Goal: Task Accomplishment & Management: Manage account settings

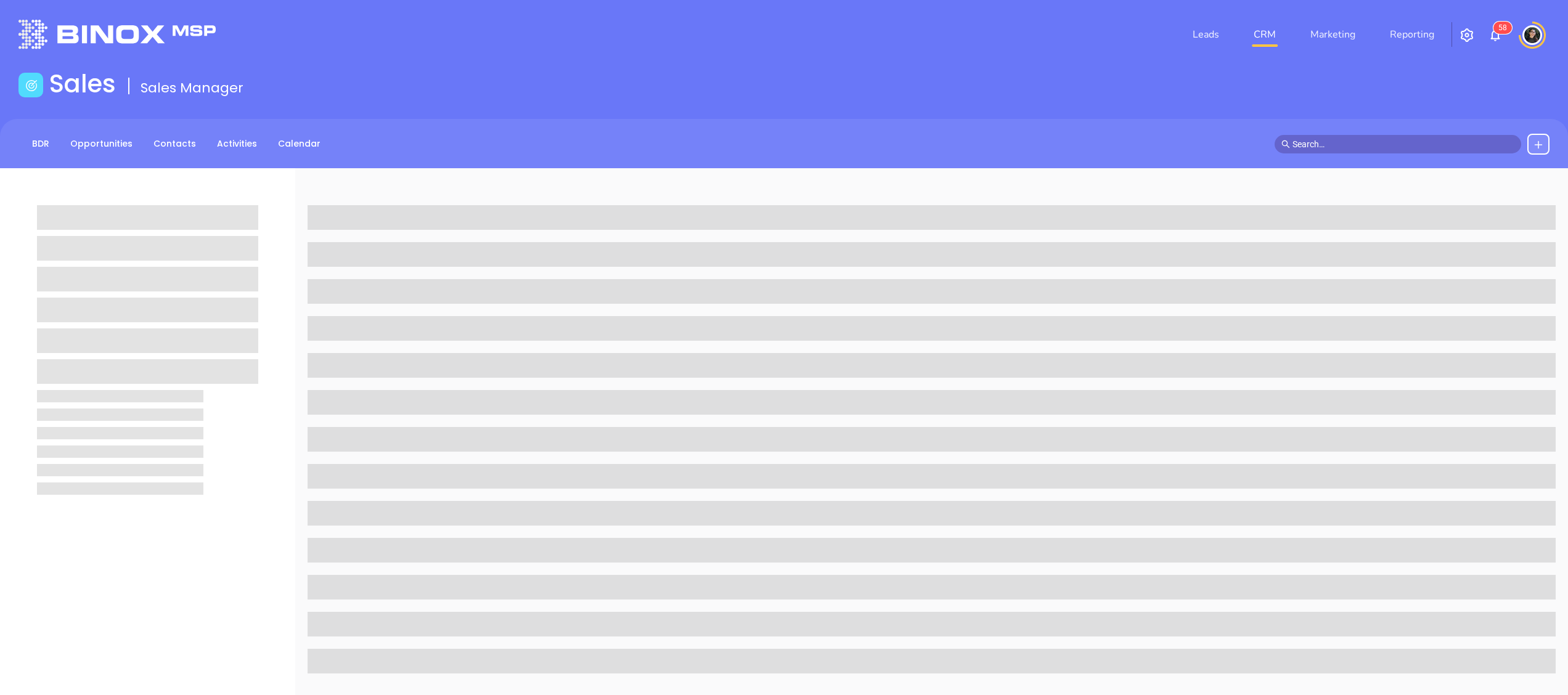
click at [1264, 25] on link "CRM" at bounding box center [1265, 34] width 32 height 25
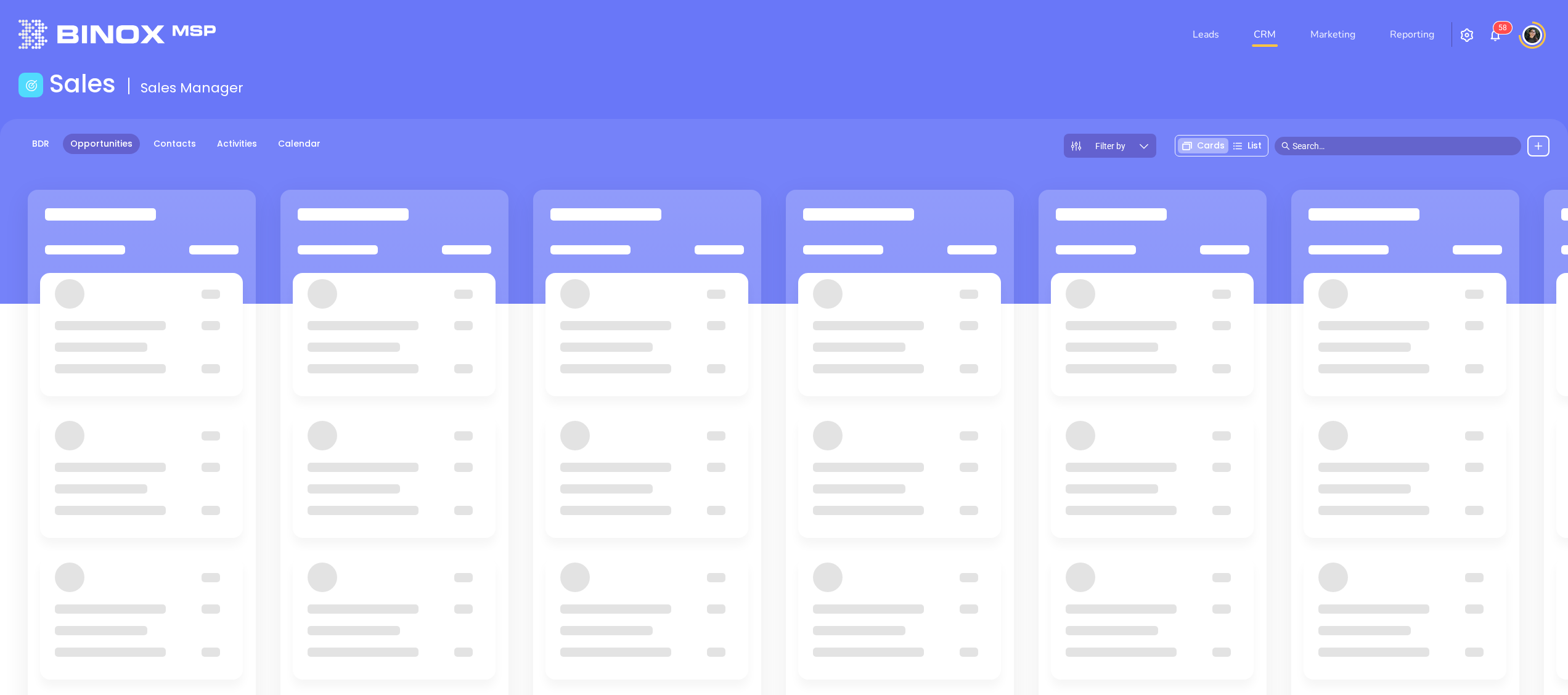
click at [1091, 69] on div "Sales Sales Manager" at bounding box center [784, 86] width 1546 height 35
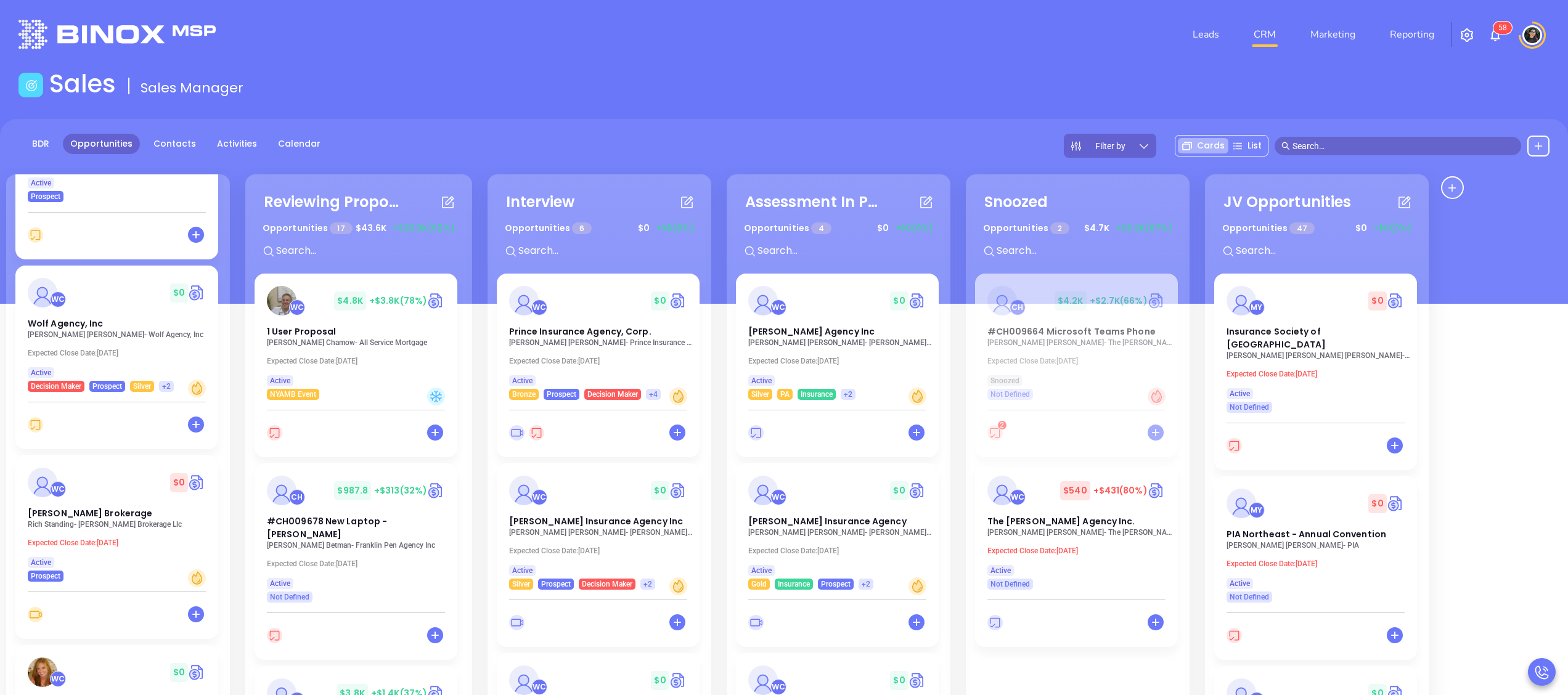
scroll to position [1035, 0]
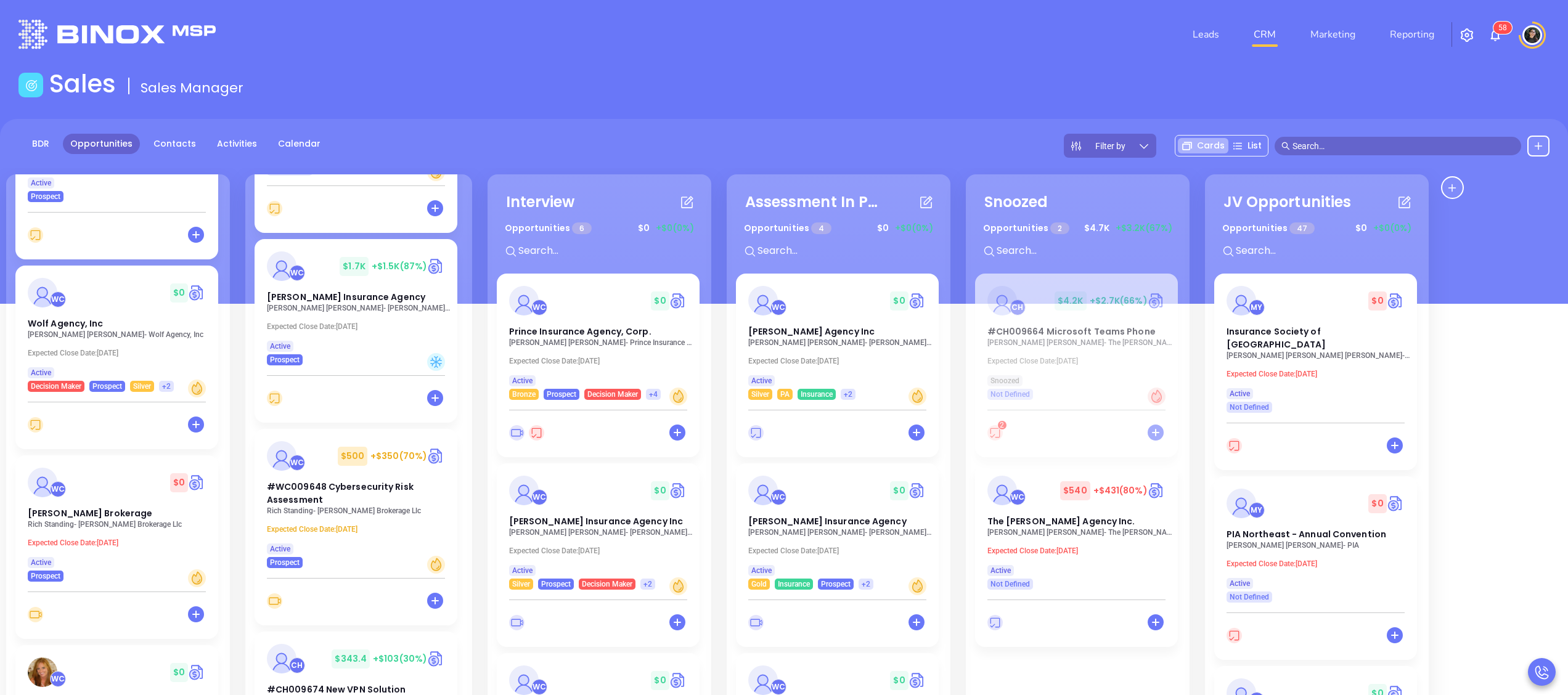
click at [334, 513] on p "Rich Standing - [PERSON_NAME] Brokerage Llc" at bounding box center [359, 511] width 185 height 9
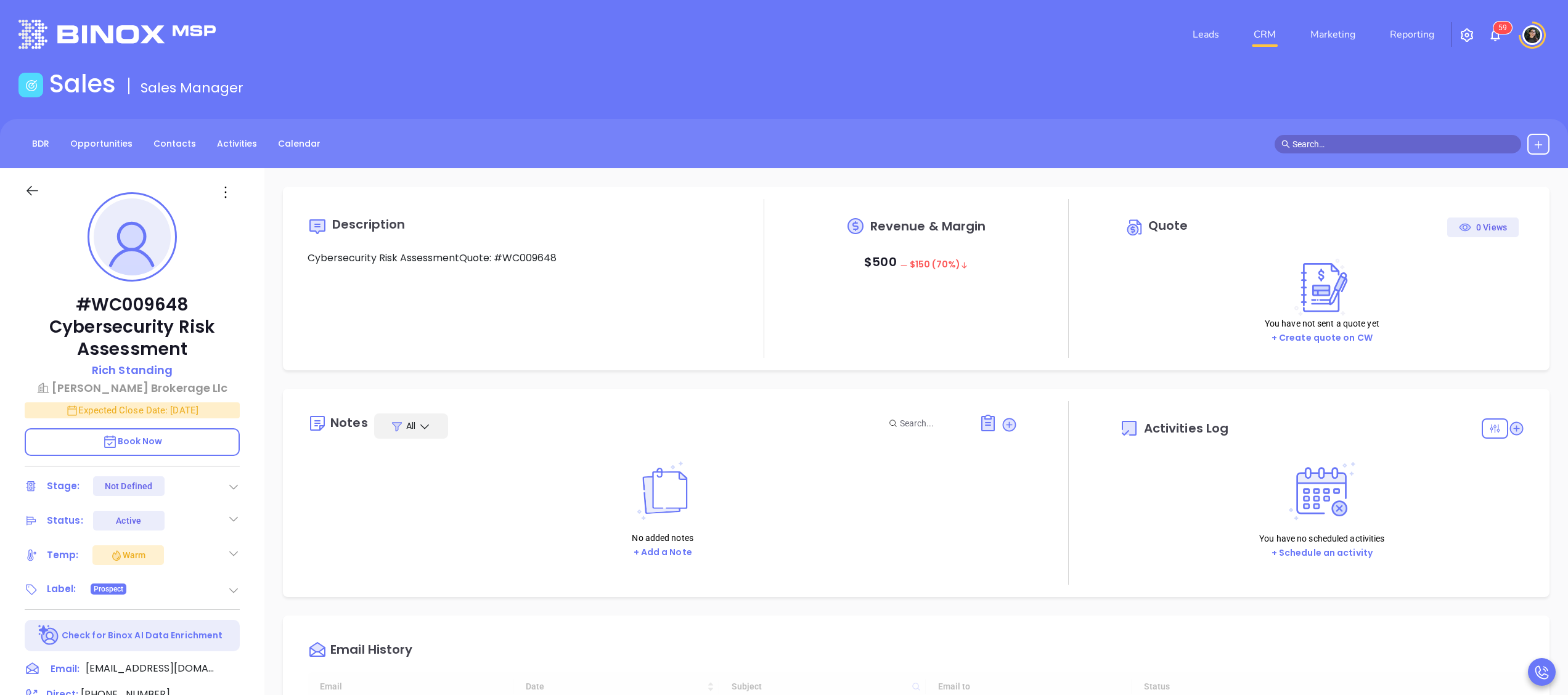
type input "10:00 am"
type input "[DATE]"
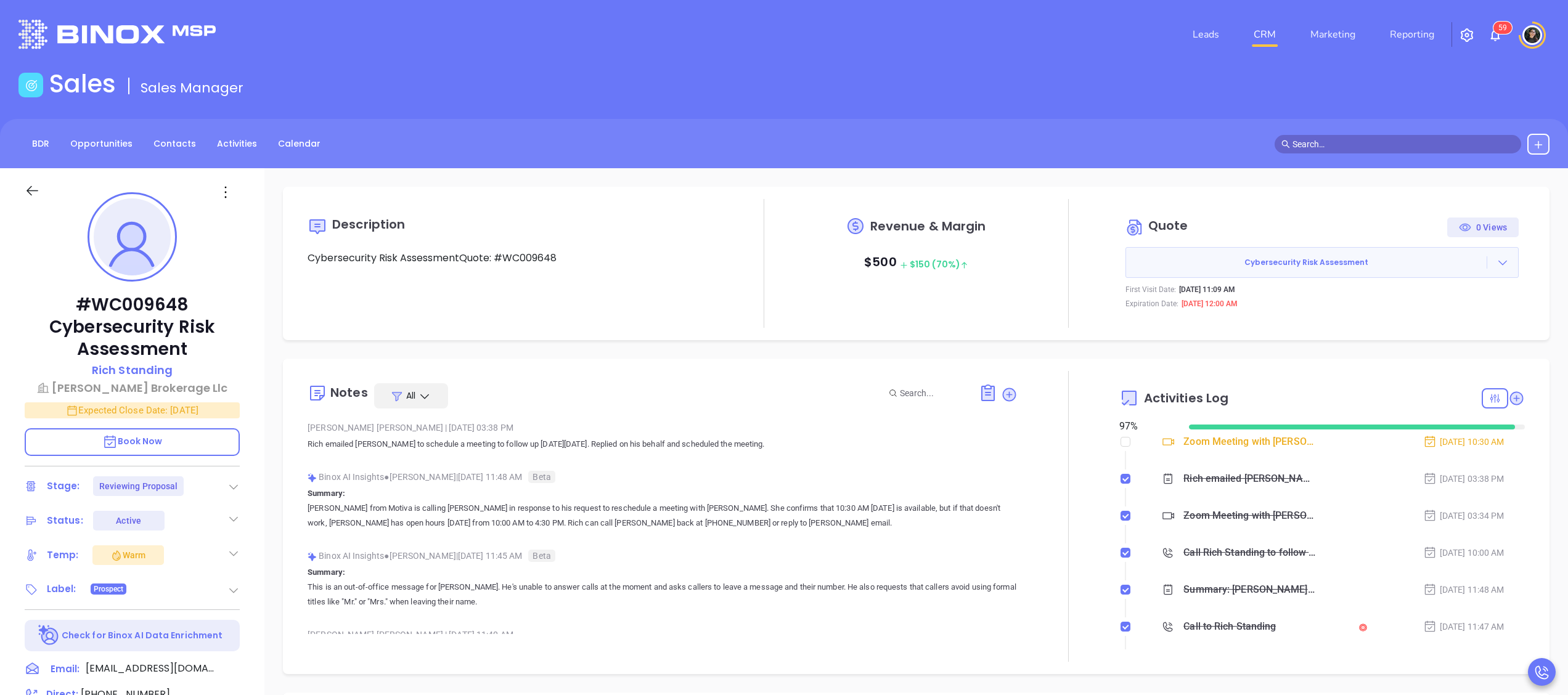
type input "Wendy Hernandez"
click at [1258, 28] on link "CRM" at bounding box center [1265, 34] width 32 height 25
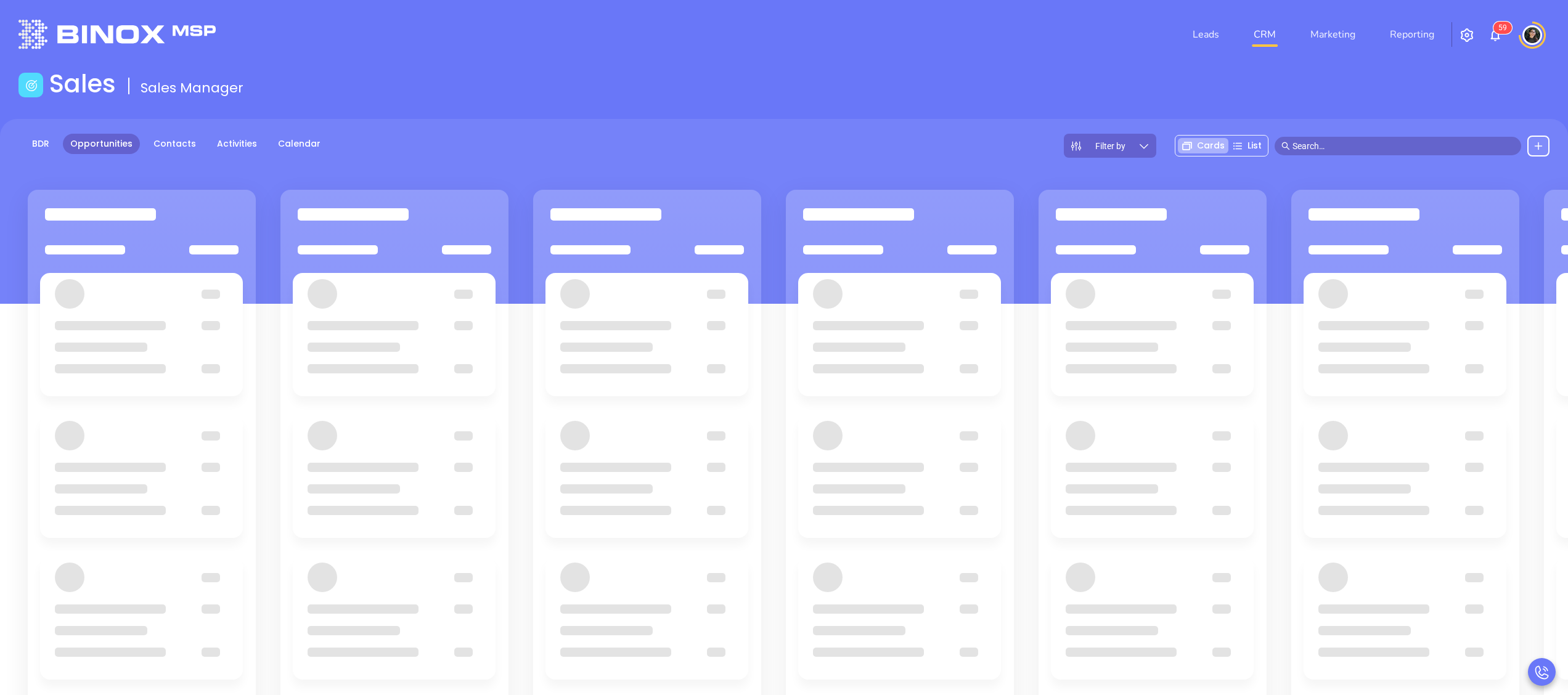
click at [914, 70] on div "Sales Sales Manager" at bounding box center [784, 86] width 1546 height 35
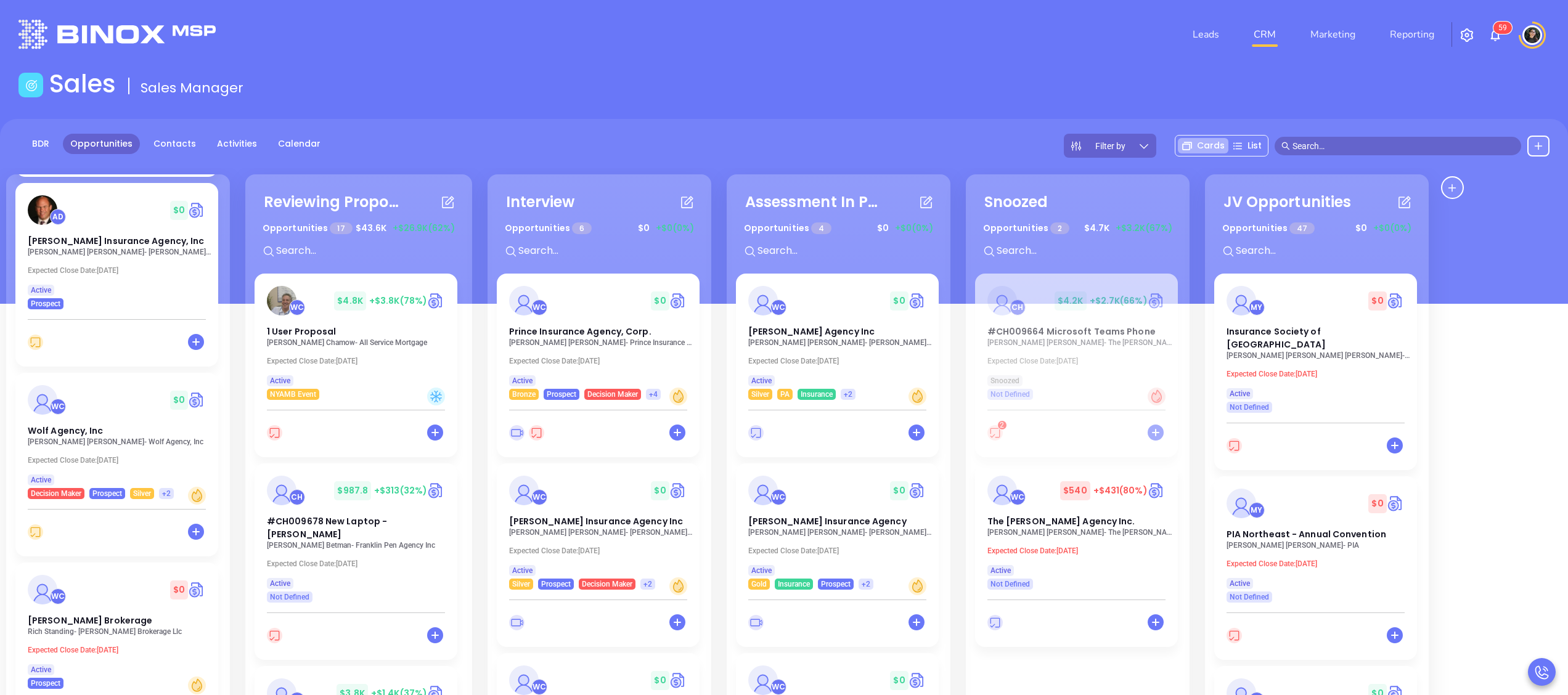
scroll to position [1035, 0]
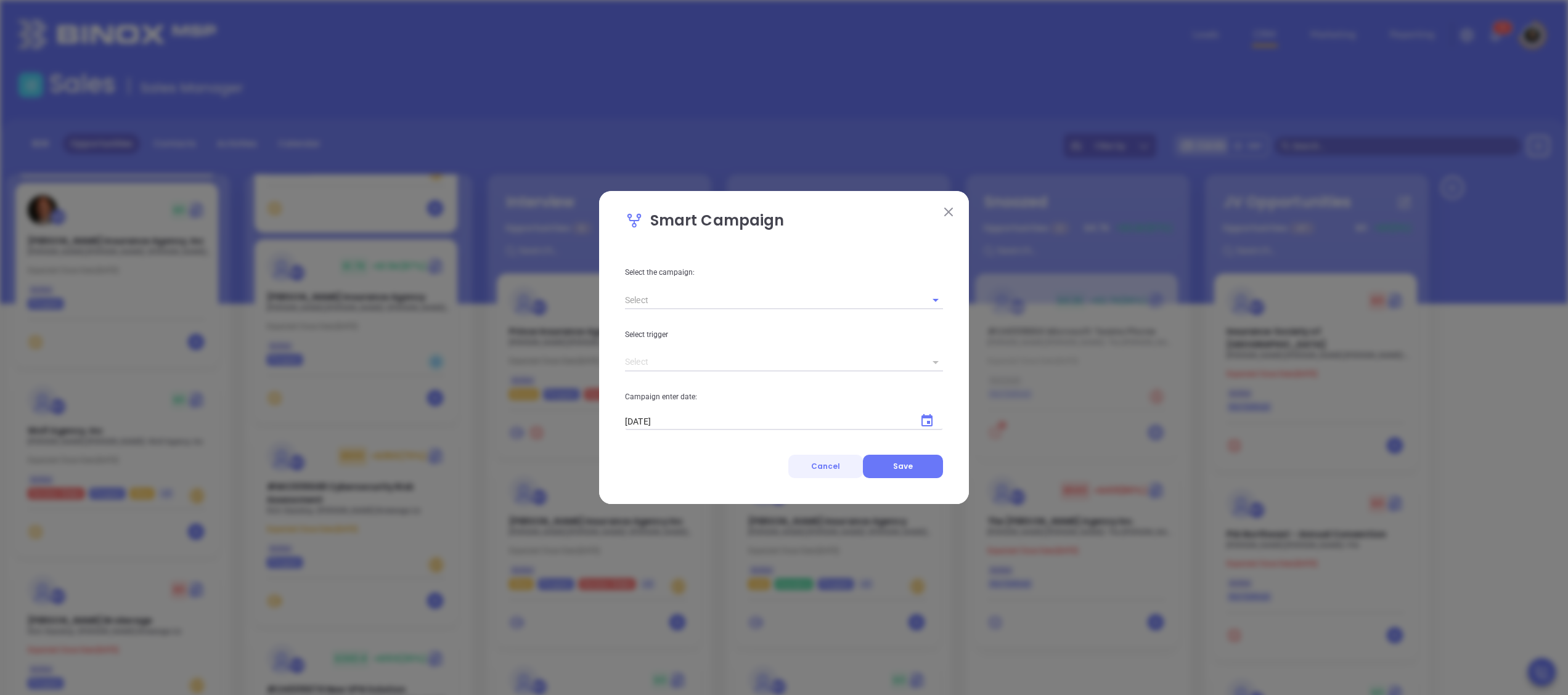
click at [816, 474] on button "Cancel" at bounding box center [826, 466] width 75 height 23
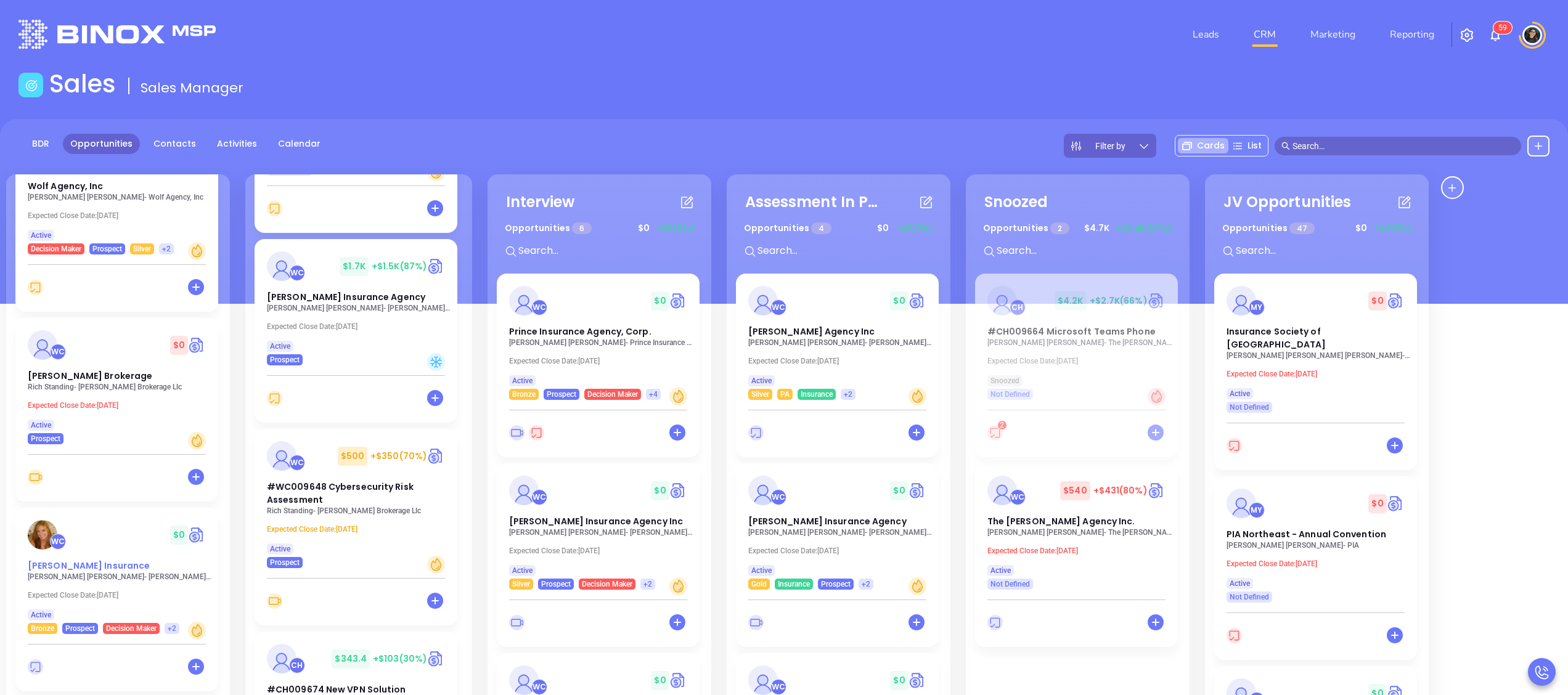
scroll to position [1109, 0]
click at [82, 368] on span "Chadwick Brokerage" at bounding box center [90, 374] width 124 height 12
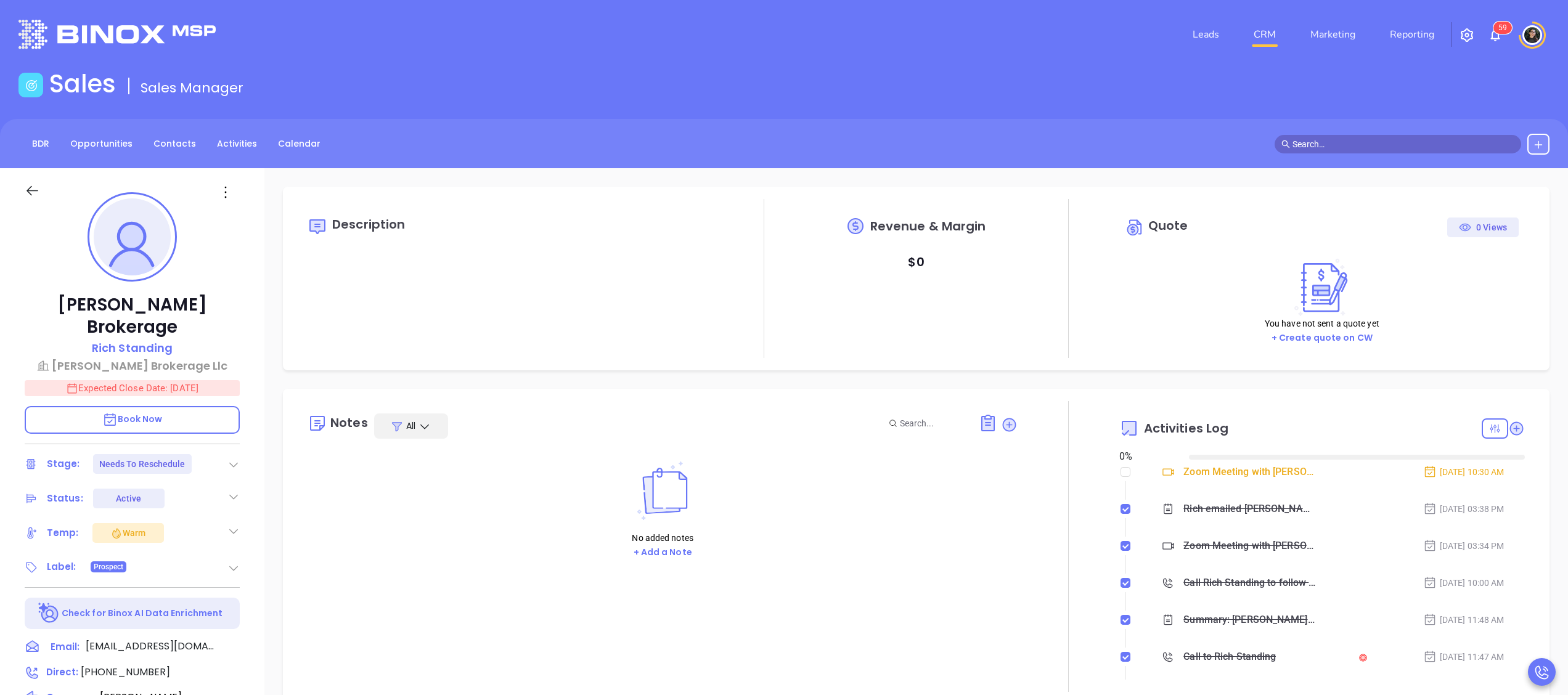
type input "[DATE]"
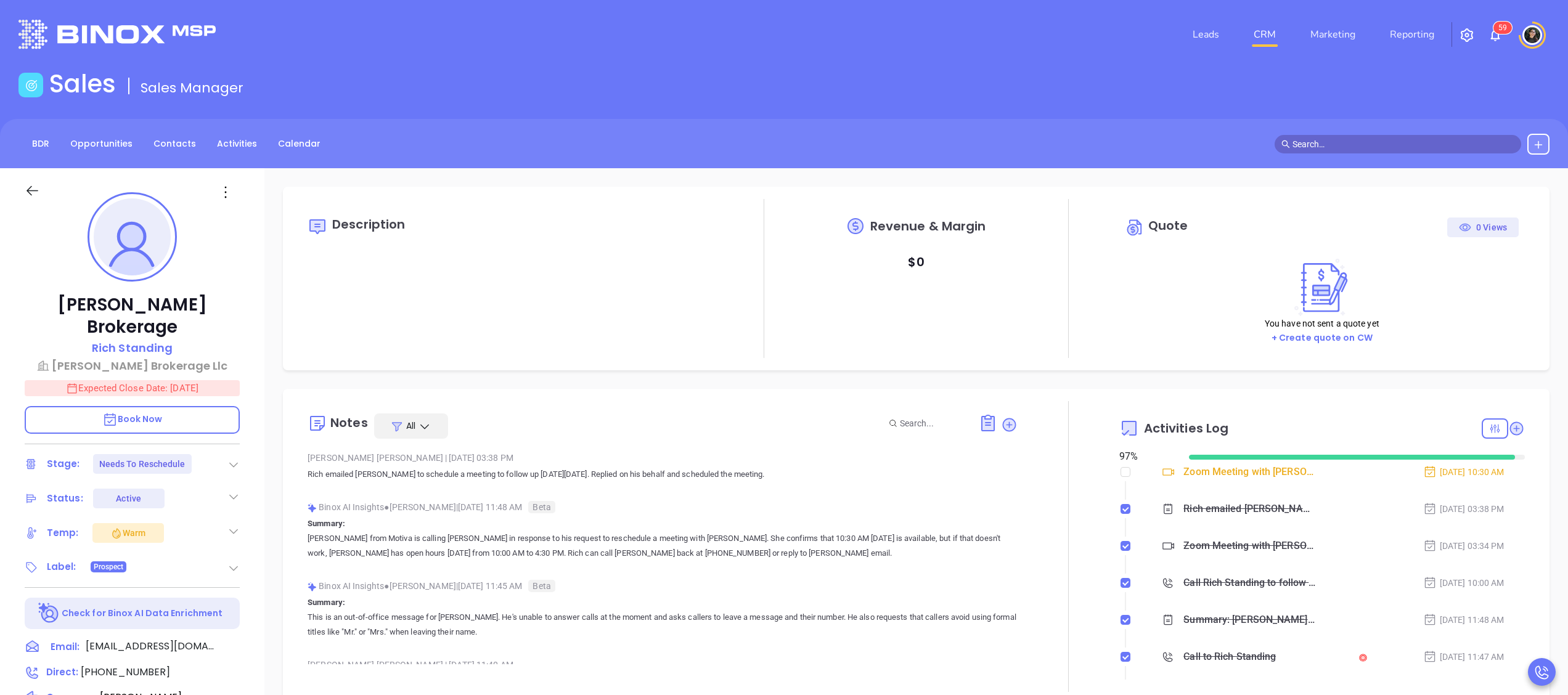
click at [231, 458] on icon at bounding box center [233, 464] width 12 height 12
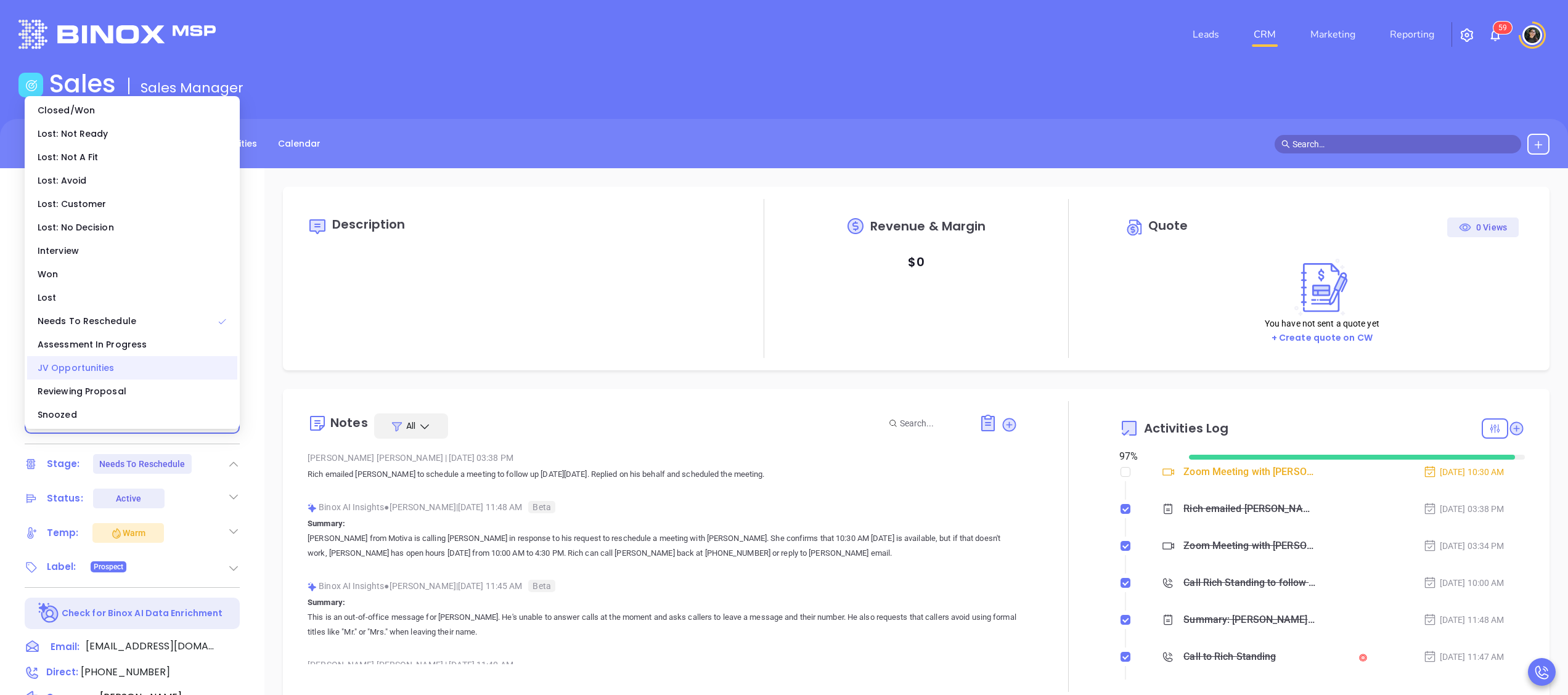
type input "[PERSON_NAME]"
click at [137, 387] on div "Reviewing Proposal" at bounding box center [132, 391] width 210 height 23
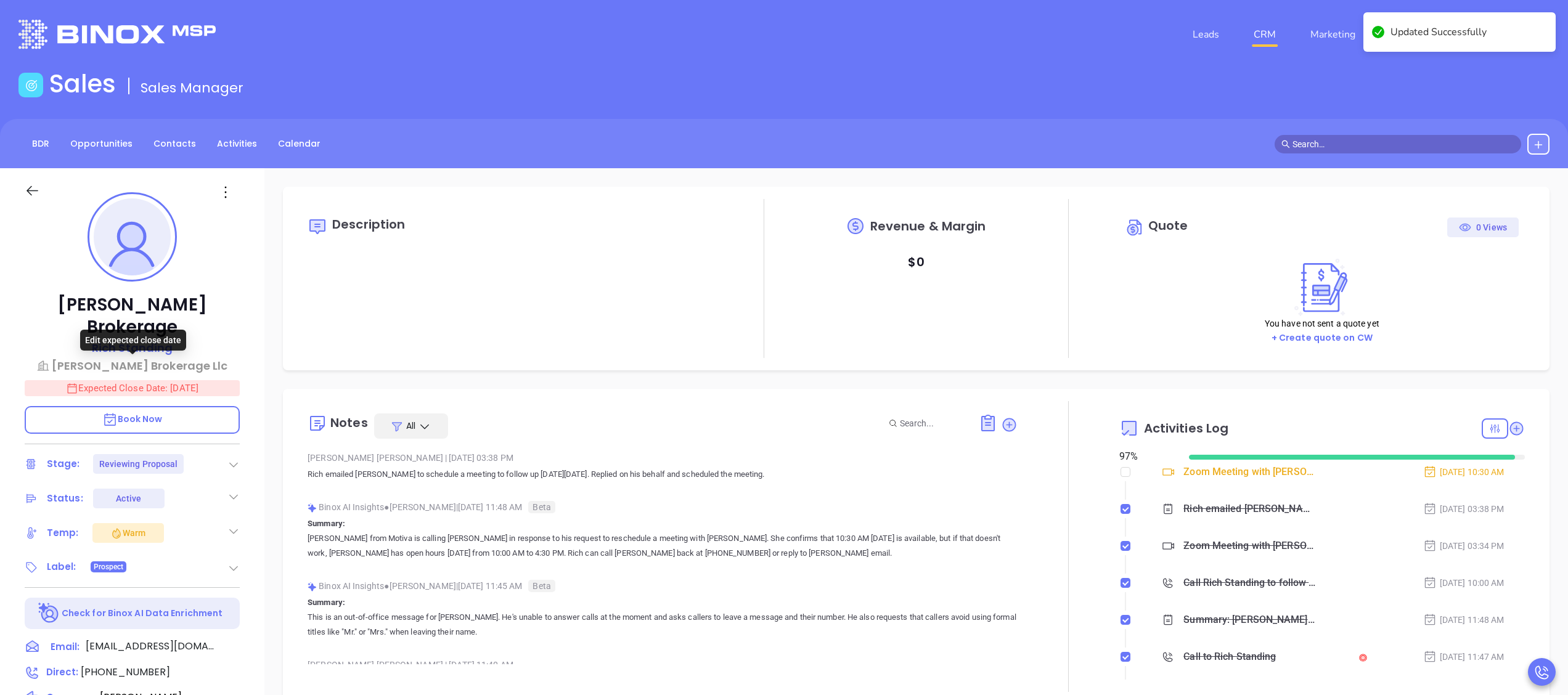
click at [203, 380] on p "Expected Close Date: Oct 1, 2025" at bounding box center [132, 388] width 215 height 16
click at [225, 380] on icon "Choose date, selected date is Oct 1, 2025" at bounding box center [224, 388] width 15 height 15
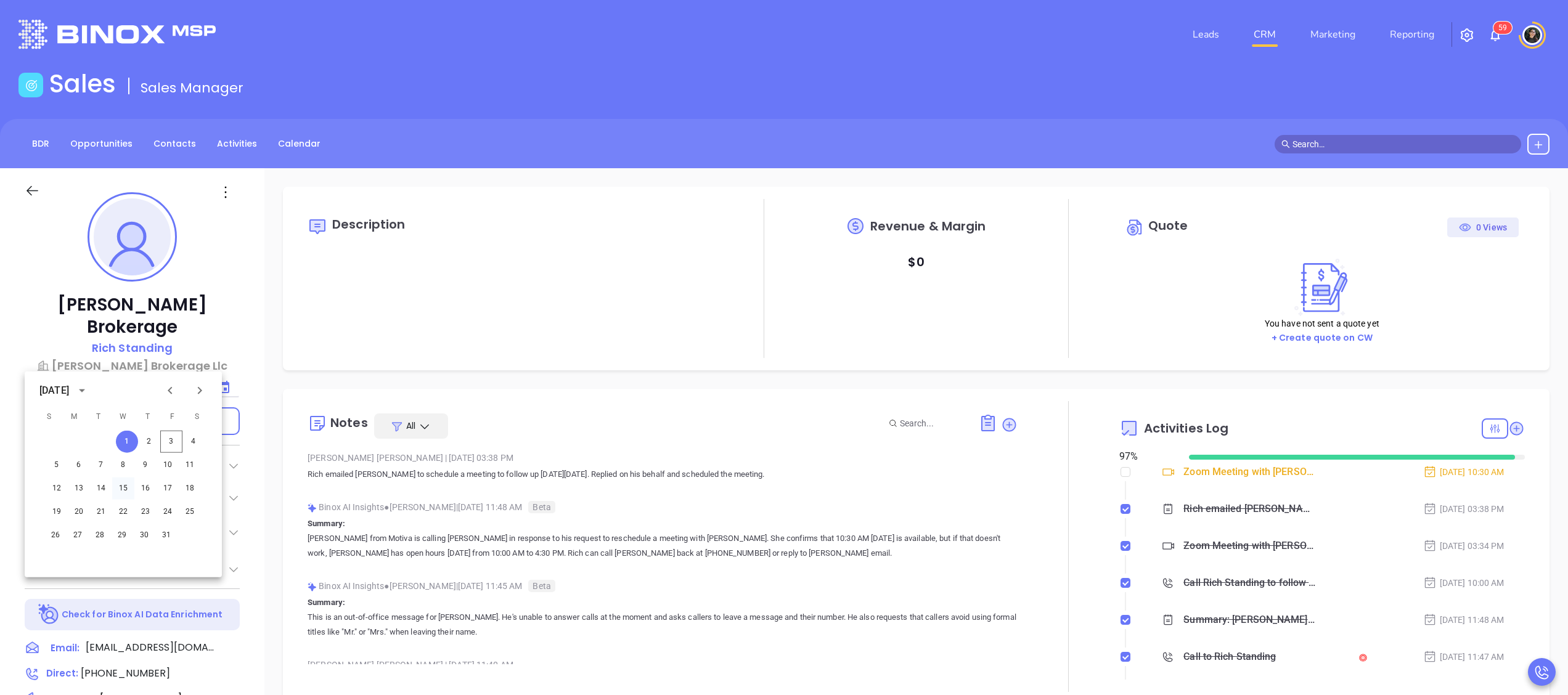
click at [130, 491] on button "15" at bounding box center [123, 489] width 22 height 22
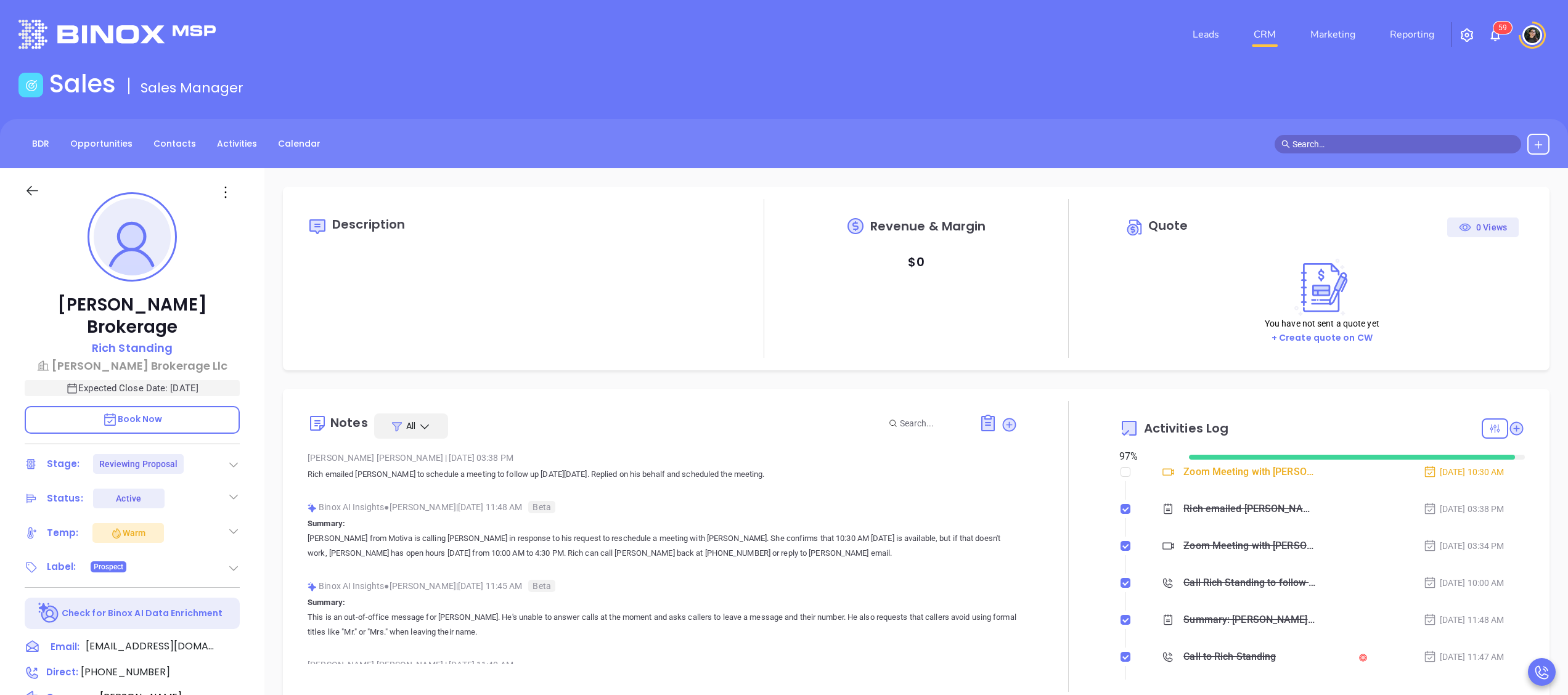
click at [419, 361] on div "Description Revenue & Margin $ 0 Quote 0 Views You have not sent a quote yet + …" at bounding box center [916, 278] width 1267 height 184
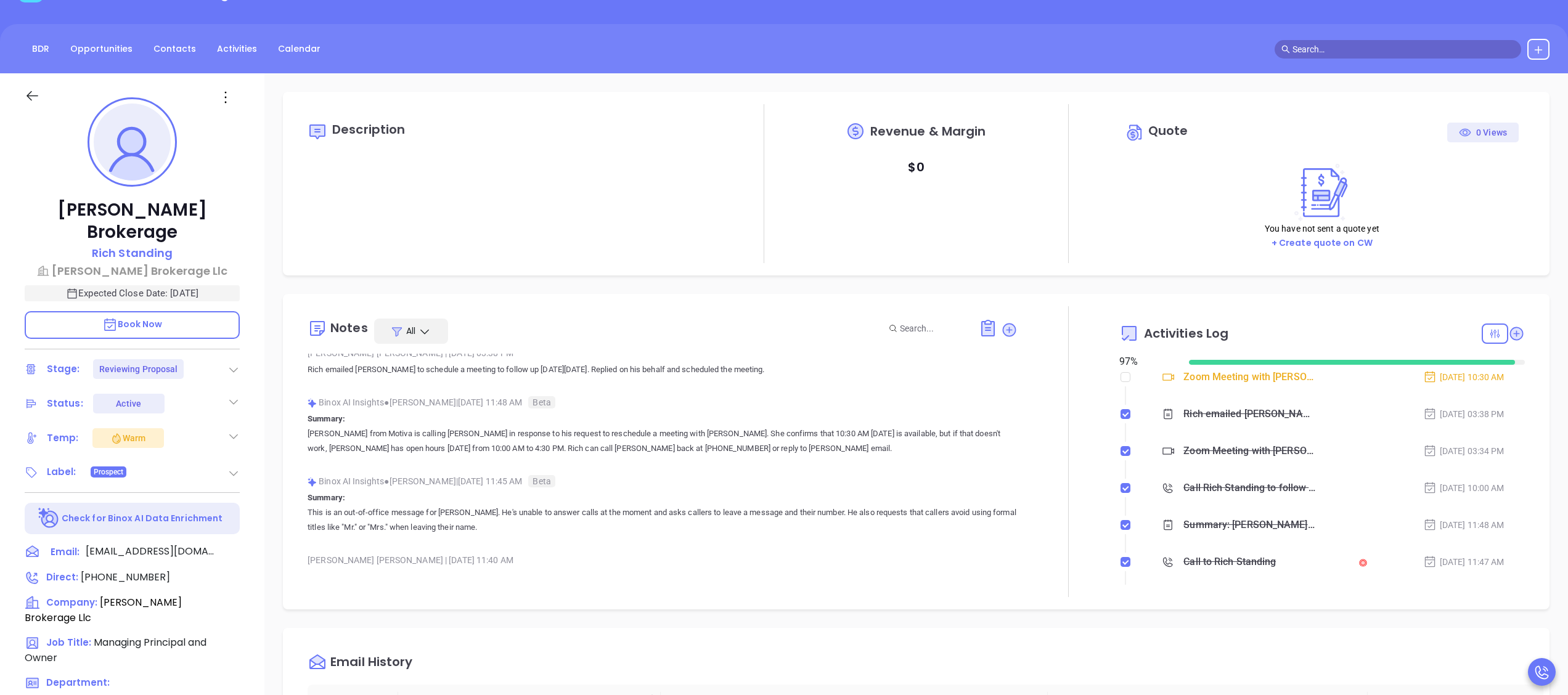
scroll to position [0, 0]
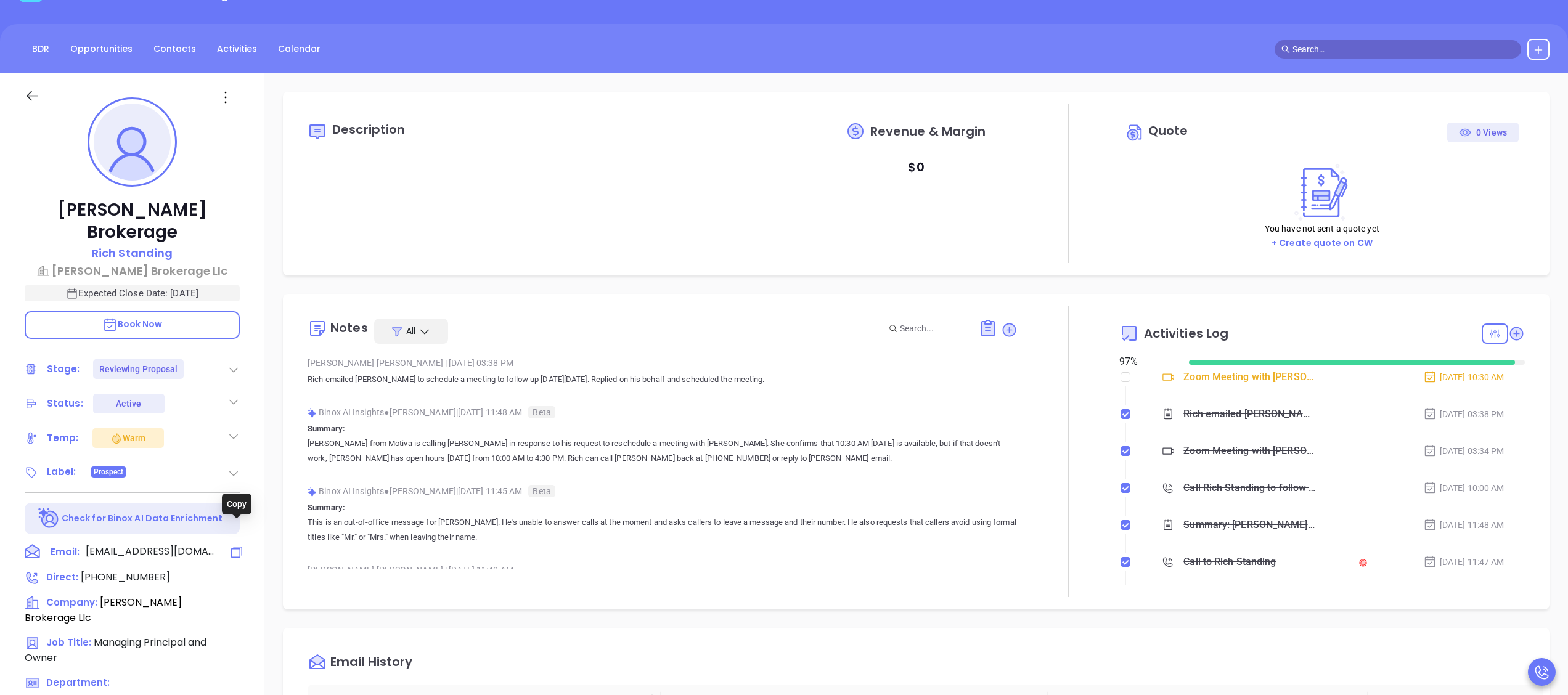
click at [243, 545] on icon at bounding box center [237, 552] width 15 height 15
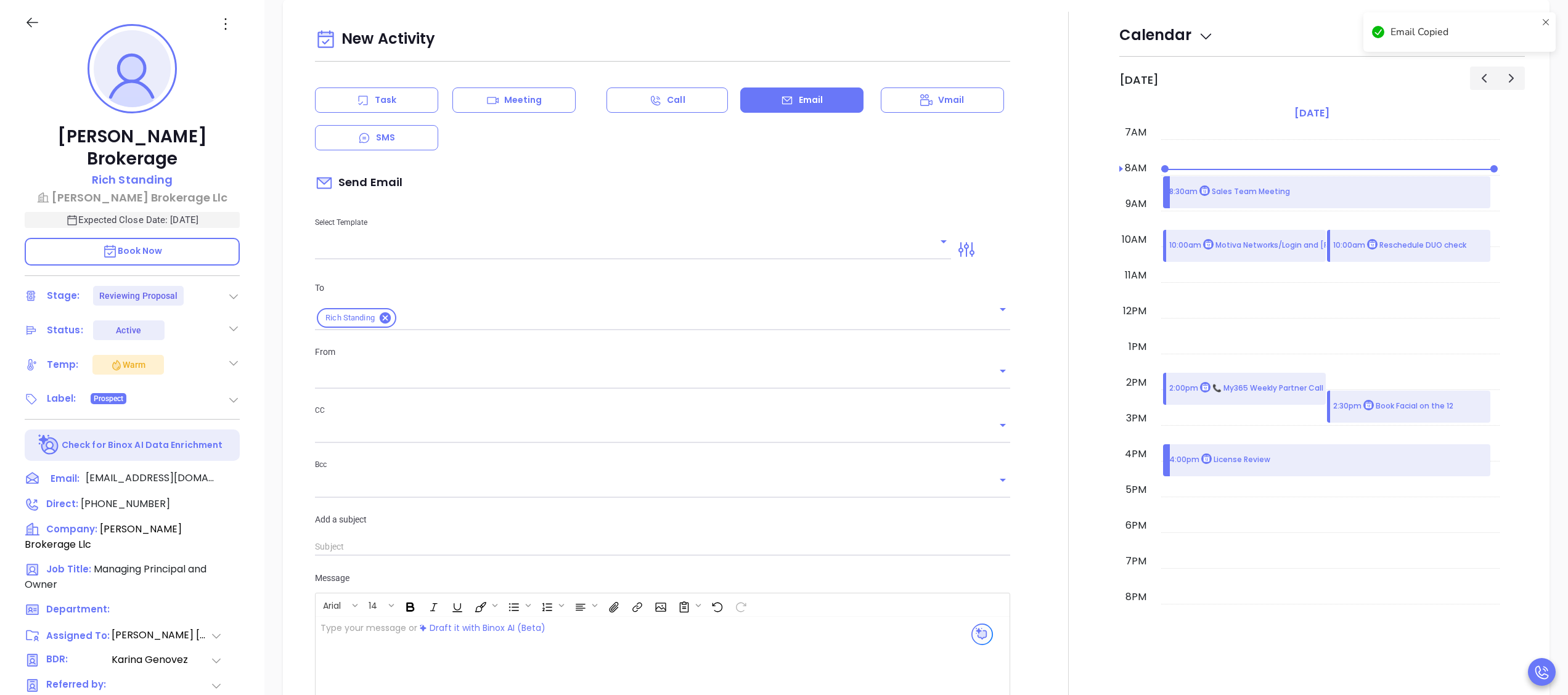
type input "[PERSON_NAME]"
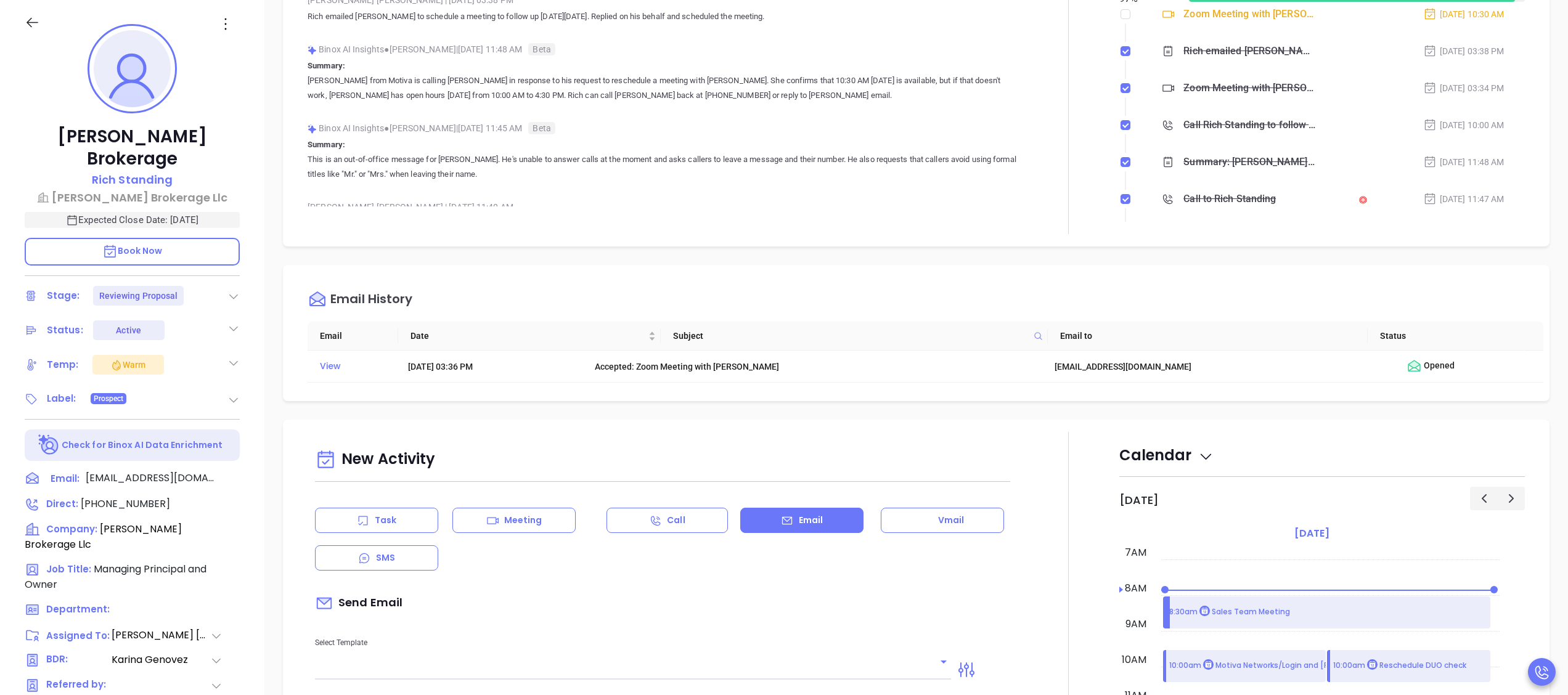
scroll to position [0, 0]
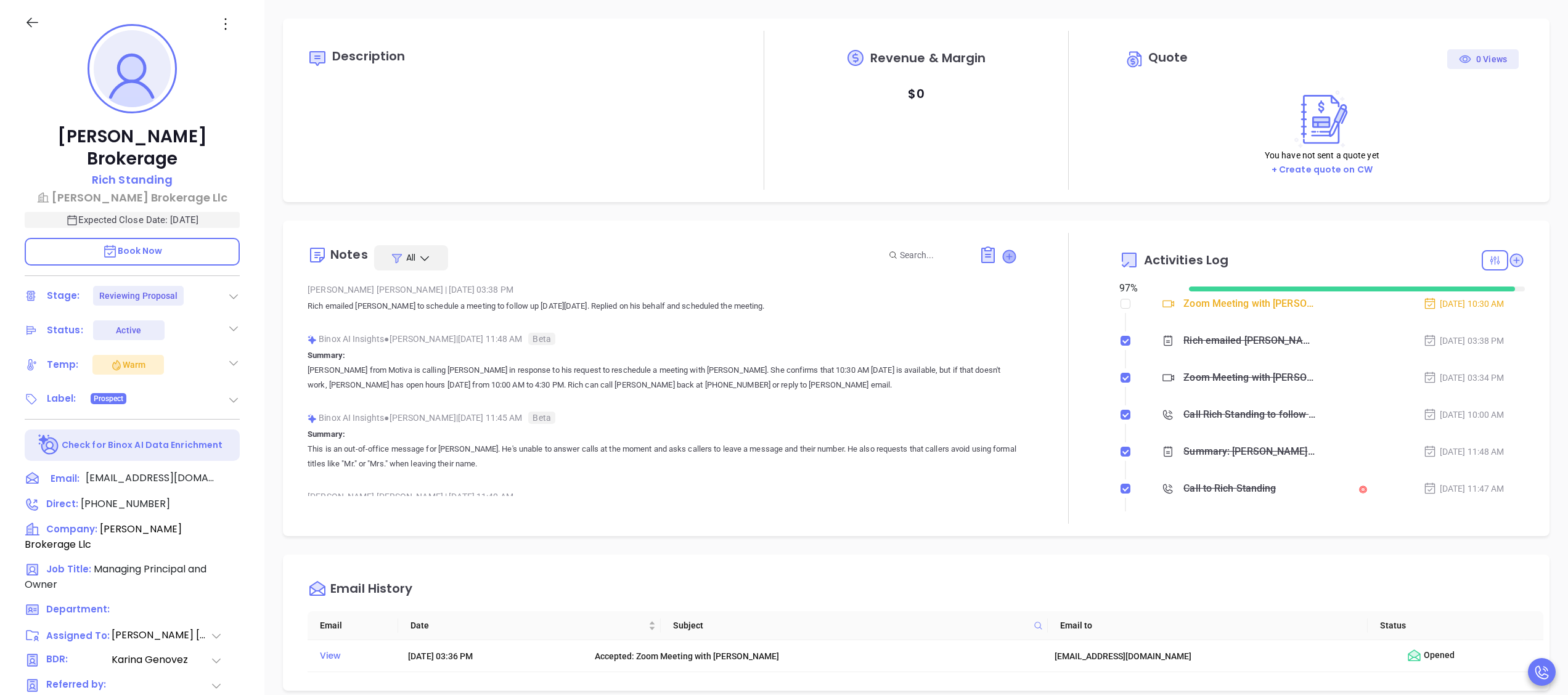
click at [1003, 257] on icon at bounding box center [1009, 256] width 12 height 12
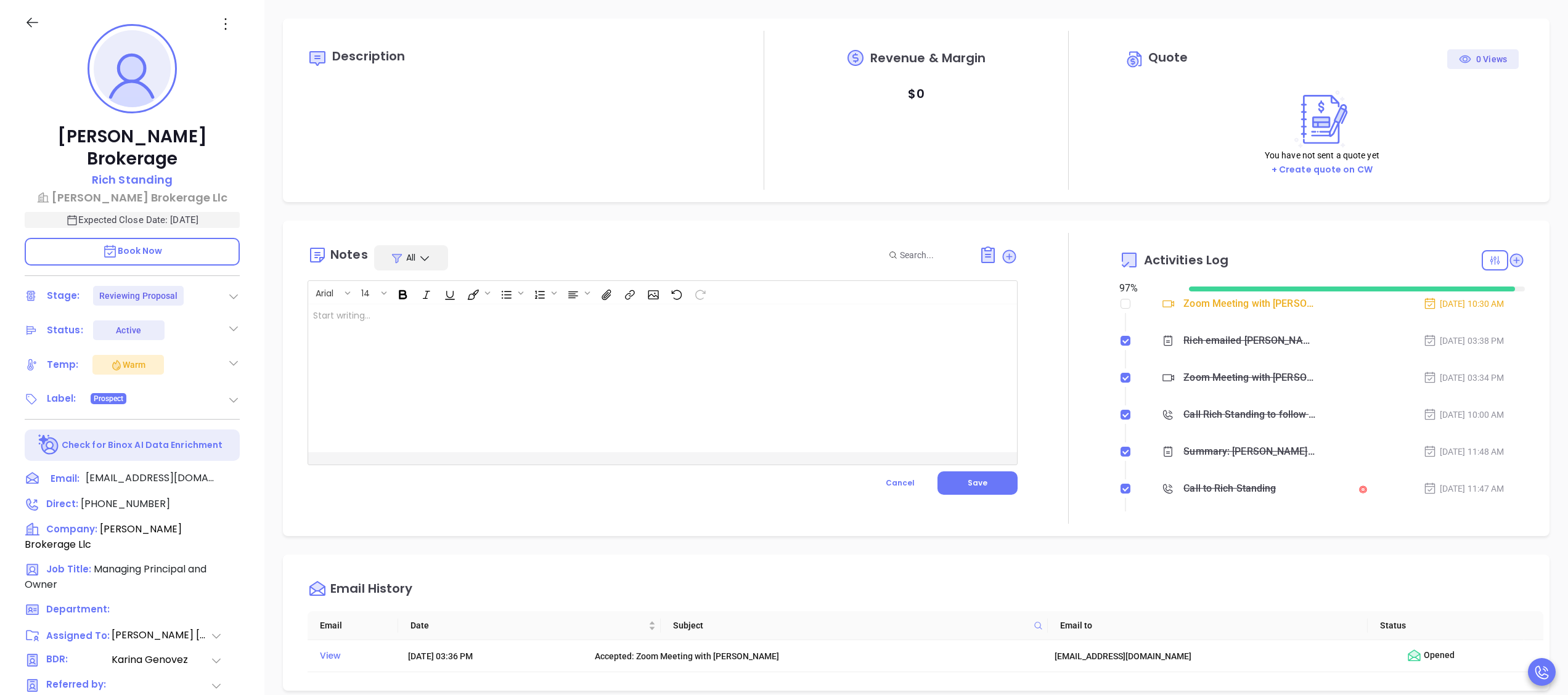
click at [701, 383] on div at bounding box center [638, 378] width 659 height 148
click at [977, 484] on button "Save" at bounding box center [978, 483] width 80 height 23
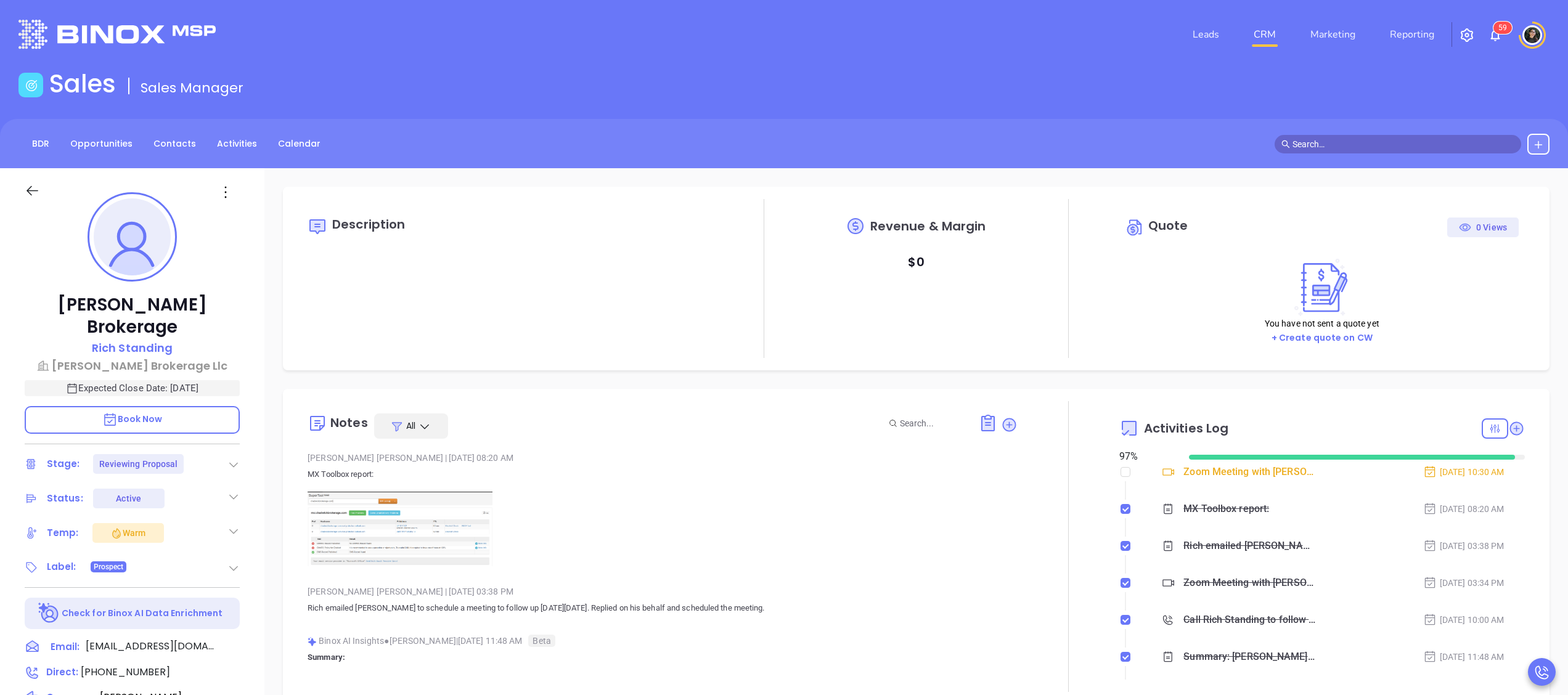
click at [1265, 25] on link "CRM" at bounding box center [1265, 34] width 32 height 25
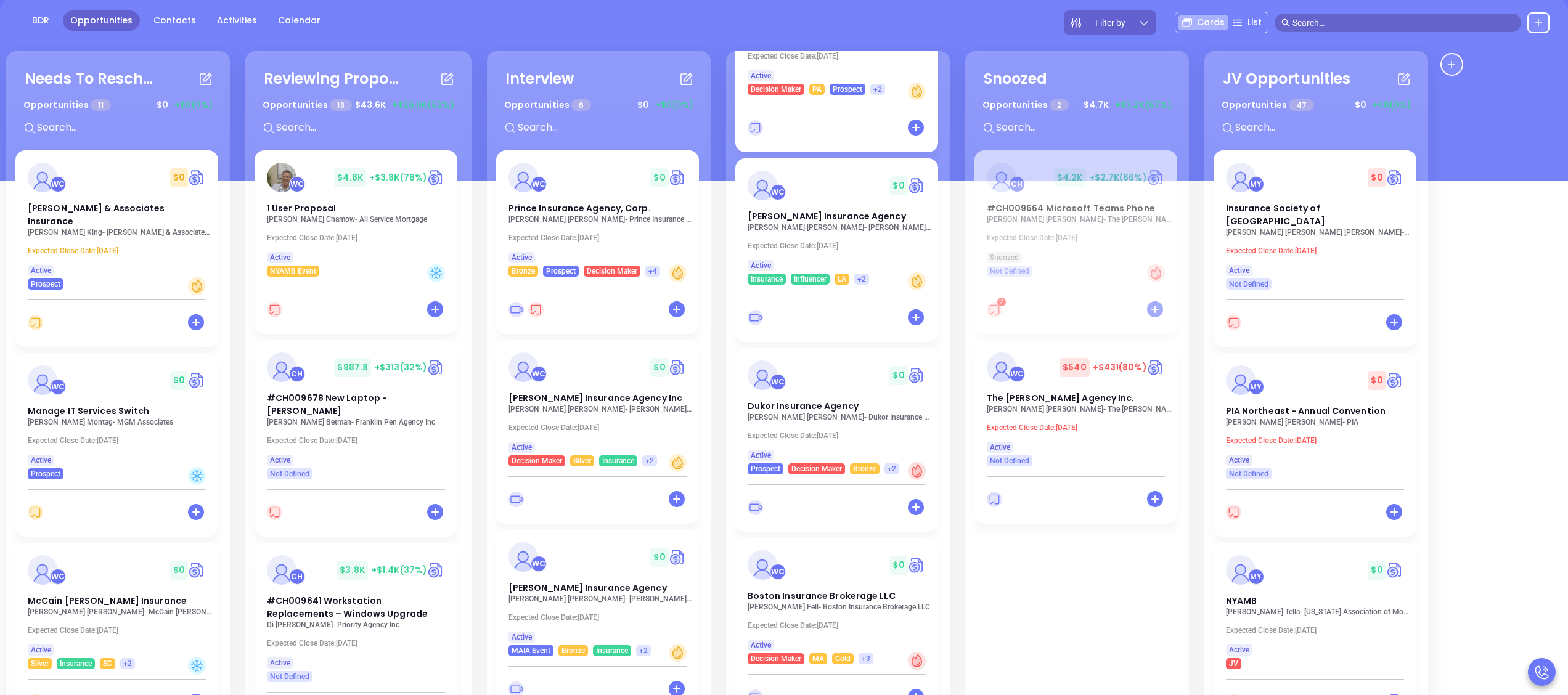
scroll to position [168, 0]
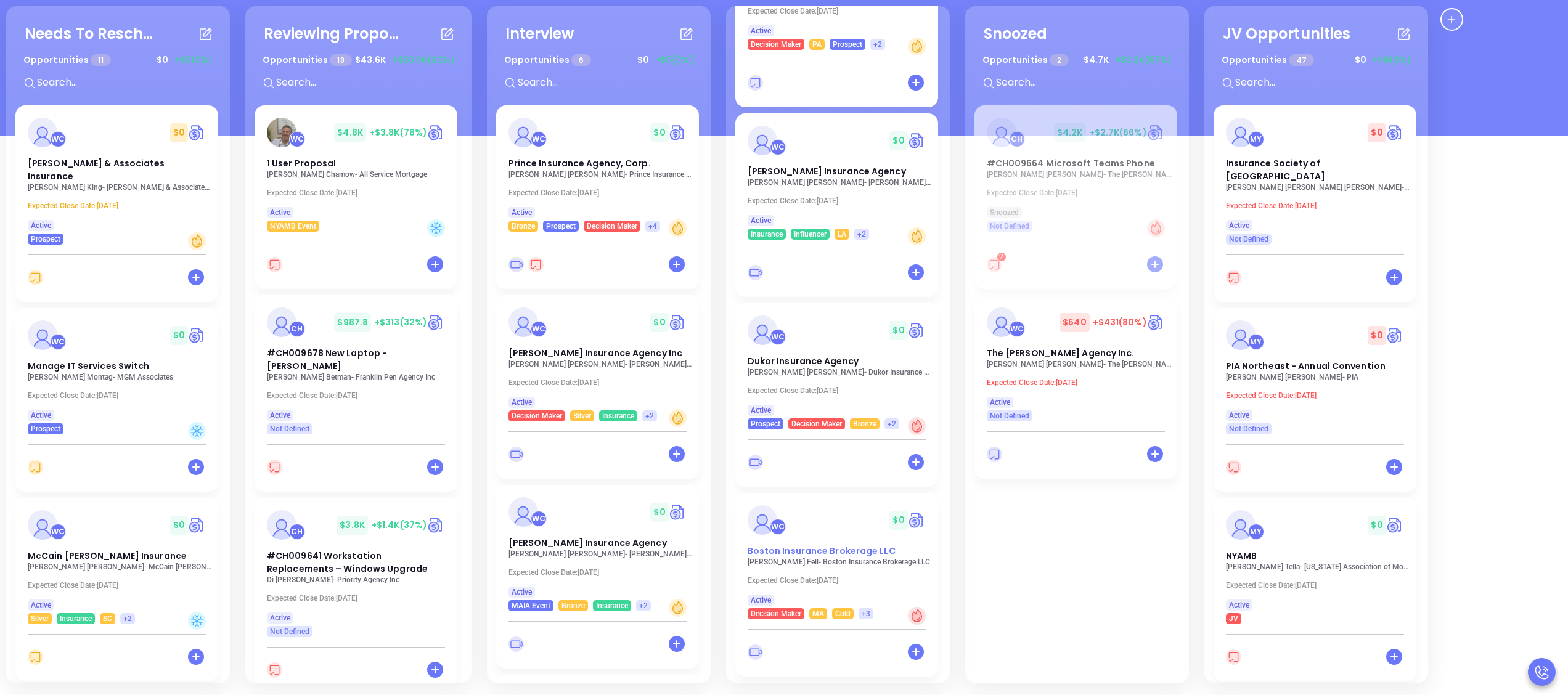
click at [848, 551] on span "Boston Insurance Brokerage LLC" at bounding box center [821, 551] width 148 height 12
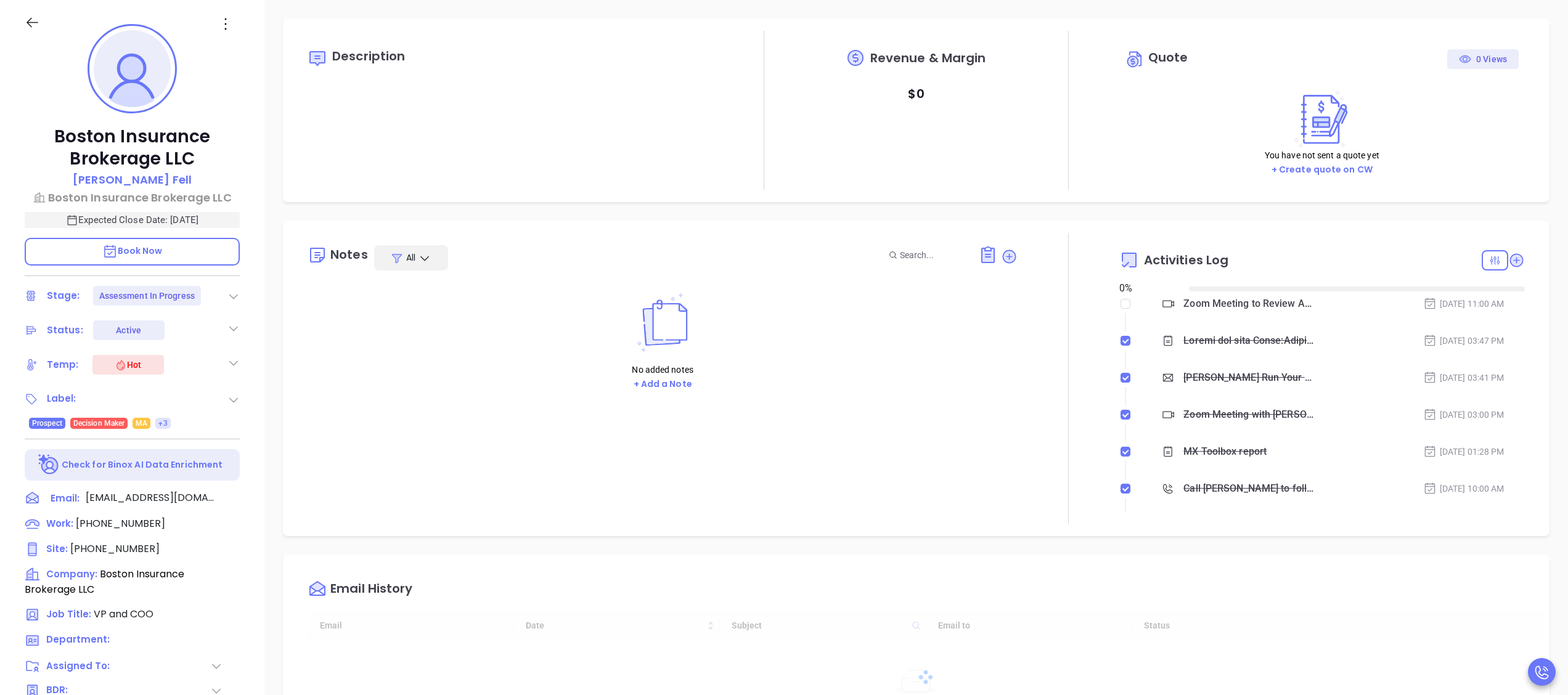
type input "[DATE]"
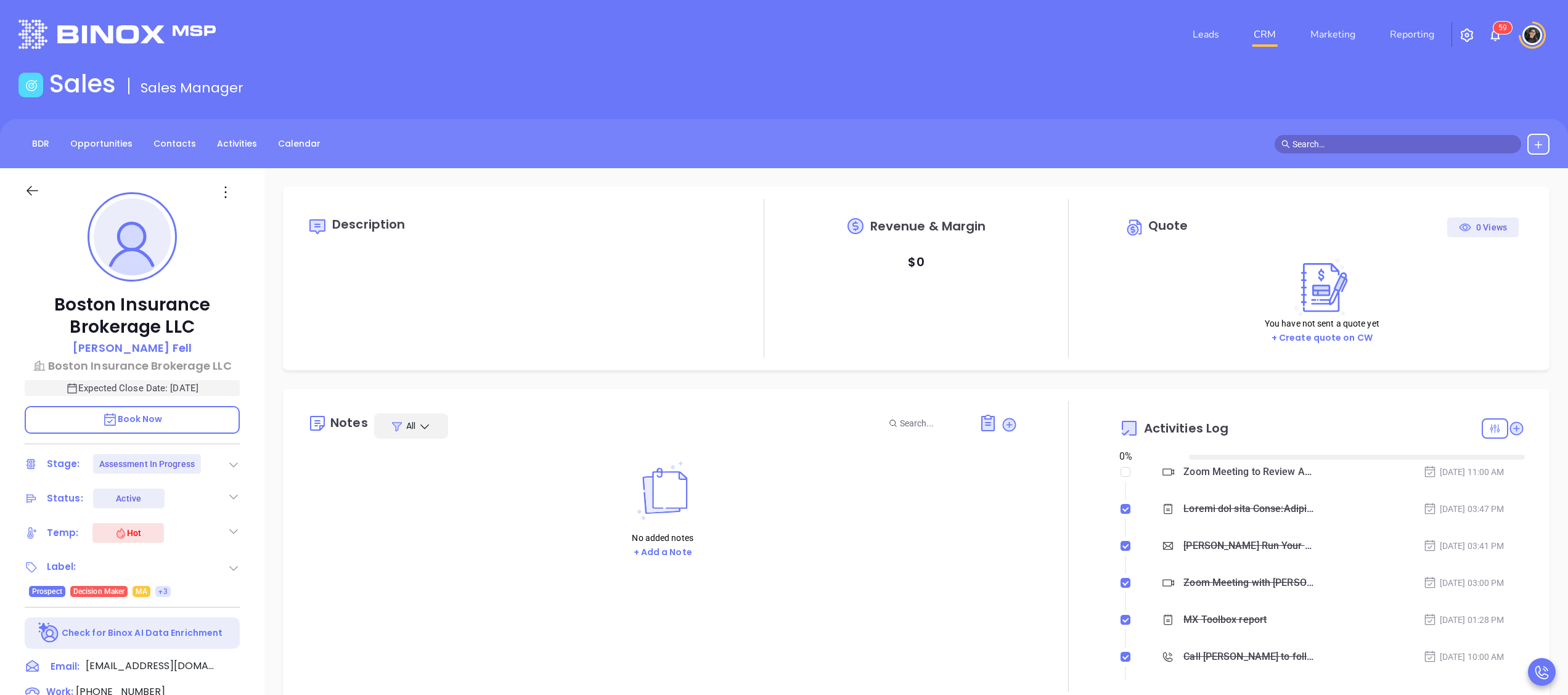
scroll to position [250, 0]
type input "[PERSON_NAME]"
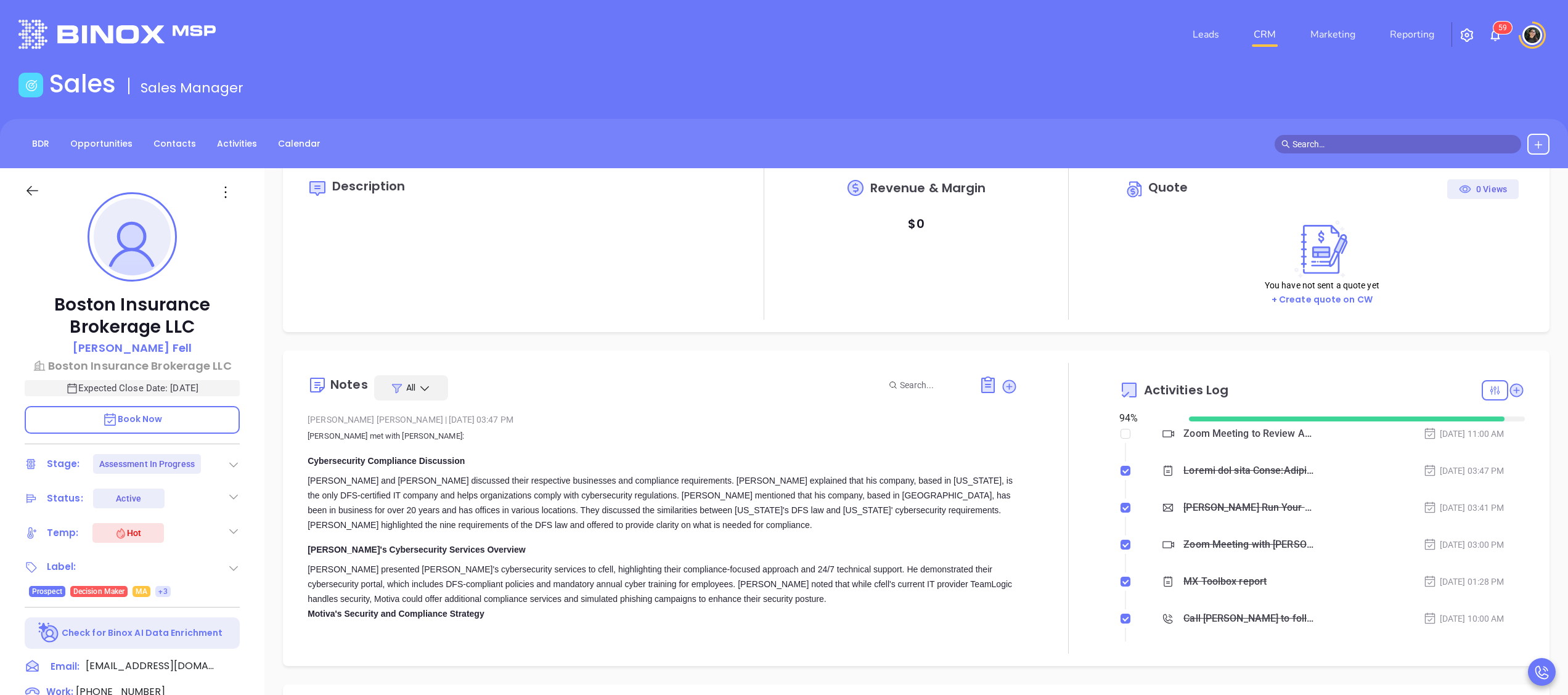
scroll to position [0, 0]
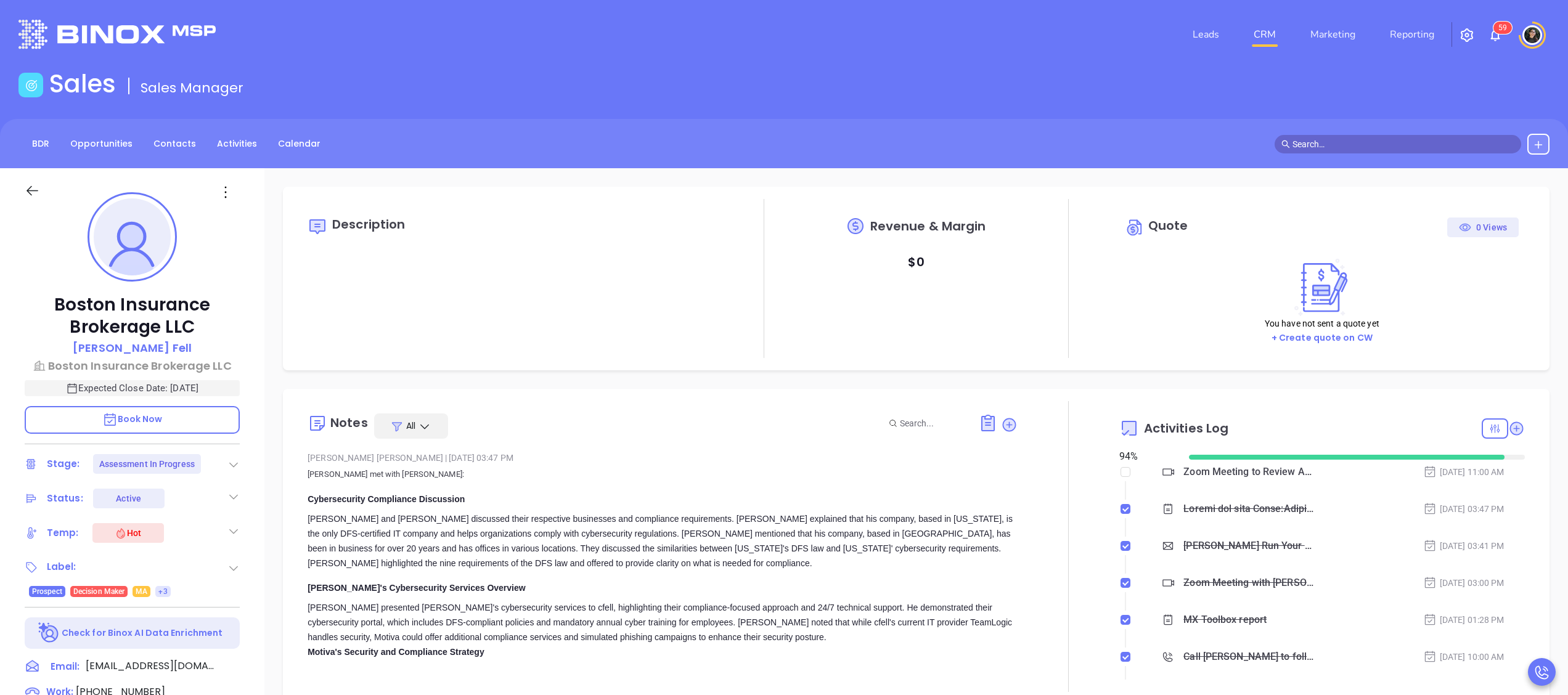
click at [1509, 422] on icon at bounding box center [1517, 428] width 17 height 17
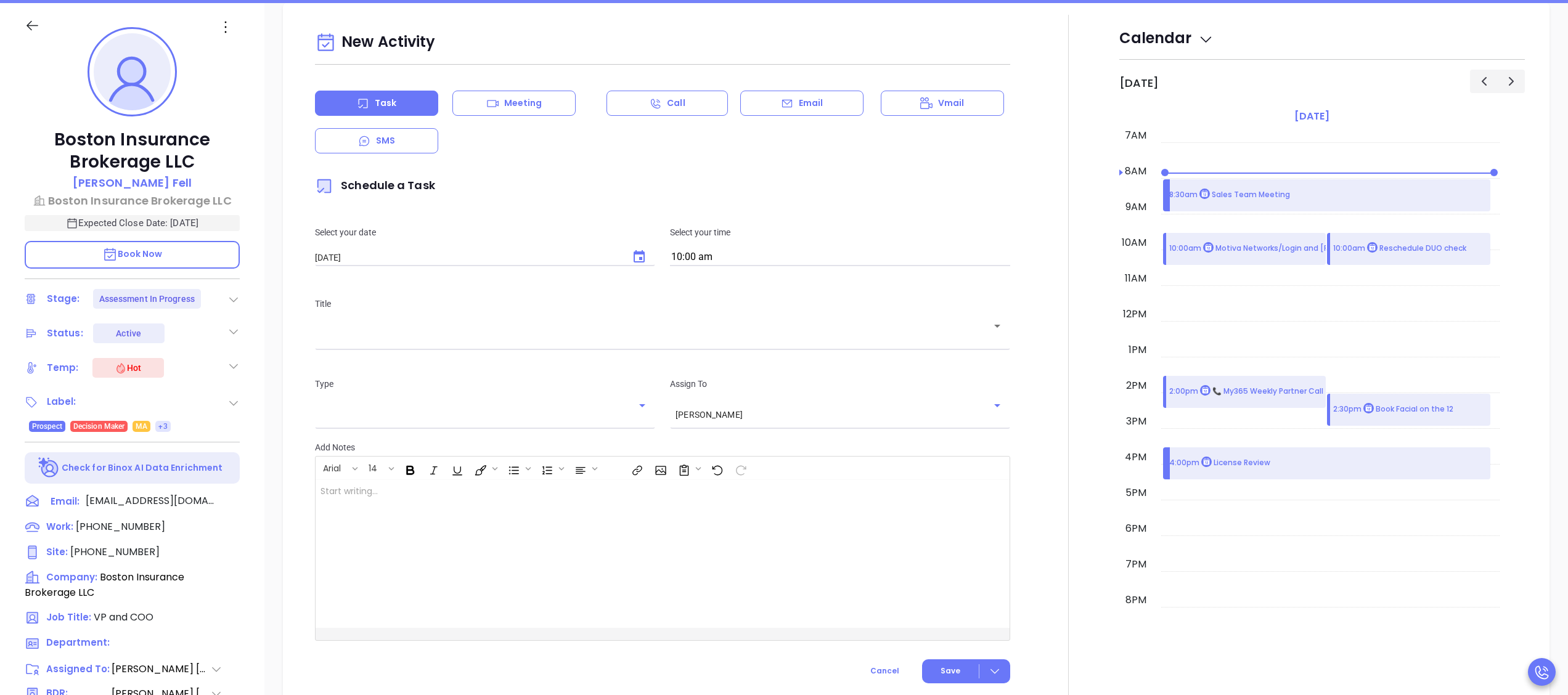
scroll to position [168, 0]
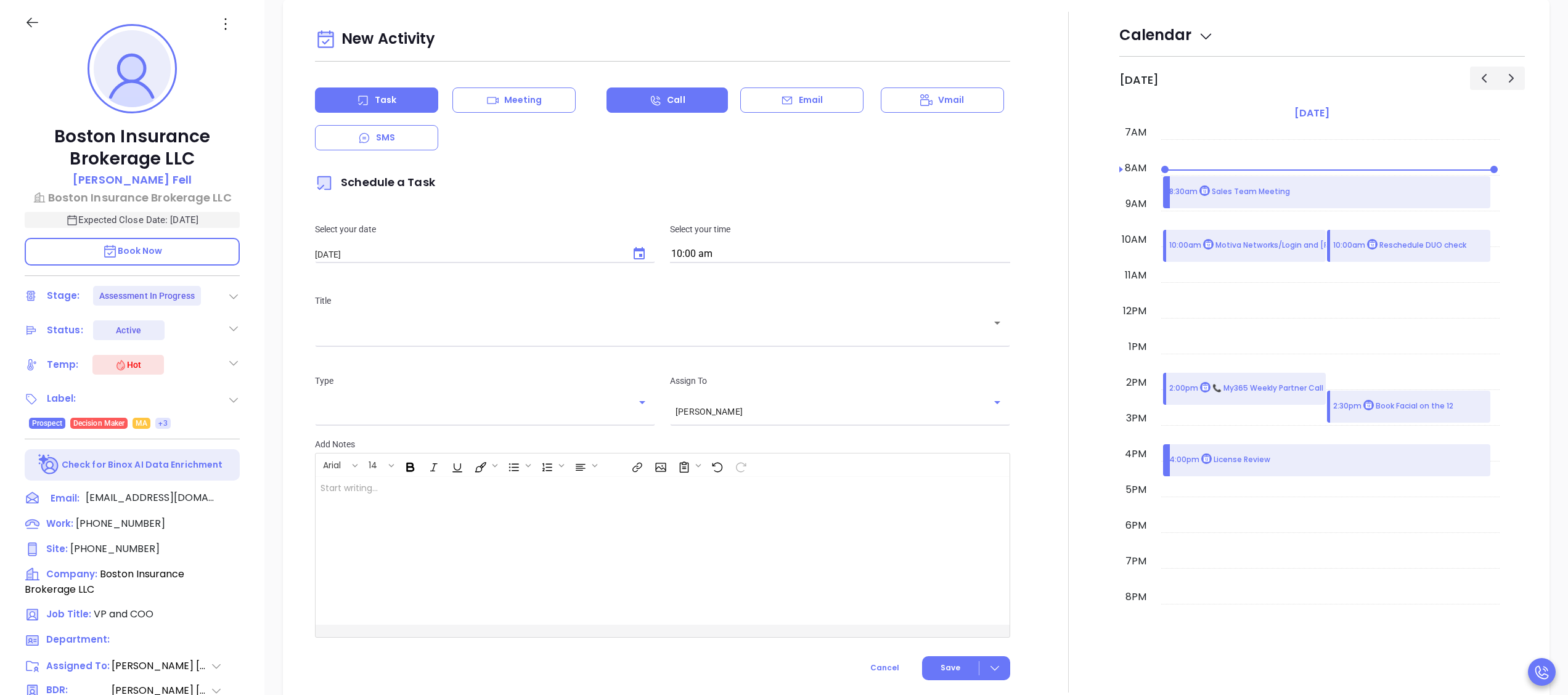
click at [651, 102] on icon at bounding box center [656, 100] width 12 height 12
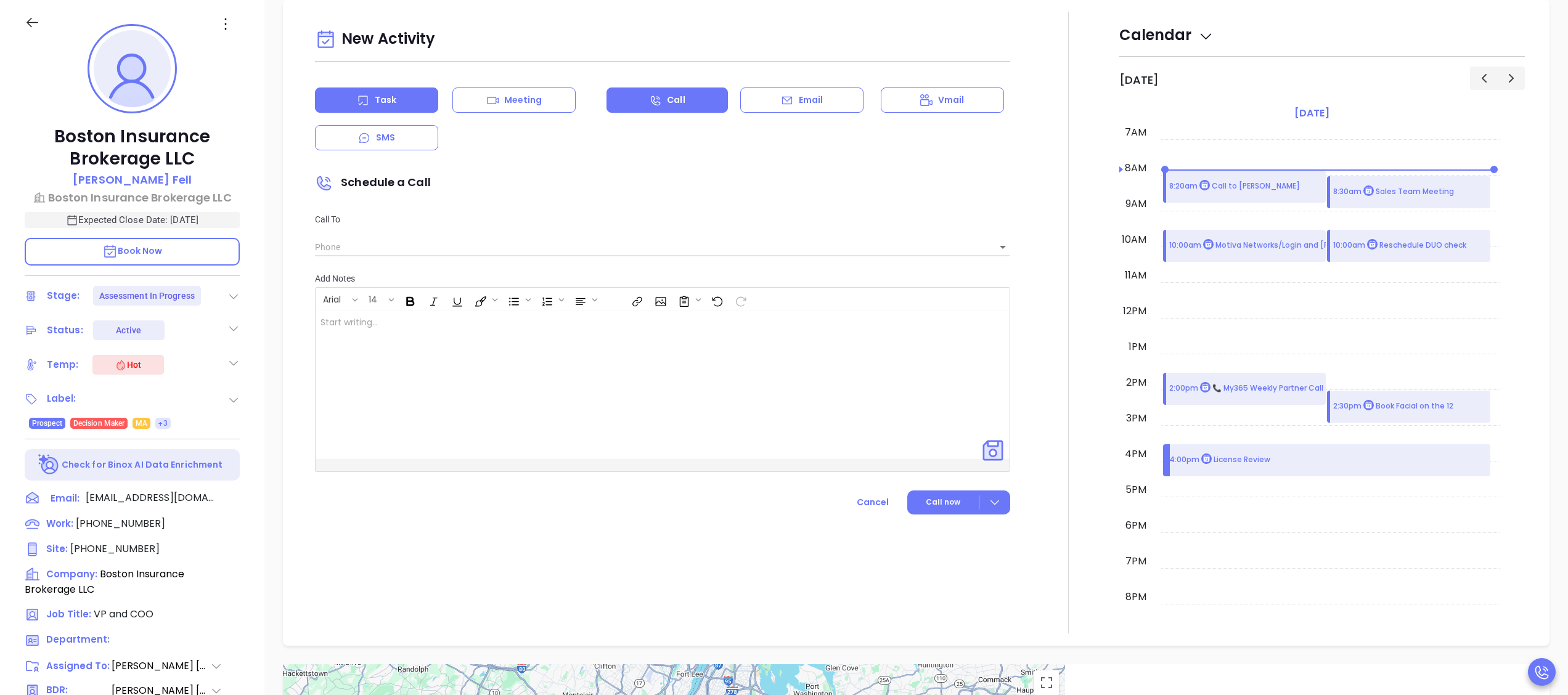
click at [376, 99] on p "Task" at bounding box center [386, 100] width 21 height 13
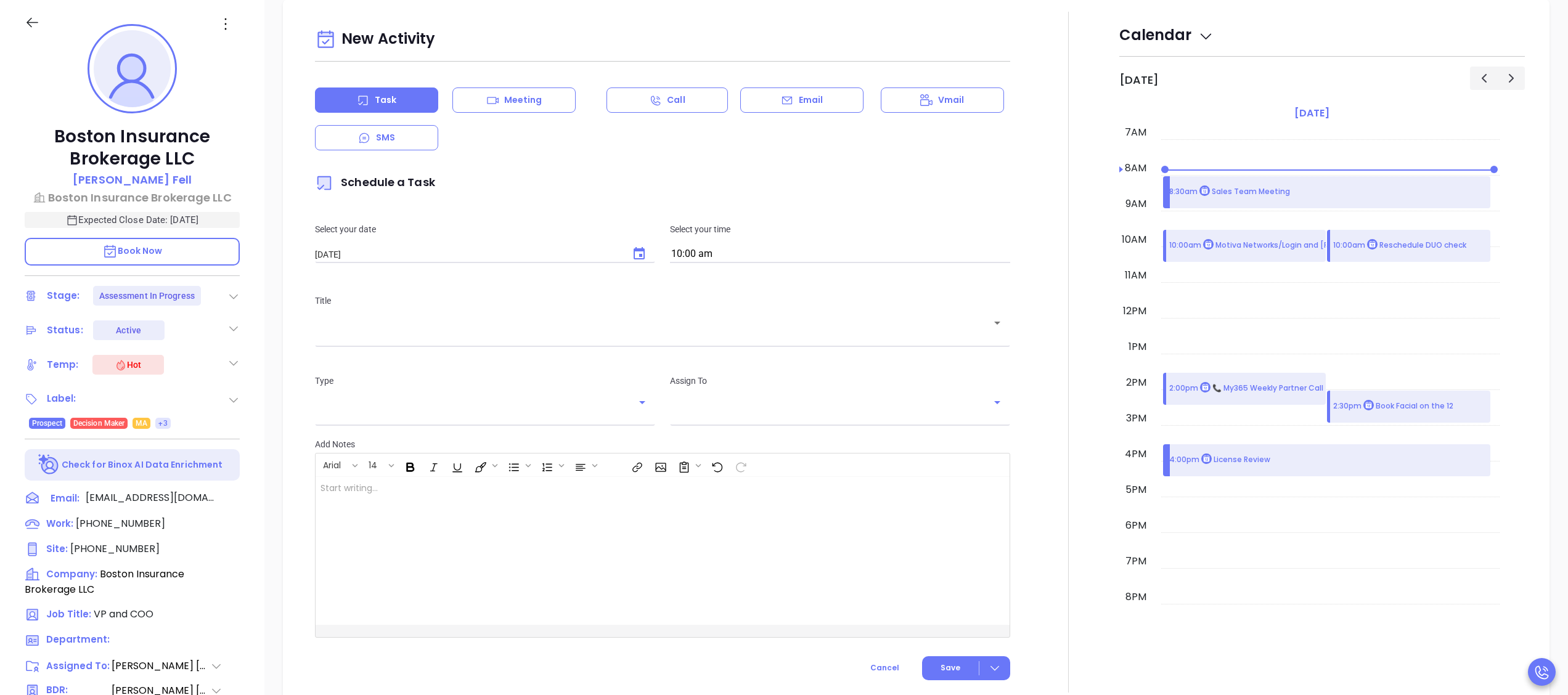
type input "[PERSON_NAME]"
click at [632, 255] on icon "Choose date, selected date is Oct 4, 2025" at bounding box center [639, 254] width 15 height 15
click at [467, 321] on button "3" at bounding box center [461, 331] width 22 height 22
type input "10/03/2025"
click at [543, 329] on input "text" at bounding box center [654, 332] width 666 height 12
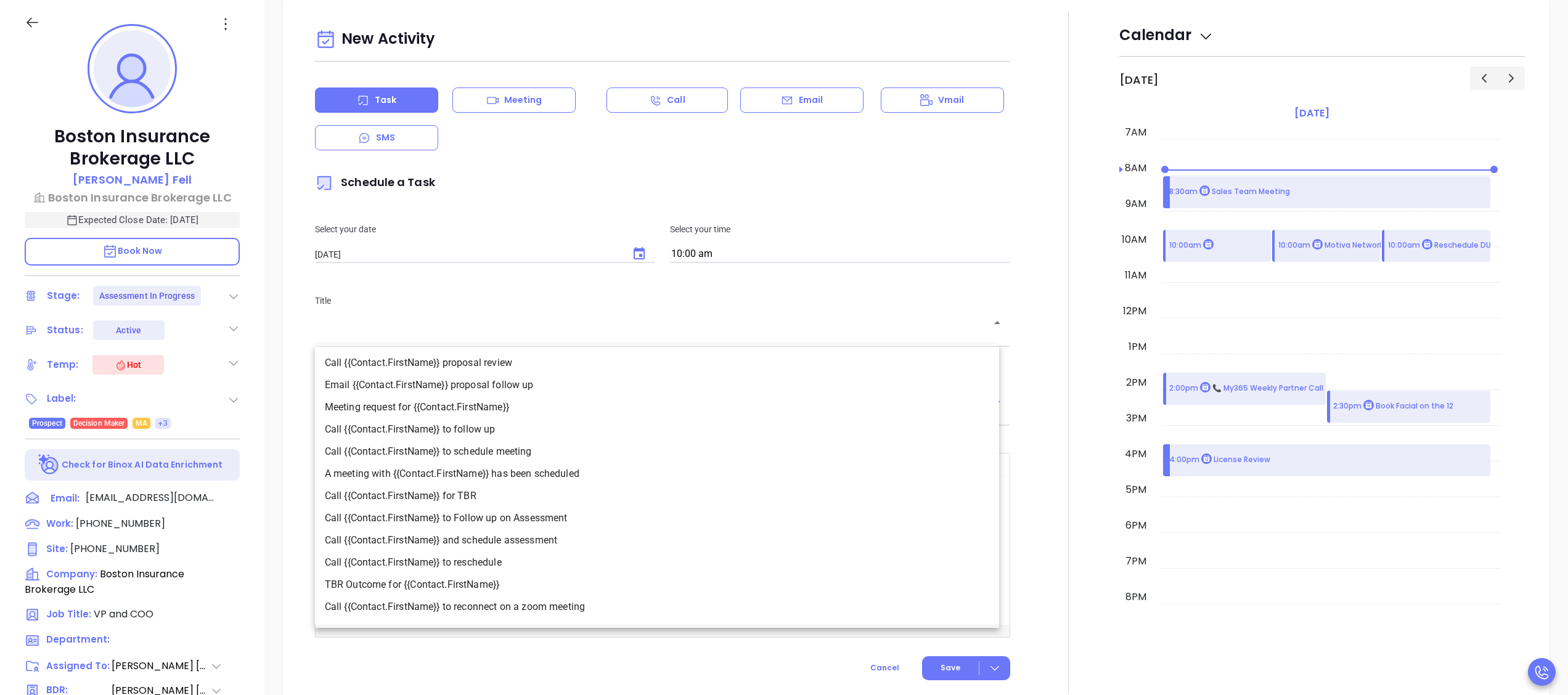
click at [545, 514] on li "Call {{Contact.FirstName}} to Follow up on Assessment" at bounding box center [657, 518] width 684 height 22
type input "Call Christopher to Follow up on Assessment"
type input "Call"
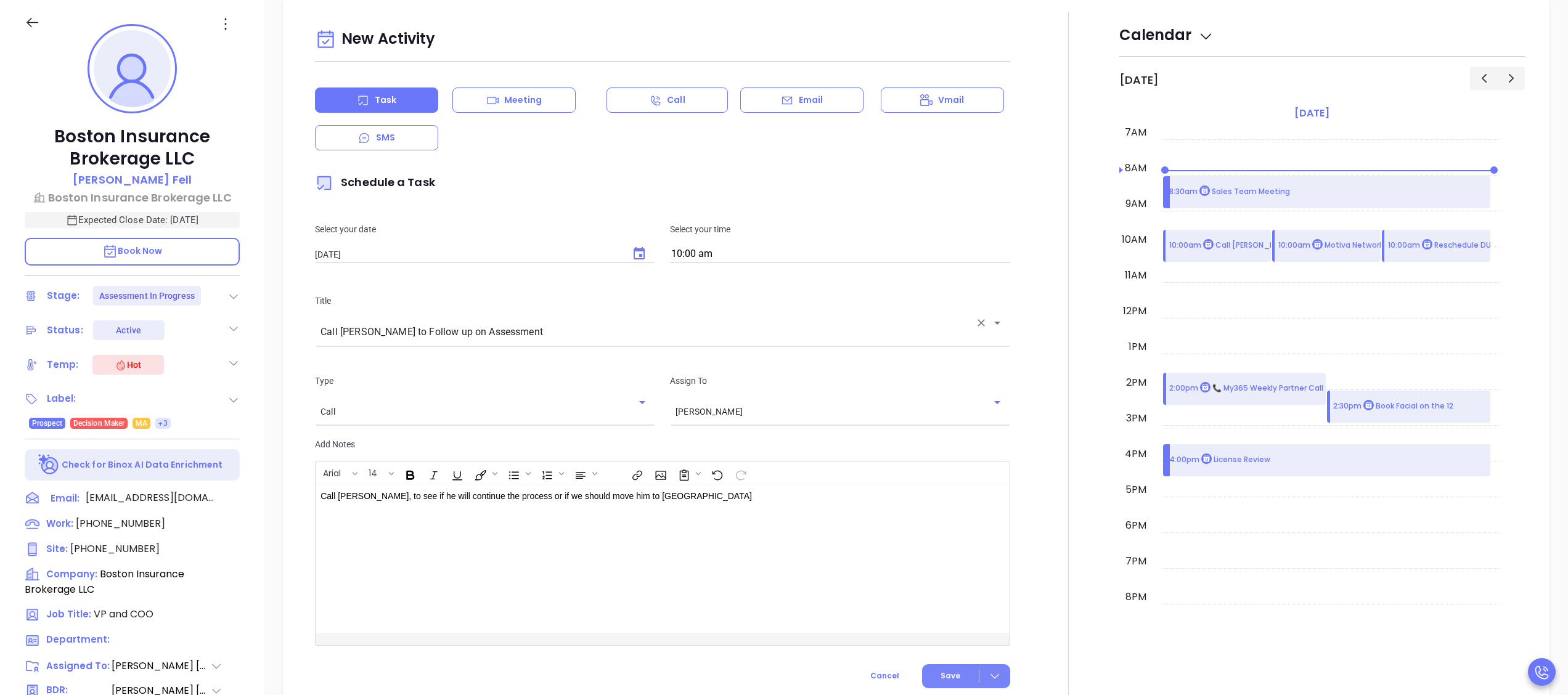
click at [922, 676] on button "Save" at bounding box center [966, 676] width 88 height 24
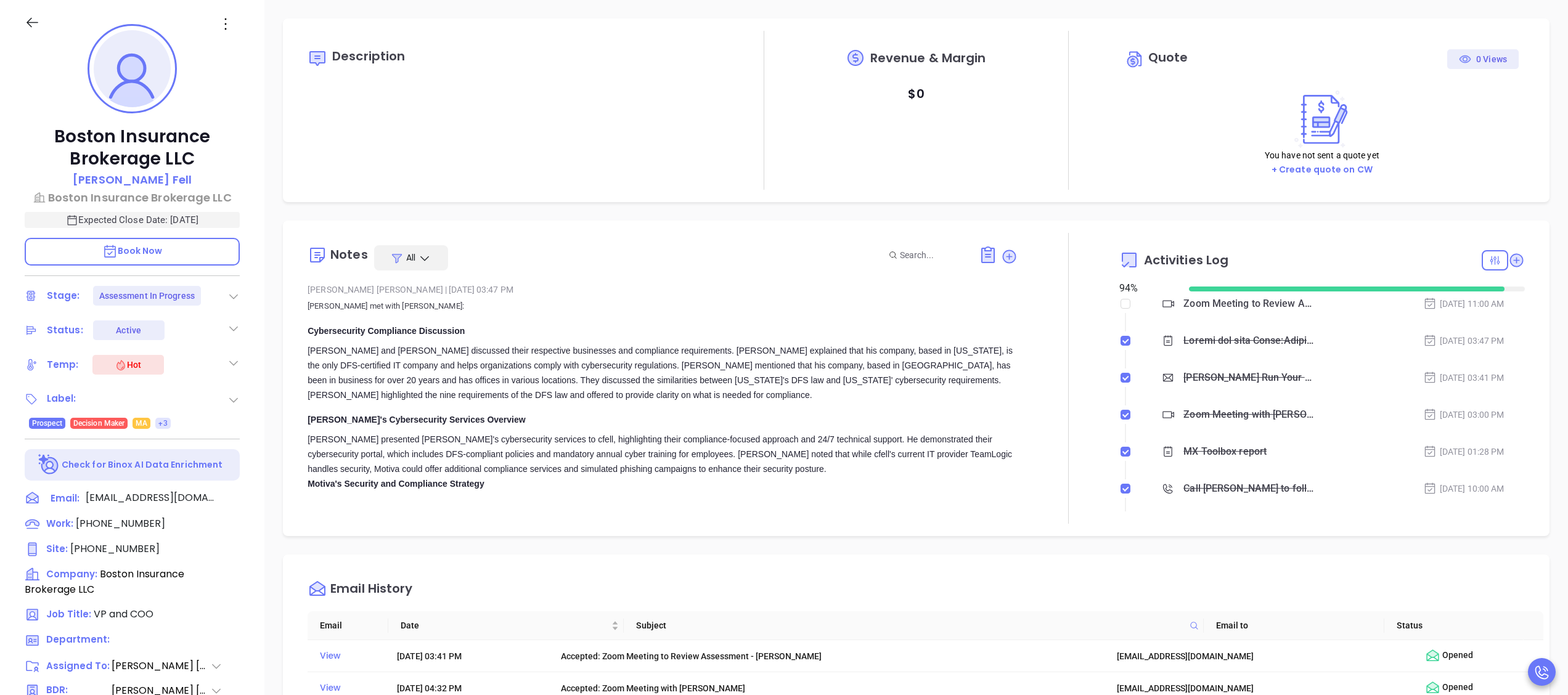
scroll to position [0, 0]
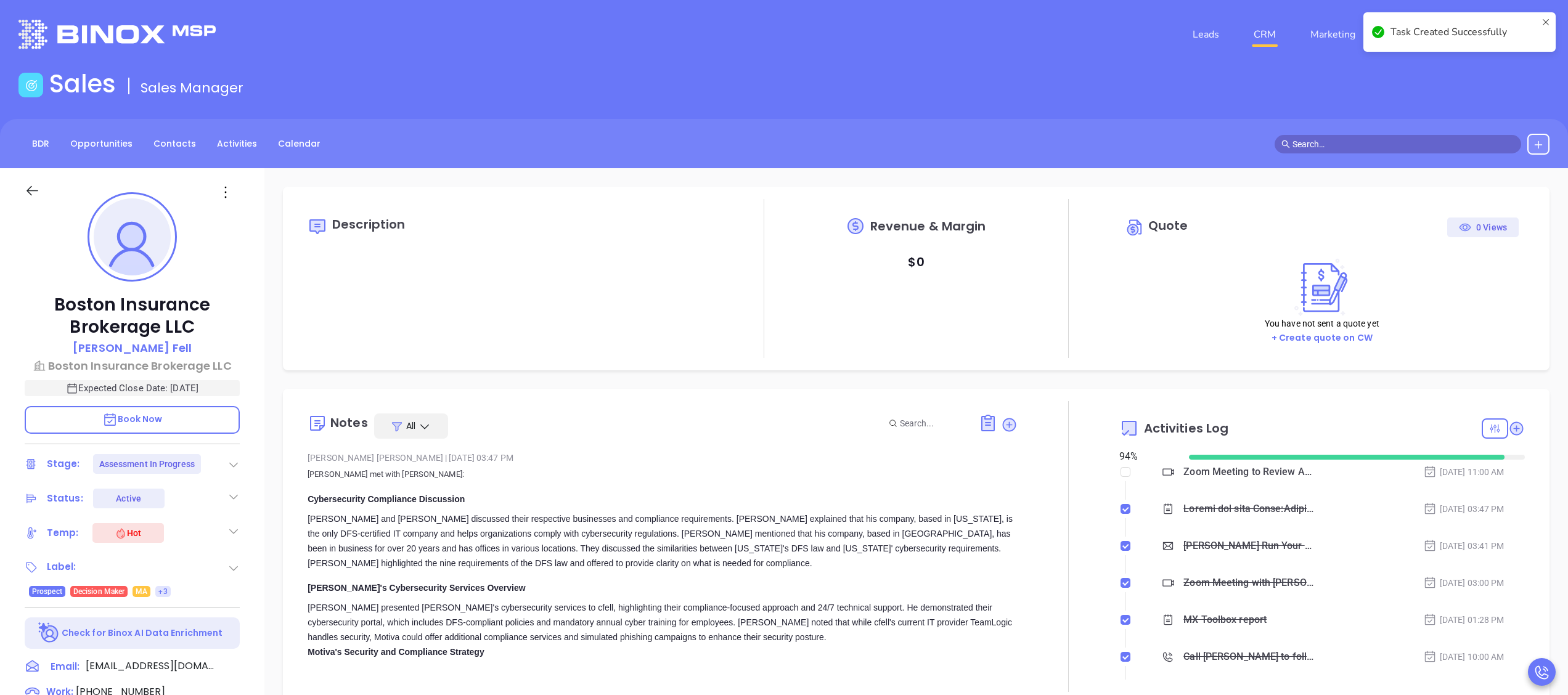
click at [1257, 45] on link "CRM" at bounding box center [1265, 34] width 32 height 25
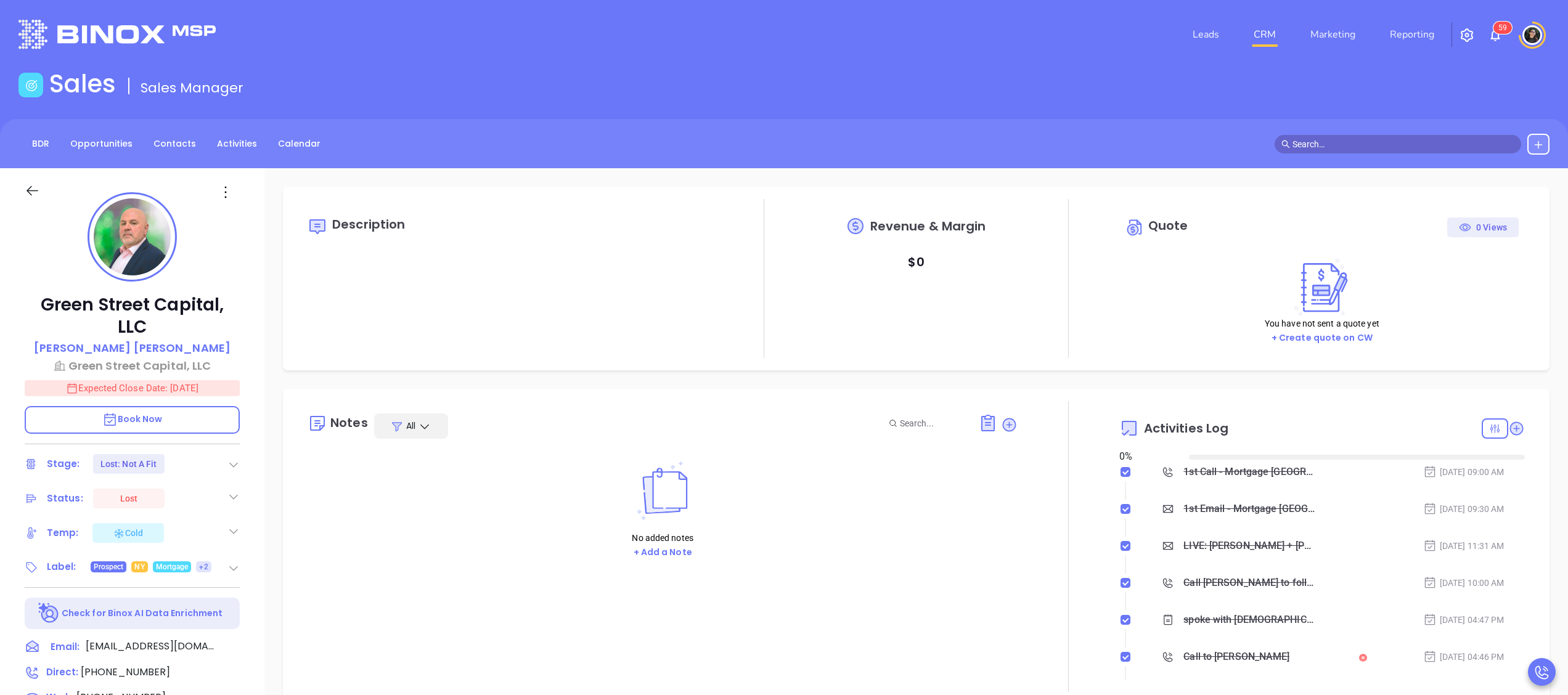
type input "[DATE]"
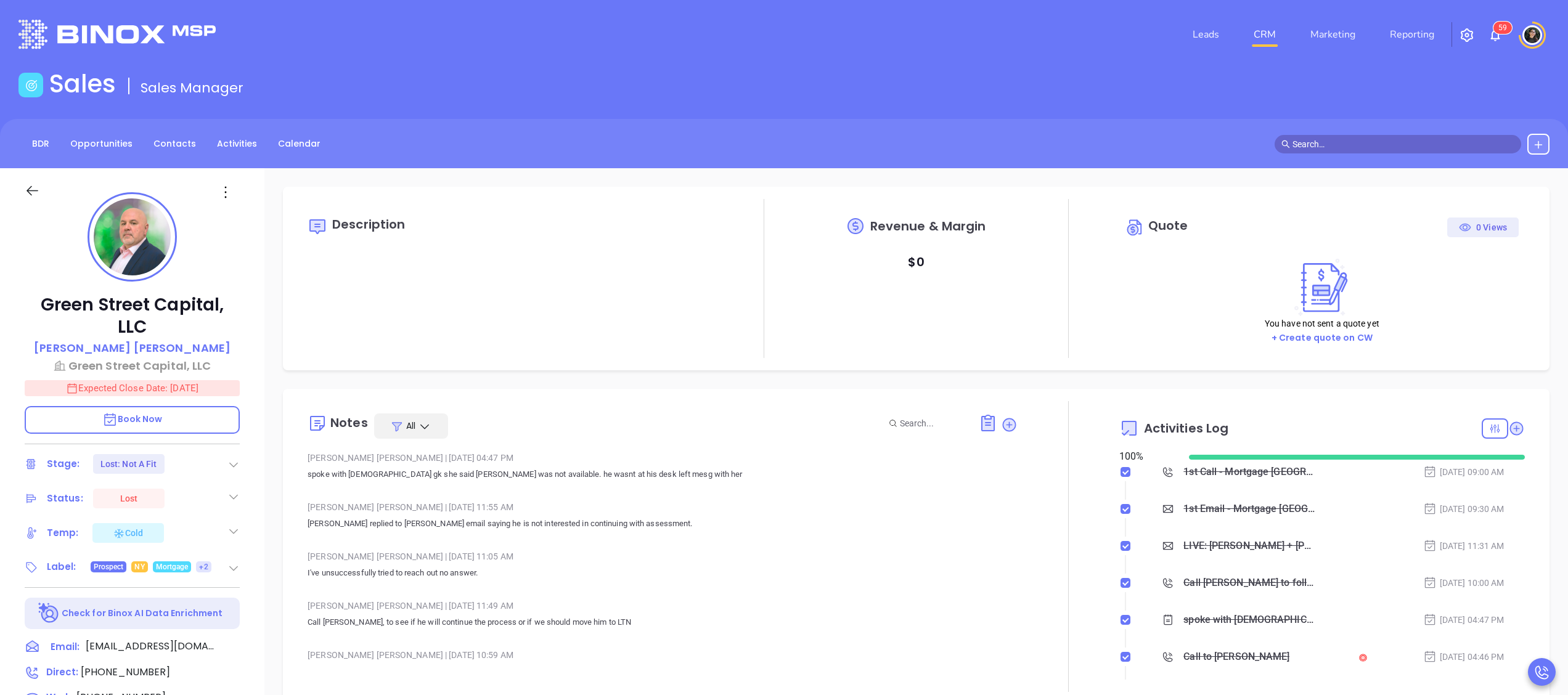
click at [1263, 31] on link "CRM" at bounding box center [1265, 34] width 32 height 25
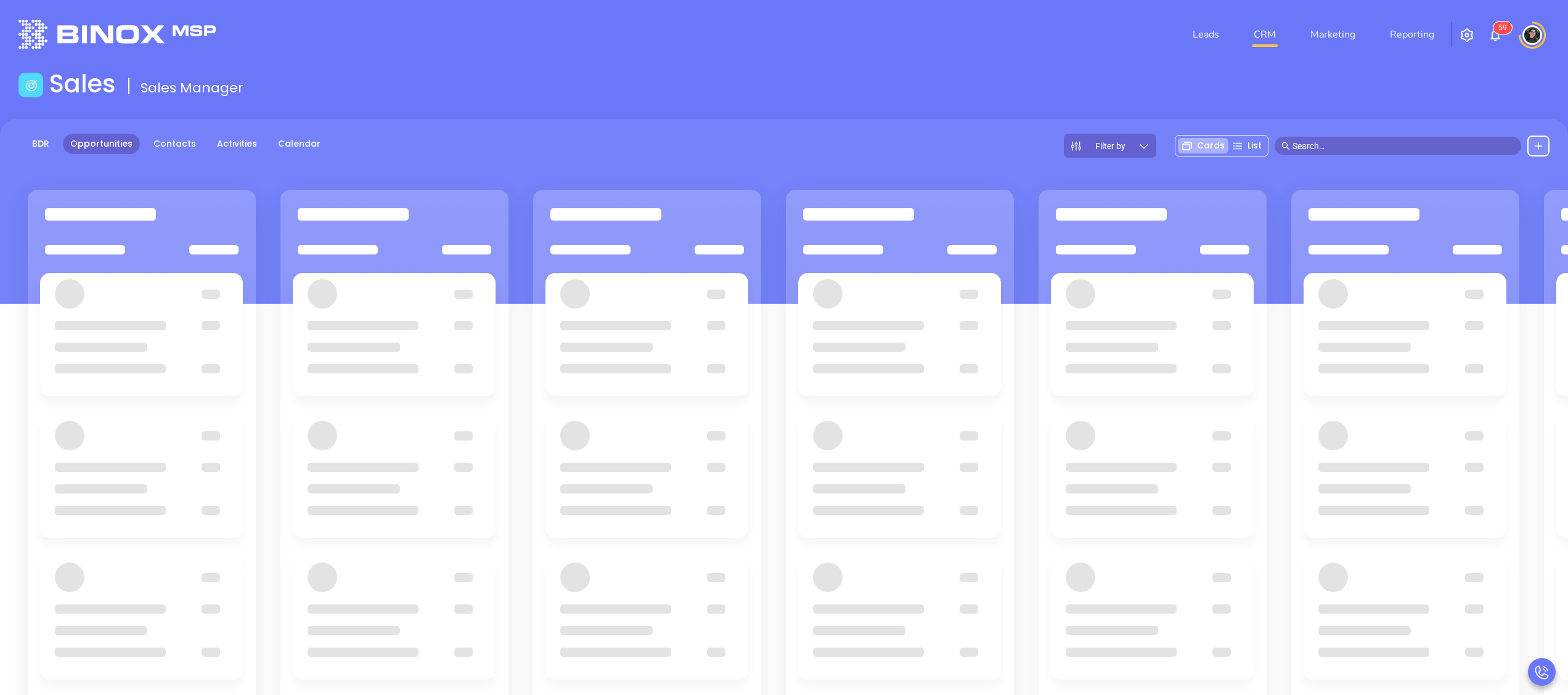
click at [972, 101] on div "Sales Sales Manager" at bounding box center [784, 86] width 1546 height 35
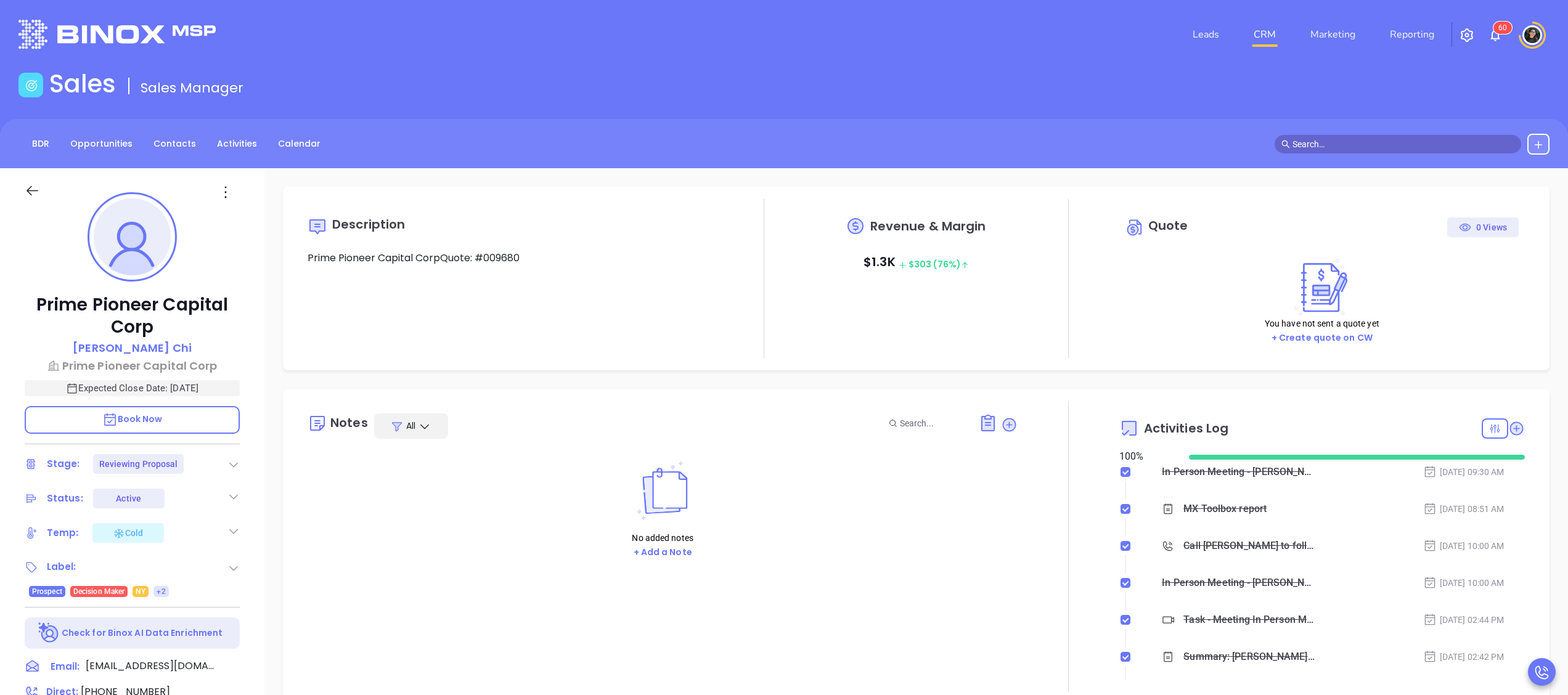
type input "[DATE]"
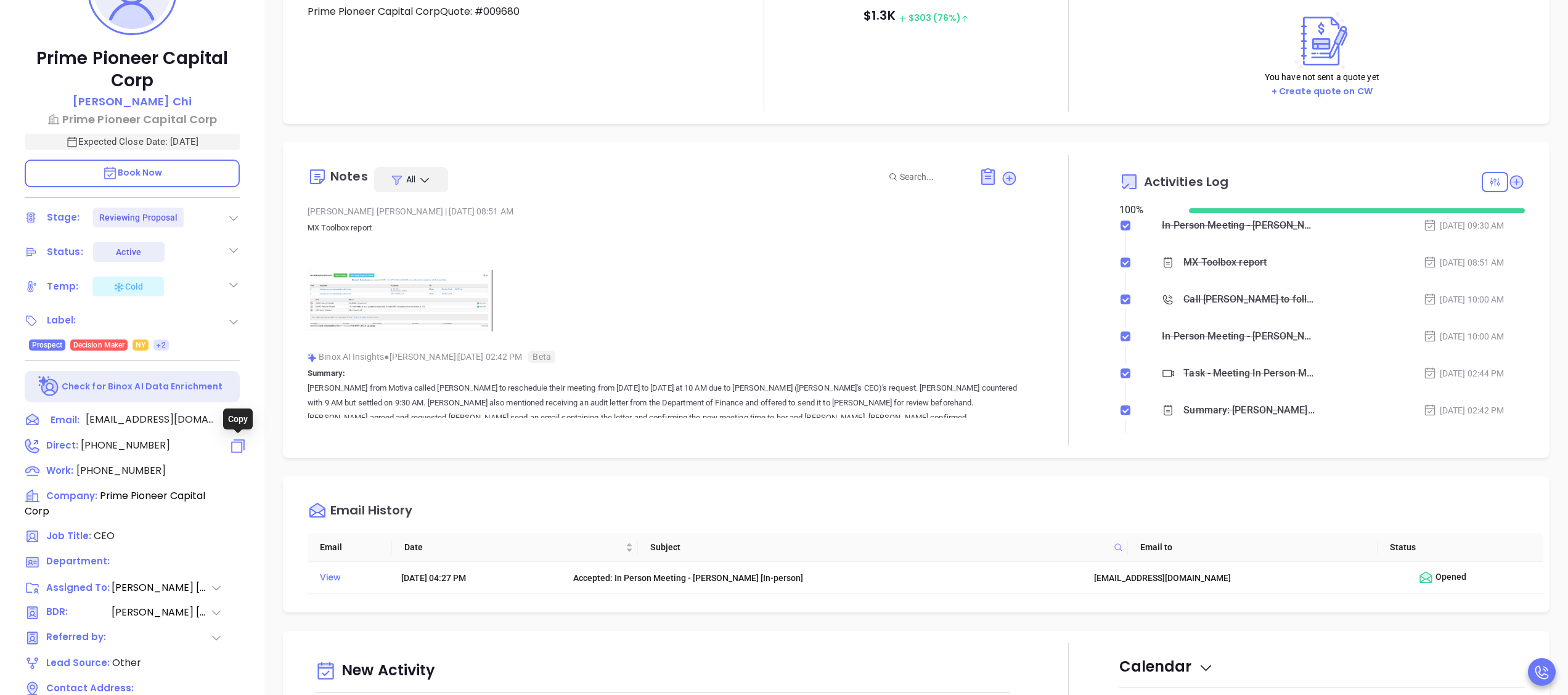
type input "[PERSON_NAME]"
click at [233, 440] on icon at bounding box center [238, 446] width 18 height 18
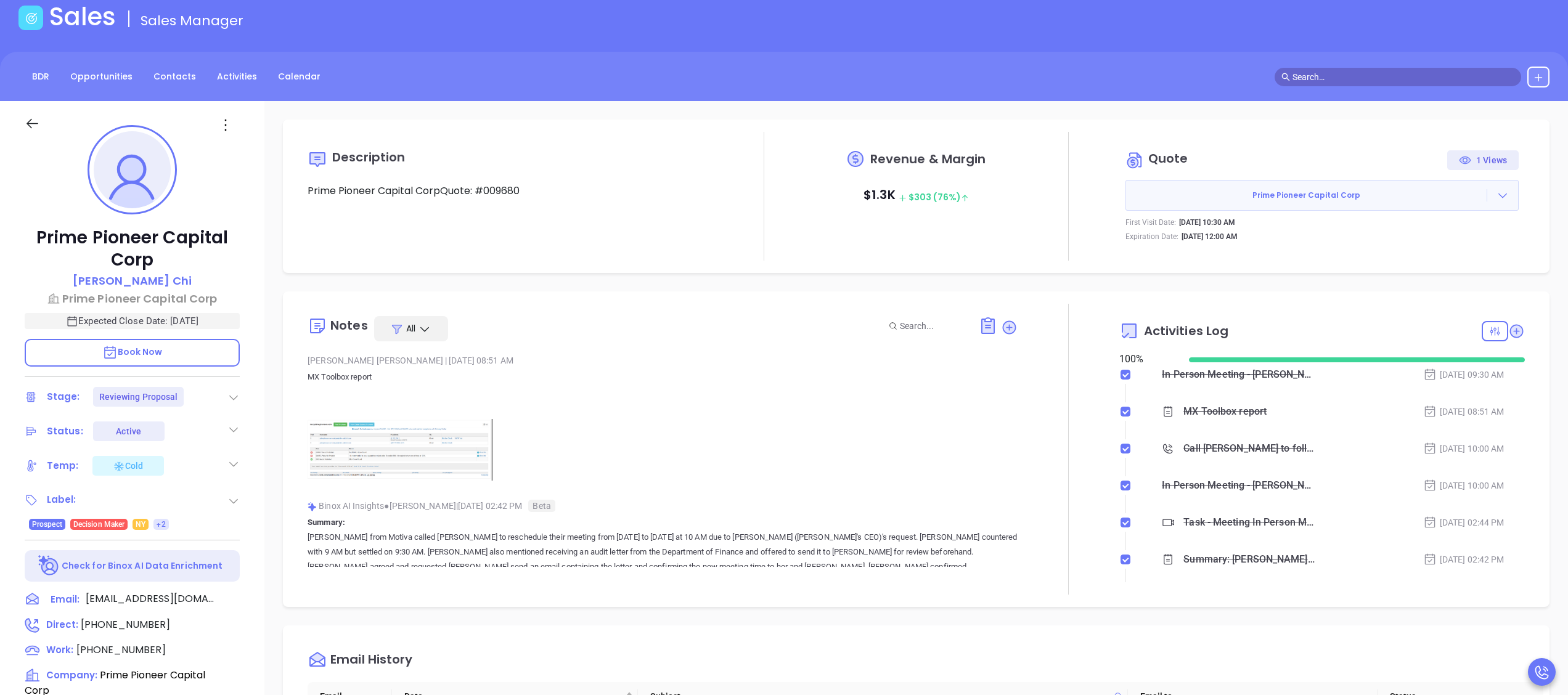
scroll to position [0, 0]
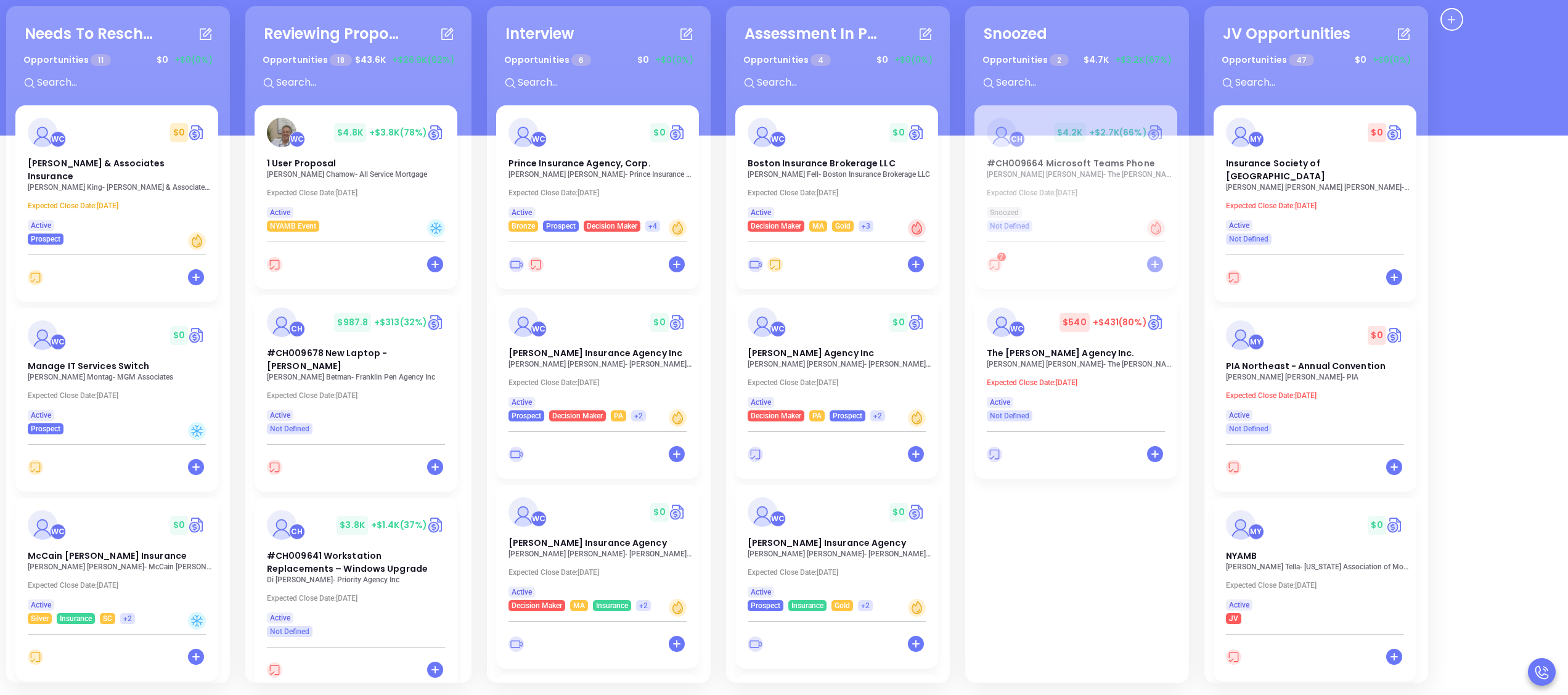
click at [588, 170] on p "Wendy Prendergast - Prince Insurance Agency, Corp." at bounding box center [601, 174] width 185 height 9
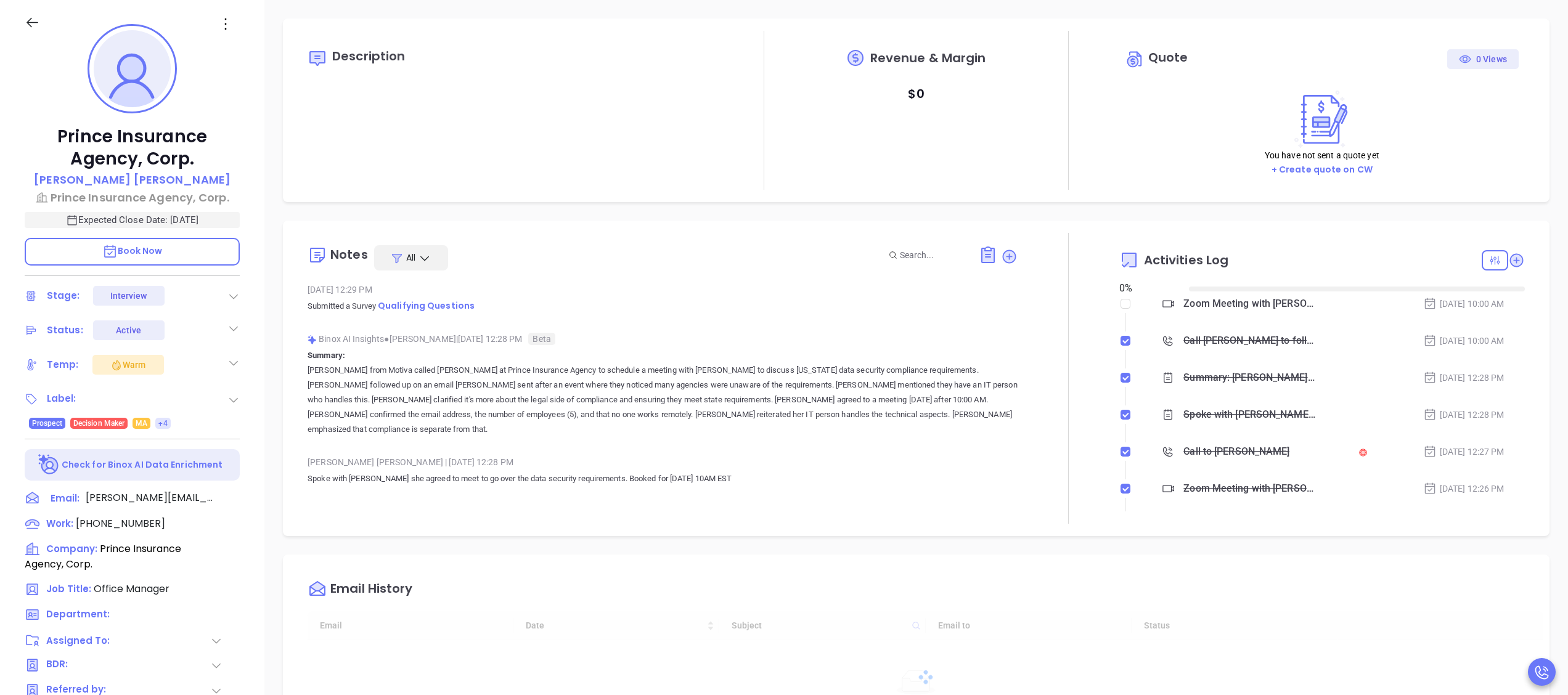
type input "[DATE]"
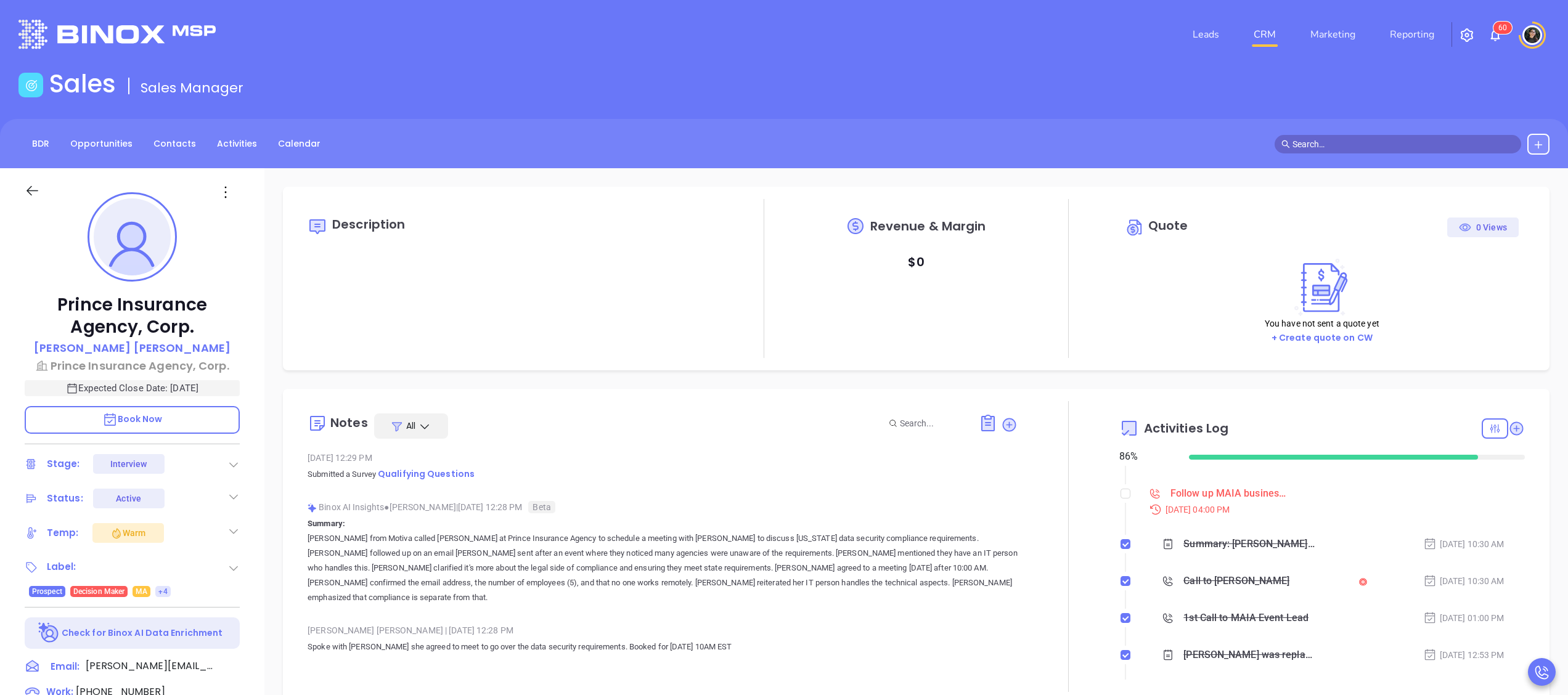
scroll to position [200, 0]
click at [1121, 533] on input "checkbox" at bounding box center [1126, 531] width 10 height 10
checkbox input "true"
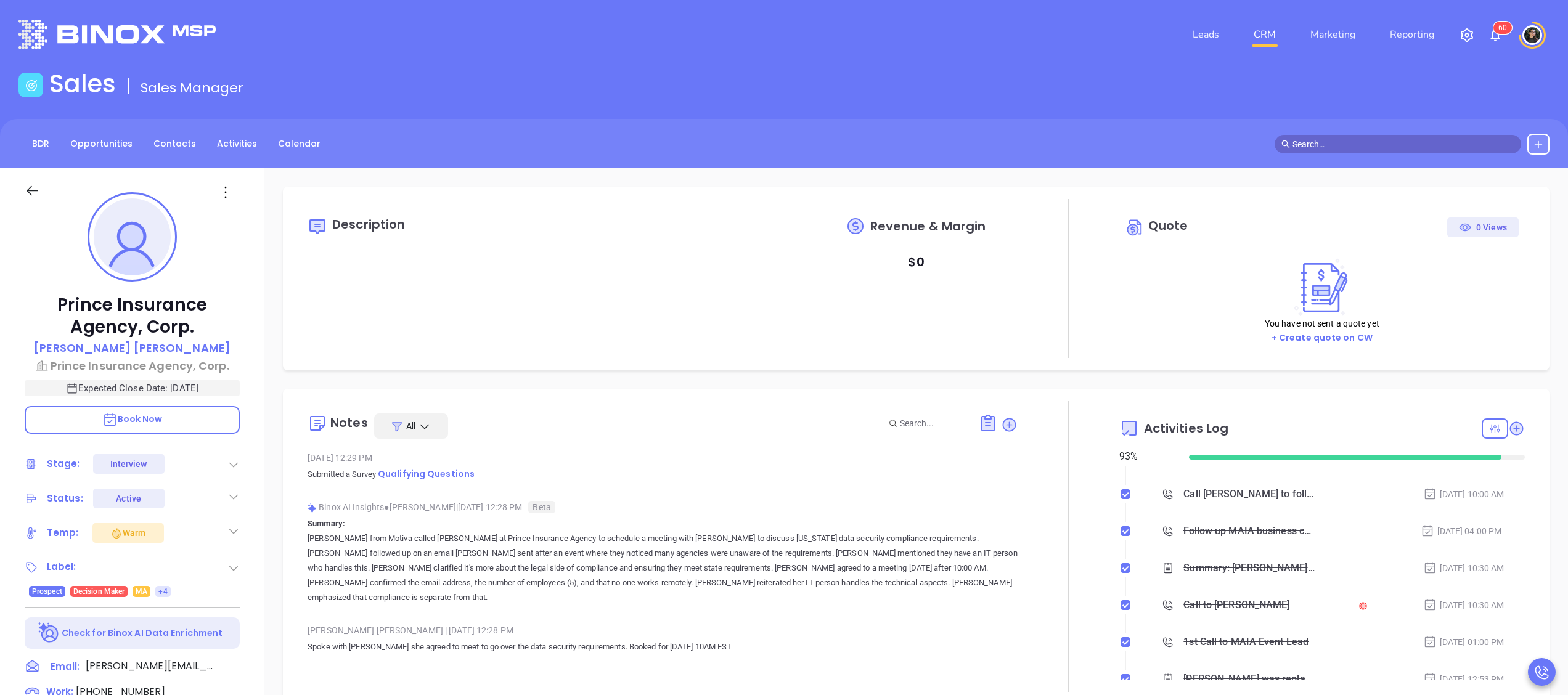
type input "[PERSON_NAME]"
click at [1265, 42] on link "CRM" at bounding box center [1265, 34] width 32 height 25
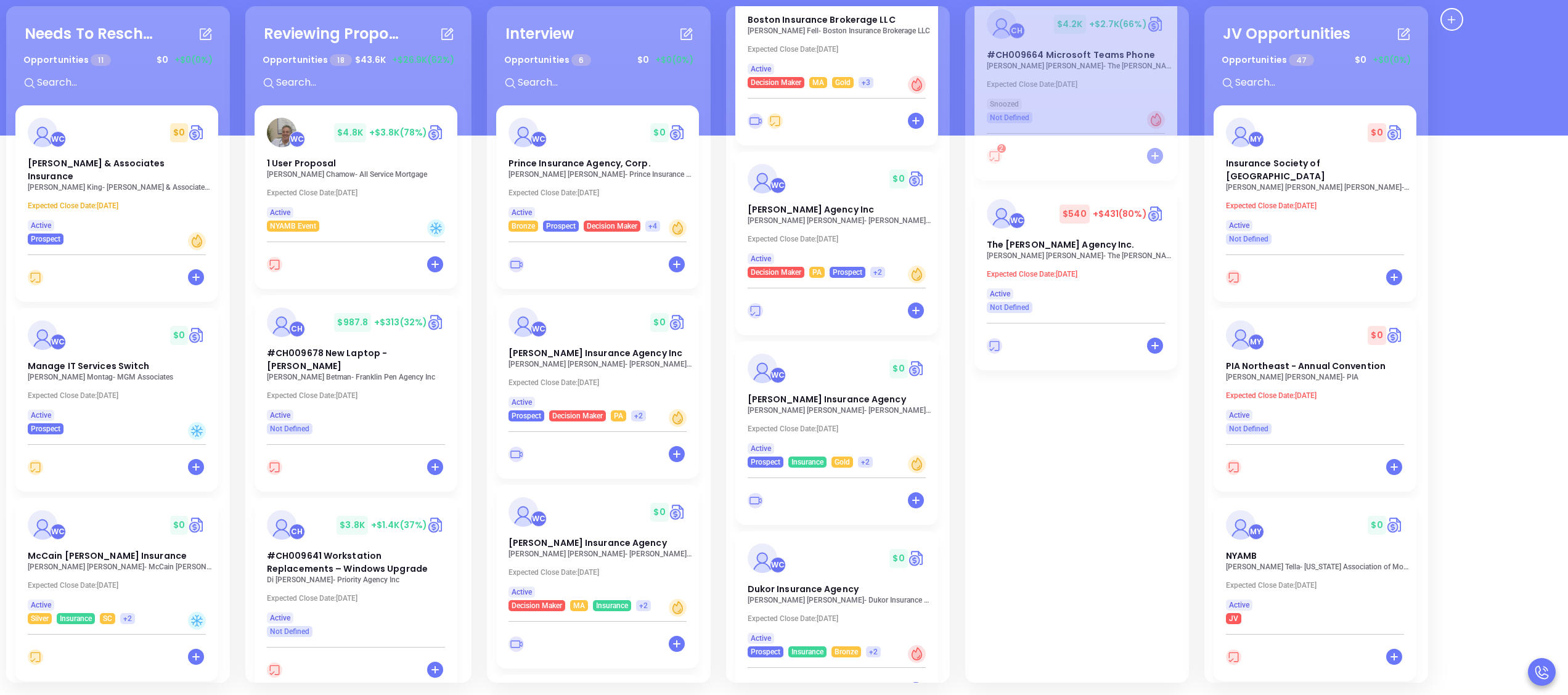
scroll to position [182, 0]
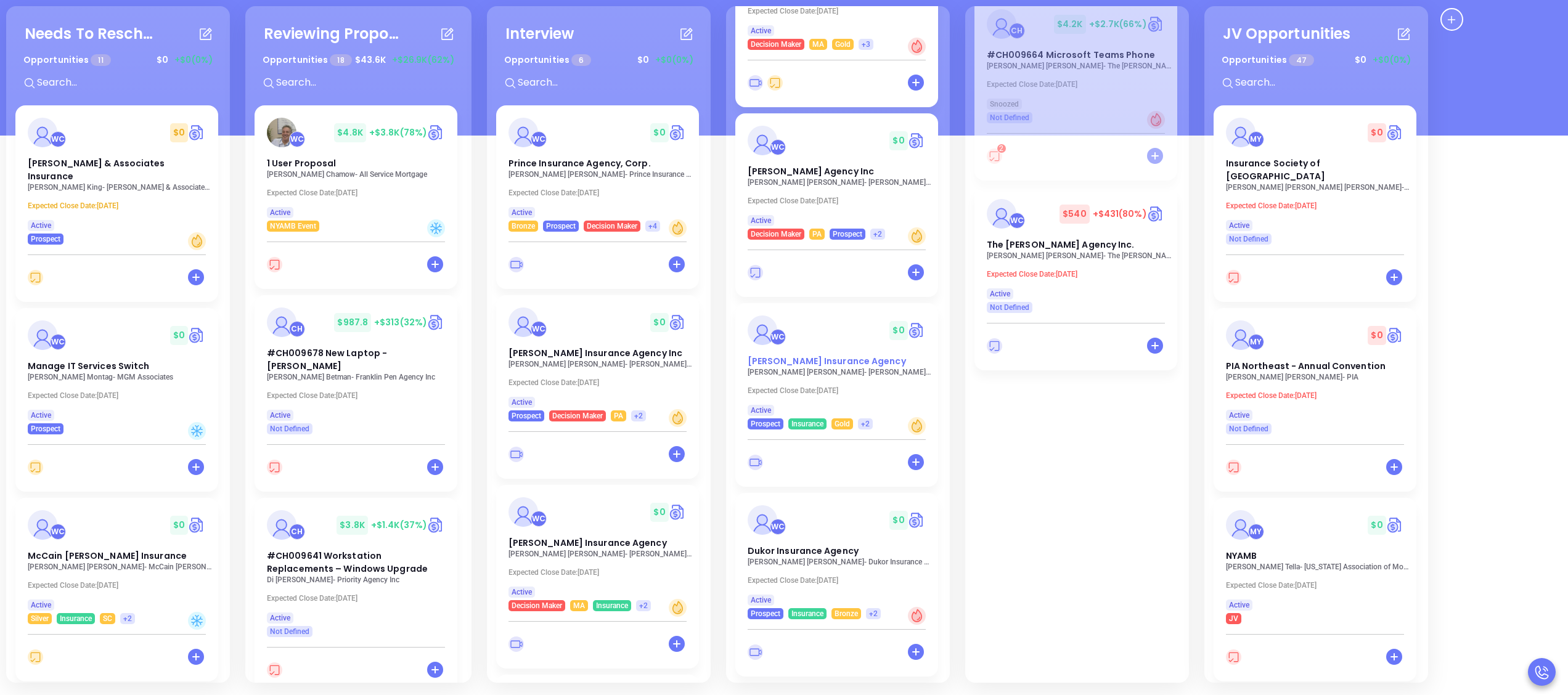
click at [836, 364] on span "[PERSON_NAME] Insurance Agency" at bounding box center [827, 361] width 158 height 12
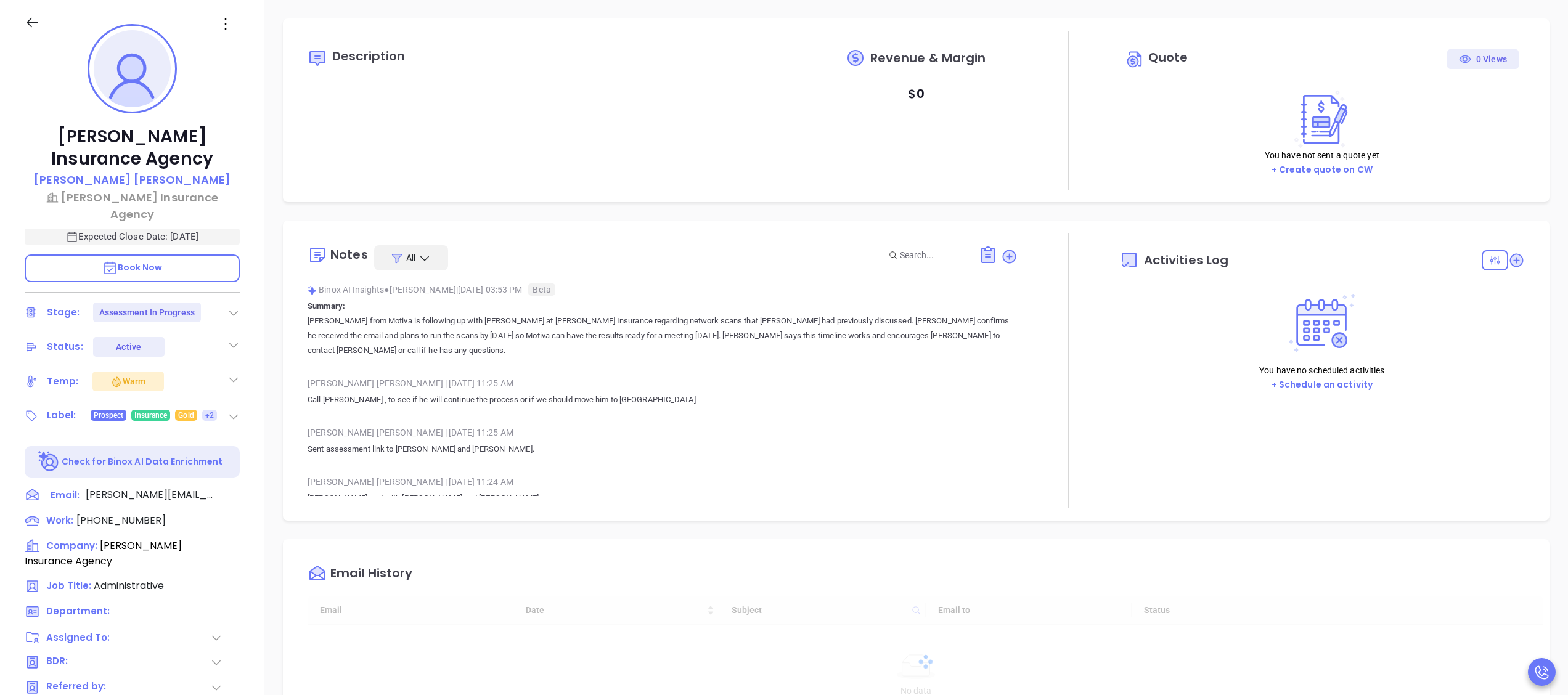
type input "[DATE]"
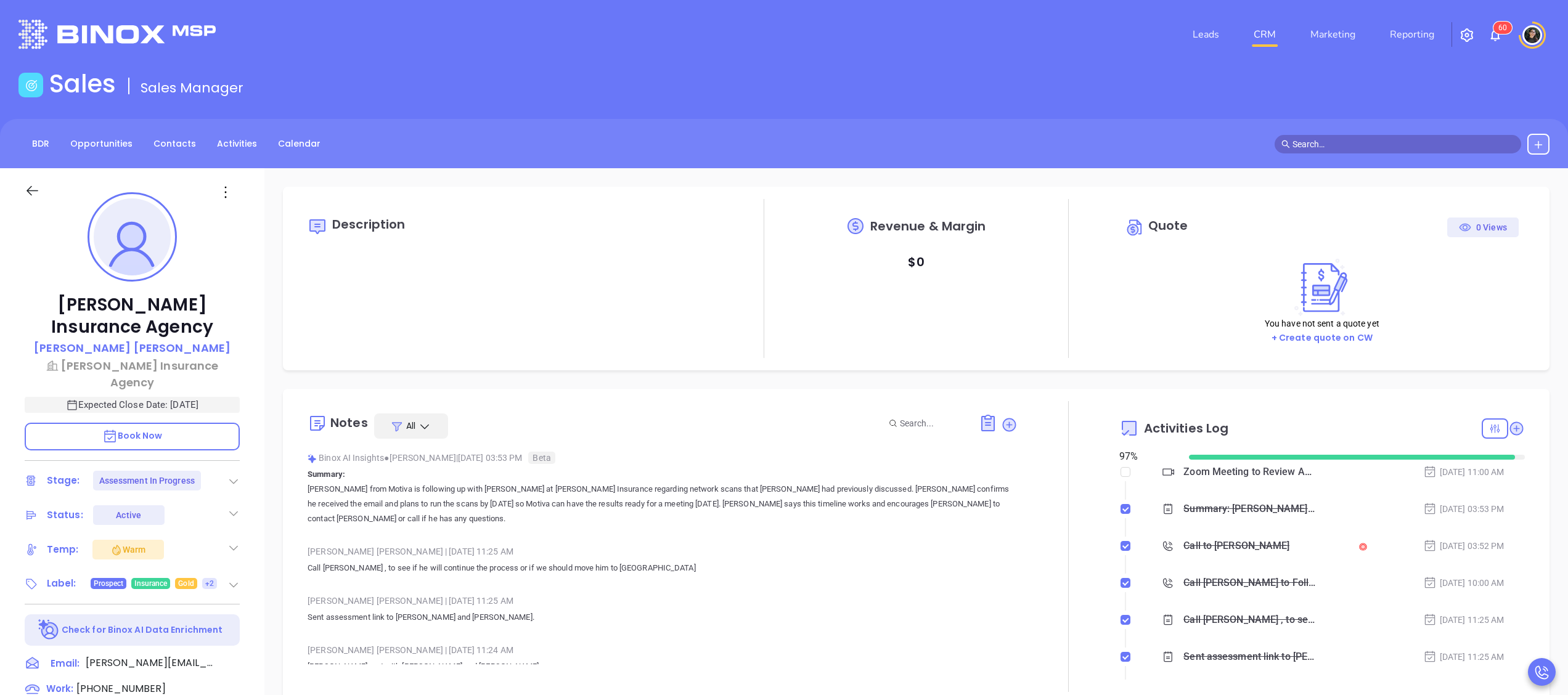
scroll to position [287, 0]
click at [1244, 547] on div "Call to Andrea Guillory" at bounding box center [1236, 546] width 106 height 19
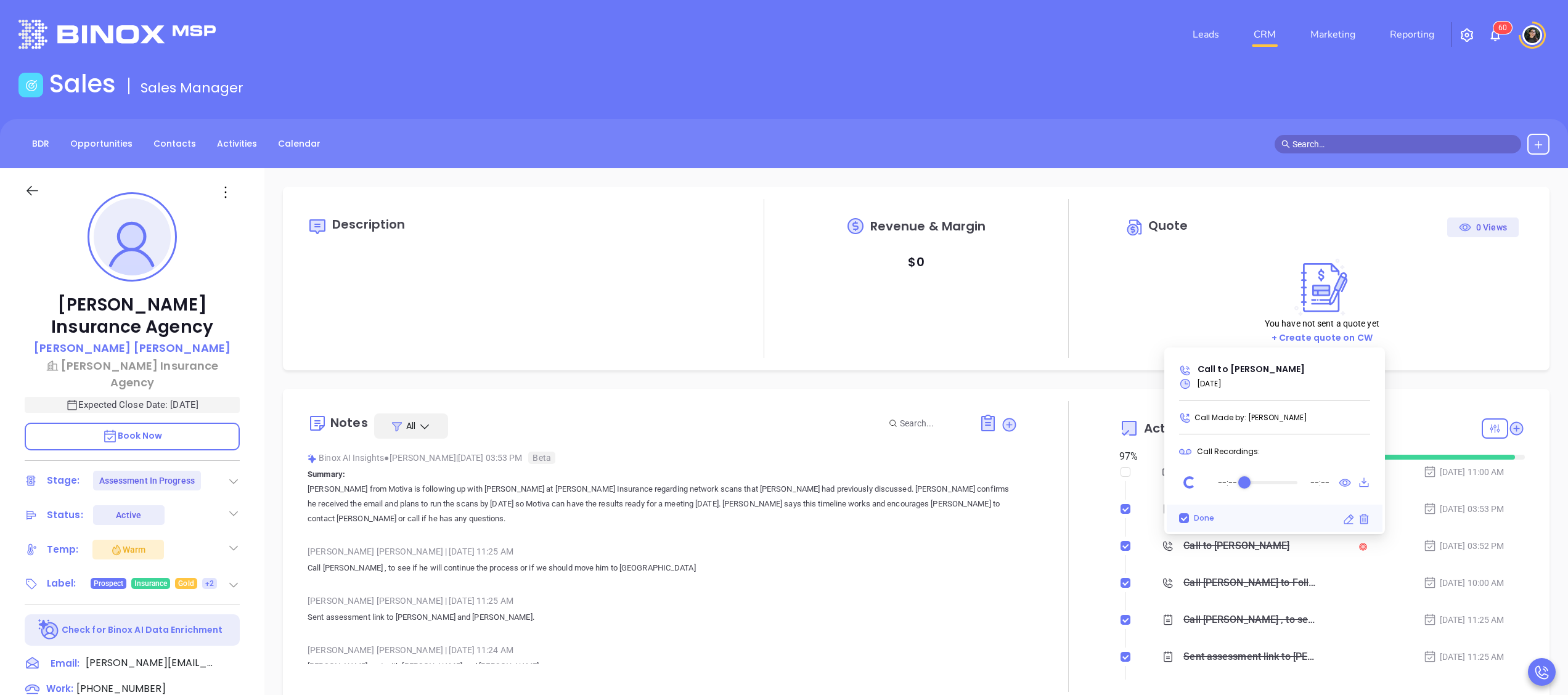
type input "[PERSON_NAME]"
click at [1346, 480] on icon at bounding box center [1345, 483] width 12 height 8
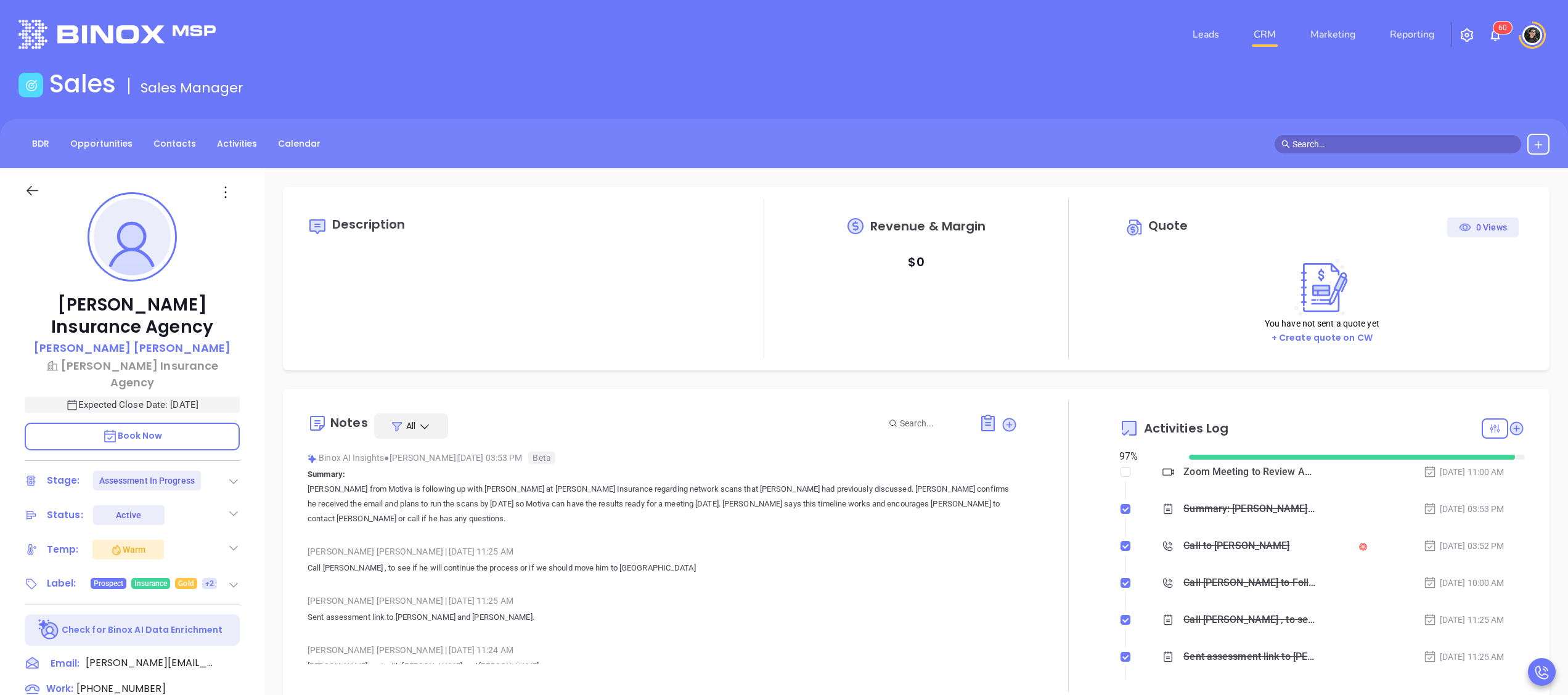
click at [1273, 25] on link "CRM" at bounding box center [1265, 34] width 32 height 25
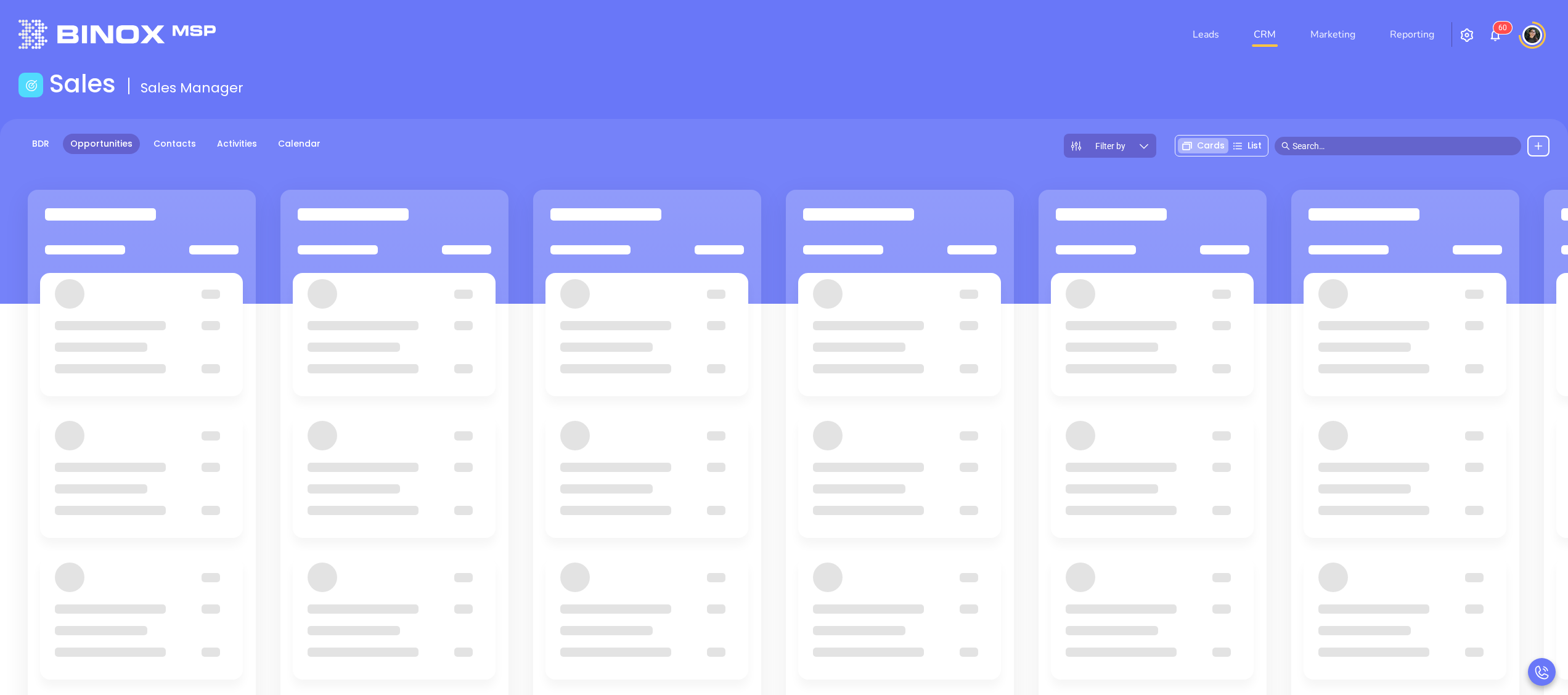
click at [1048, 84] on div "Sales Sales Manager" at bounding box center [784, 86] width 1546 height 35
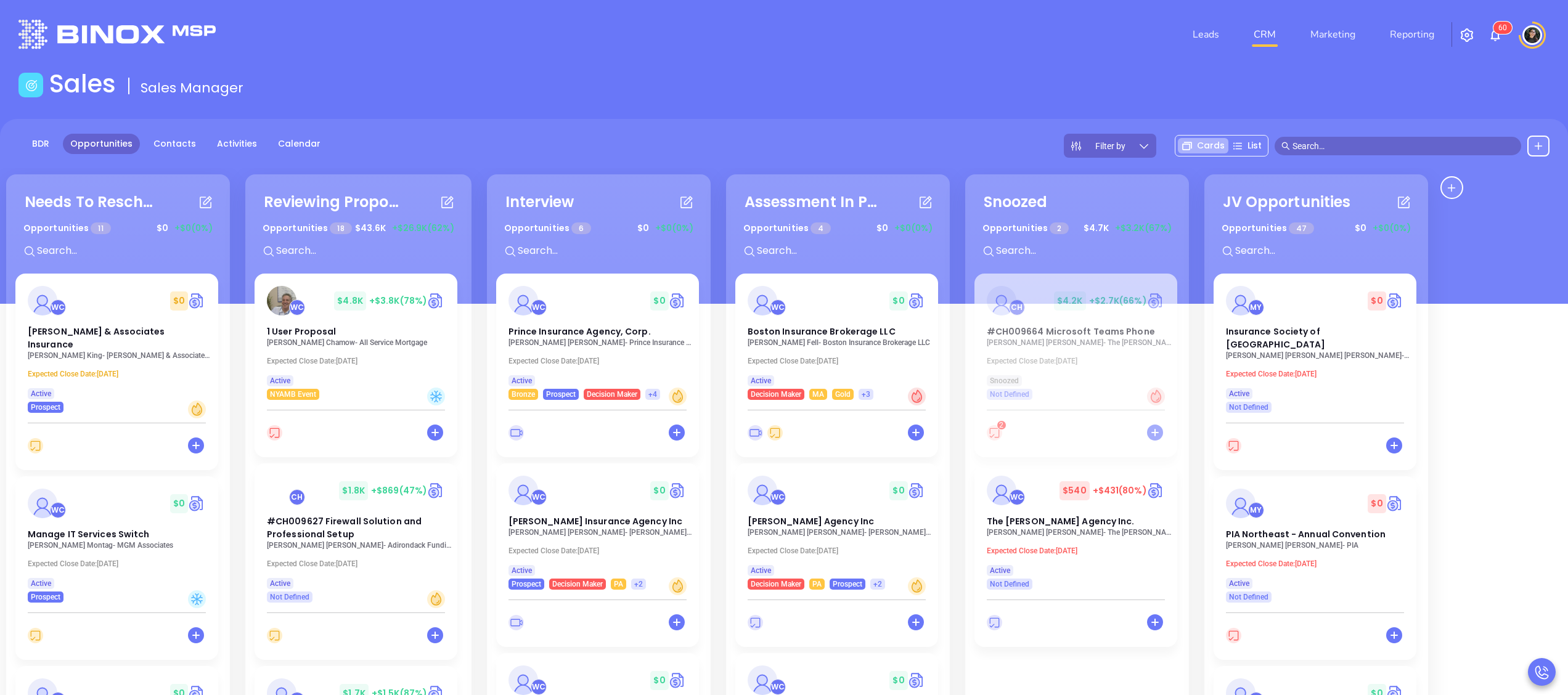
click at [940, 148] on div "BDR Opportunities Contacts Activities Calendar Filter by Cards List" at bounding box center [784, 146] width 1568 height 24
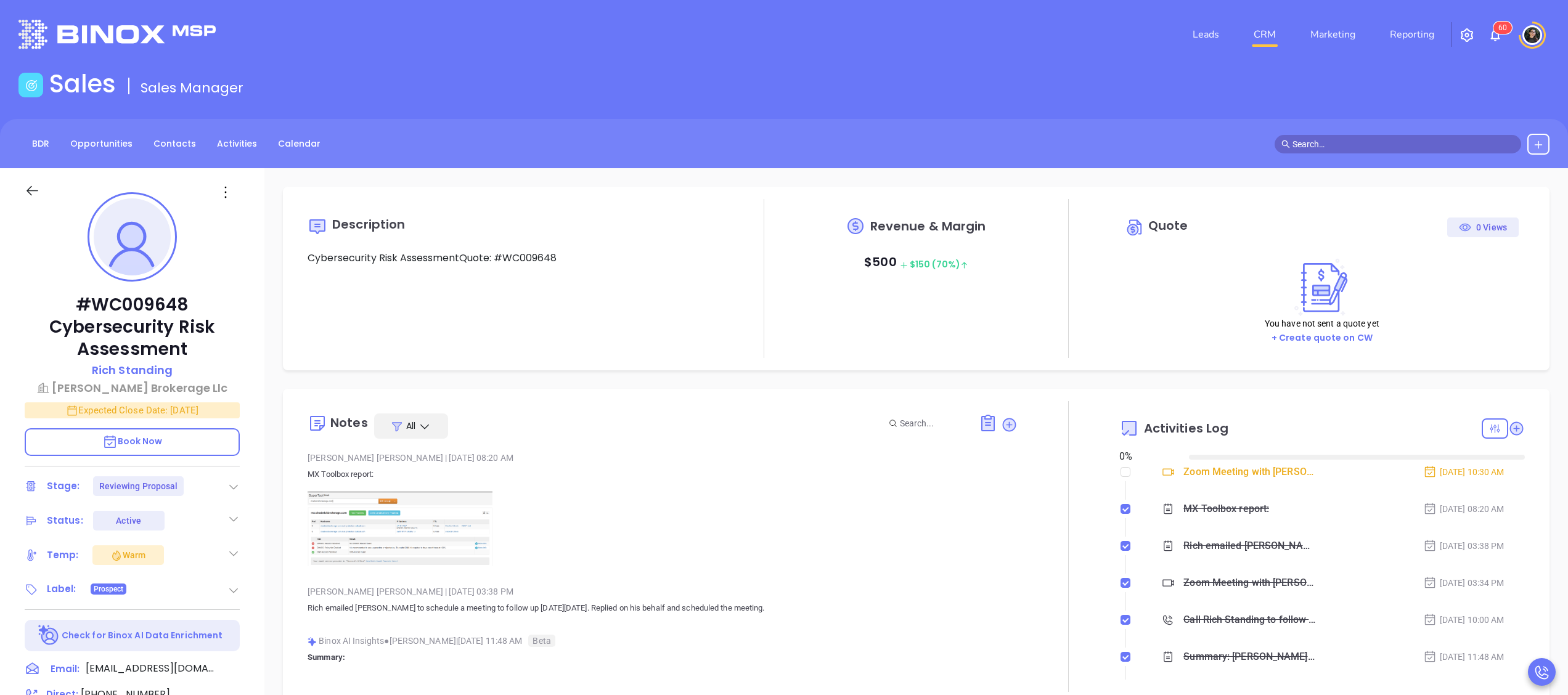
type input "[DATE]"
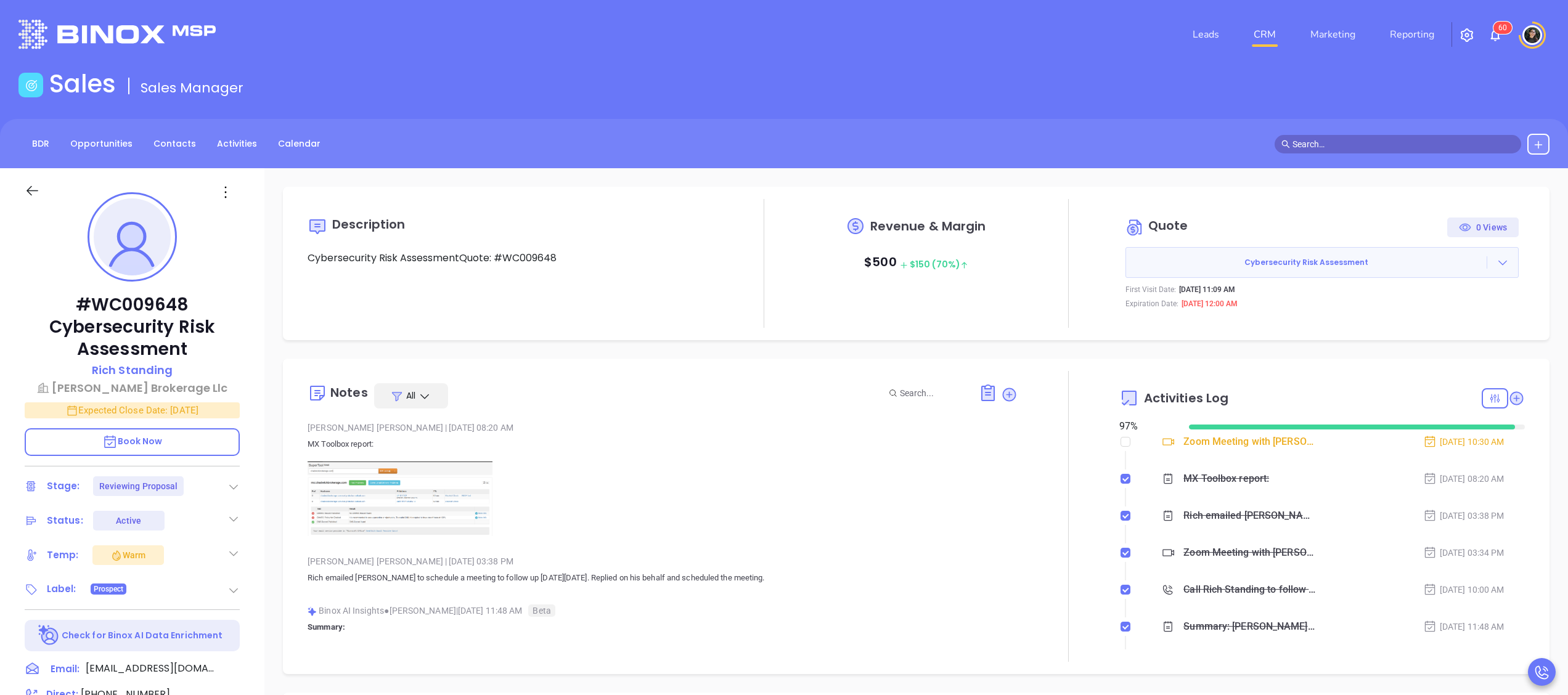
type input "[PERSON_NAME]"
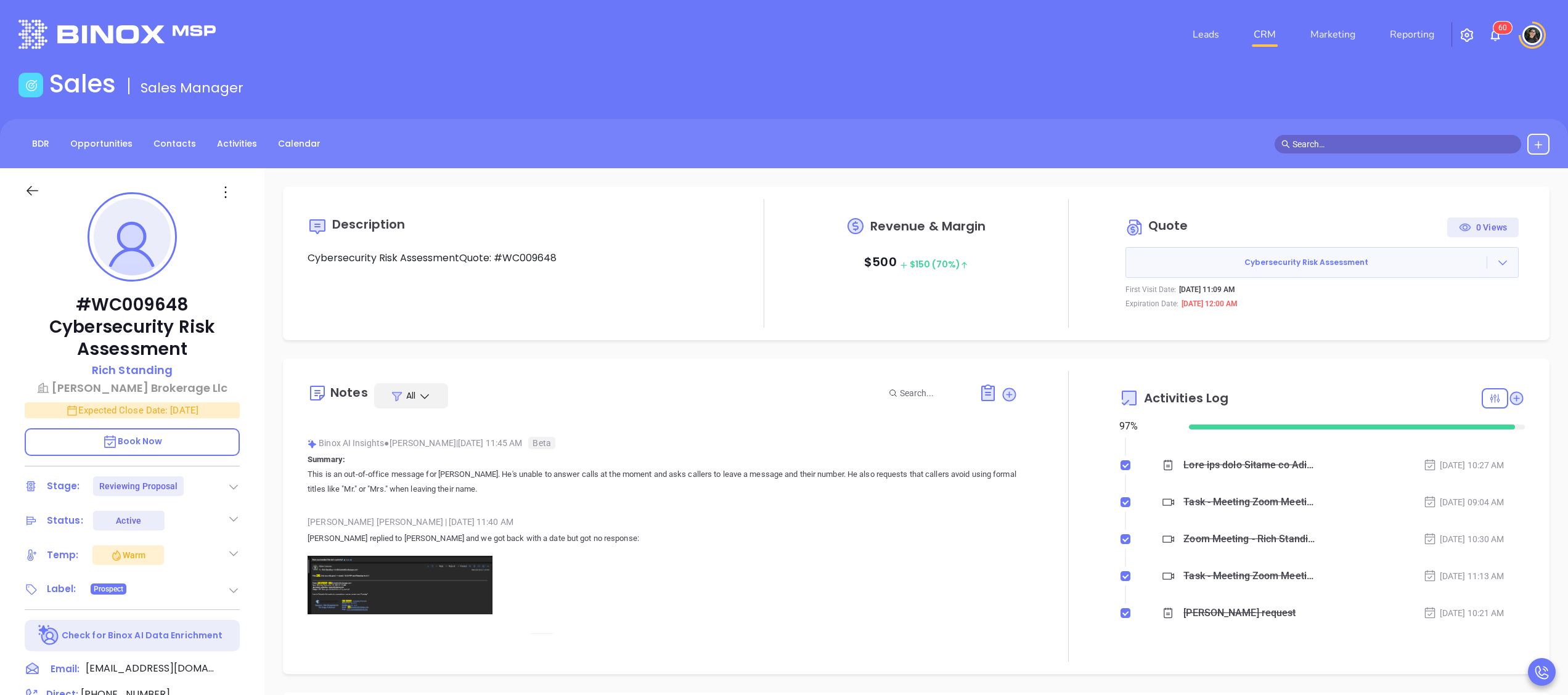
scroll to position [950, 0]
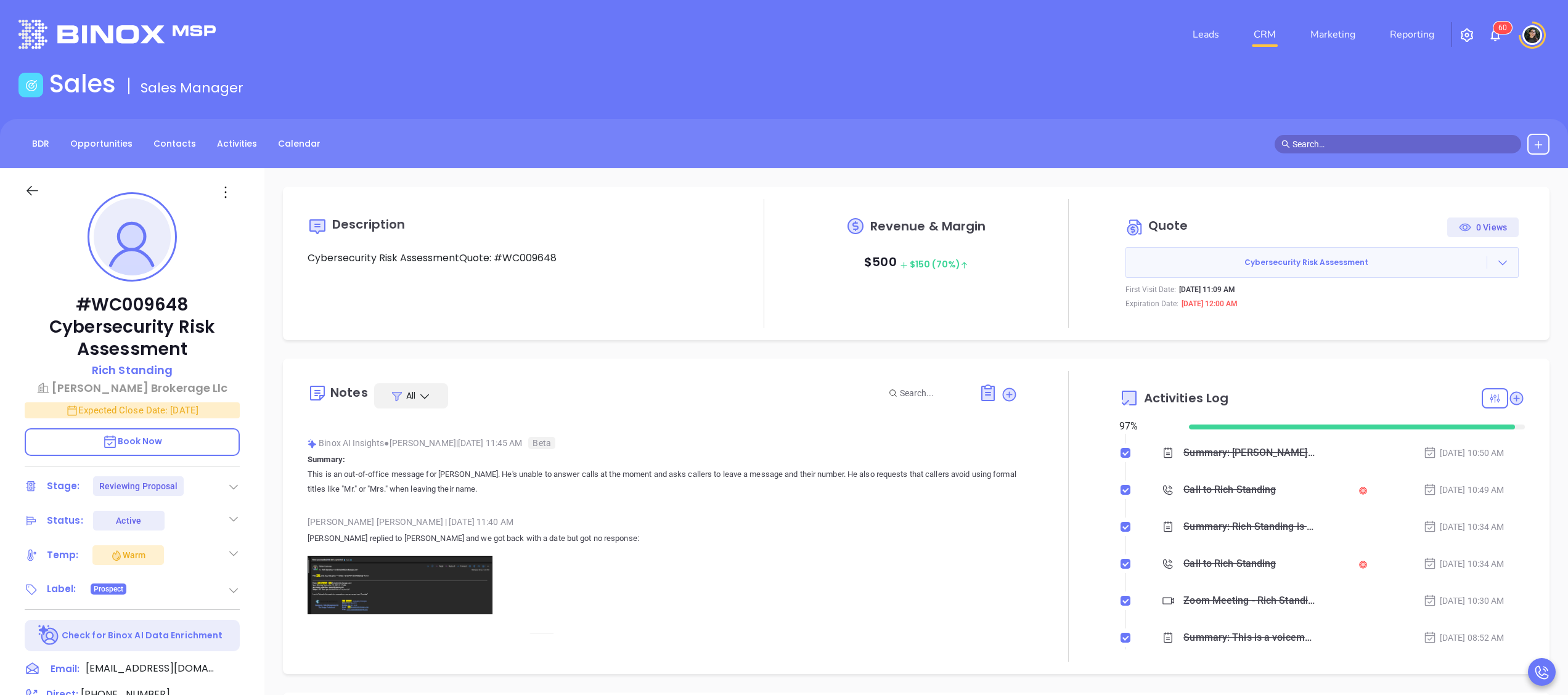
click at [1171, 132] on div "BDR Opportunities Contacts Activities Calendar" at bounding box center [784, 144] width 1568 height 49
click at [1138, 90] on div "Sales Sales Manager" at bounding box center [784, 86] width 1546 height 35
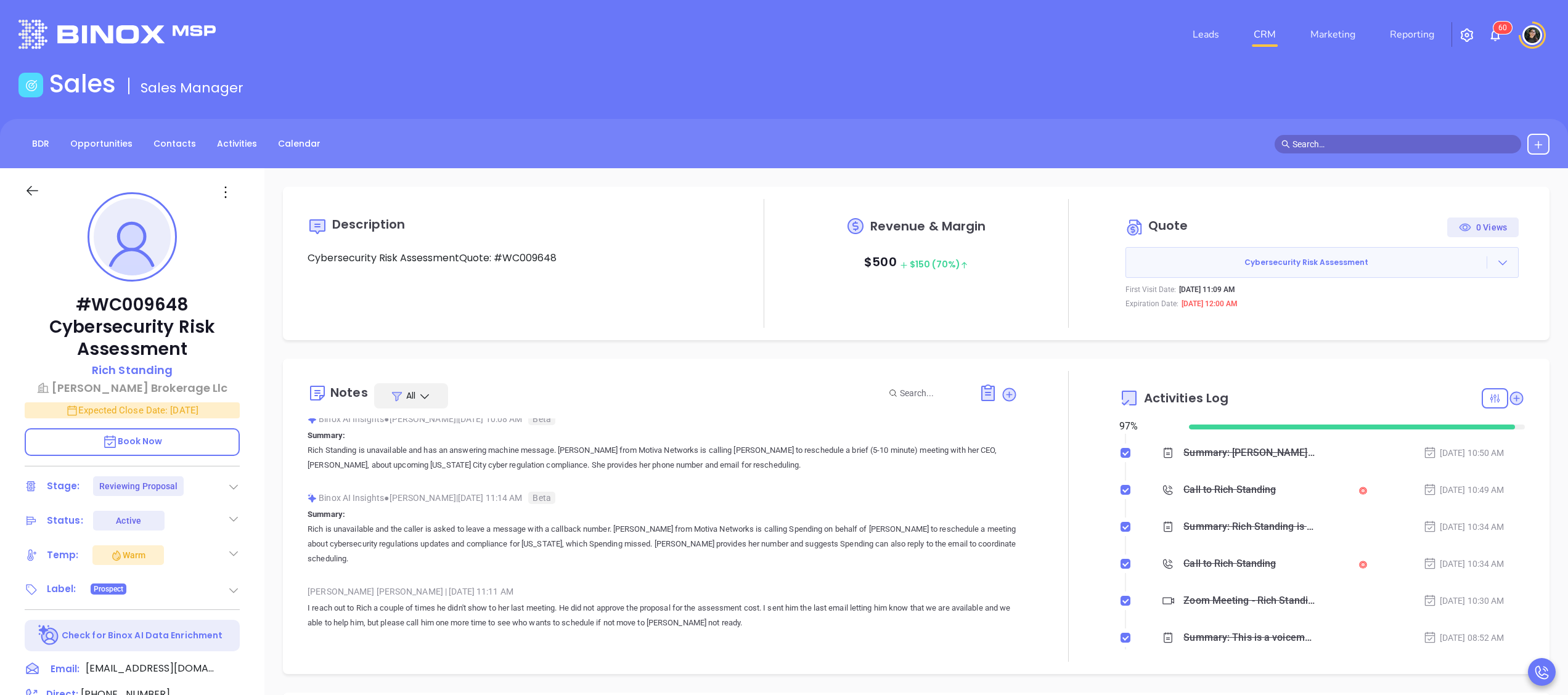
scroll to position [0, 0]
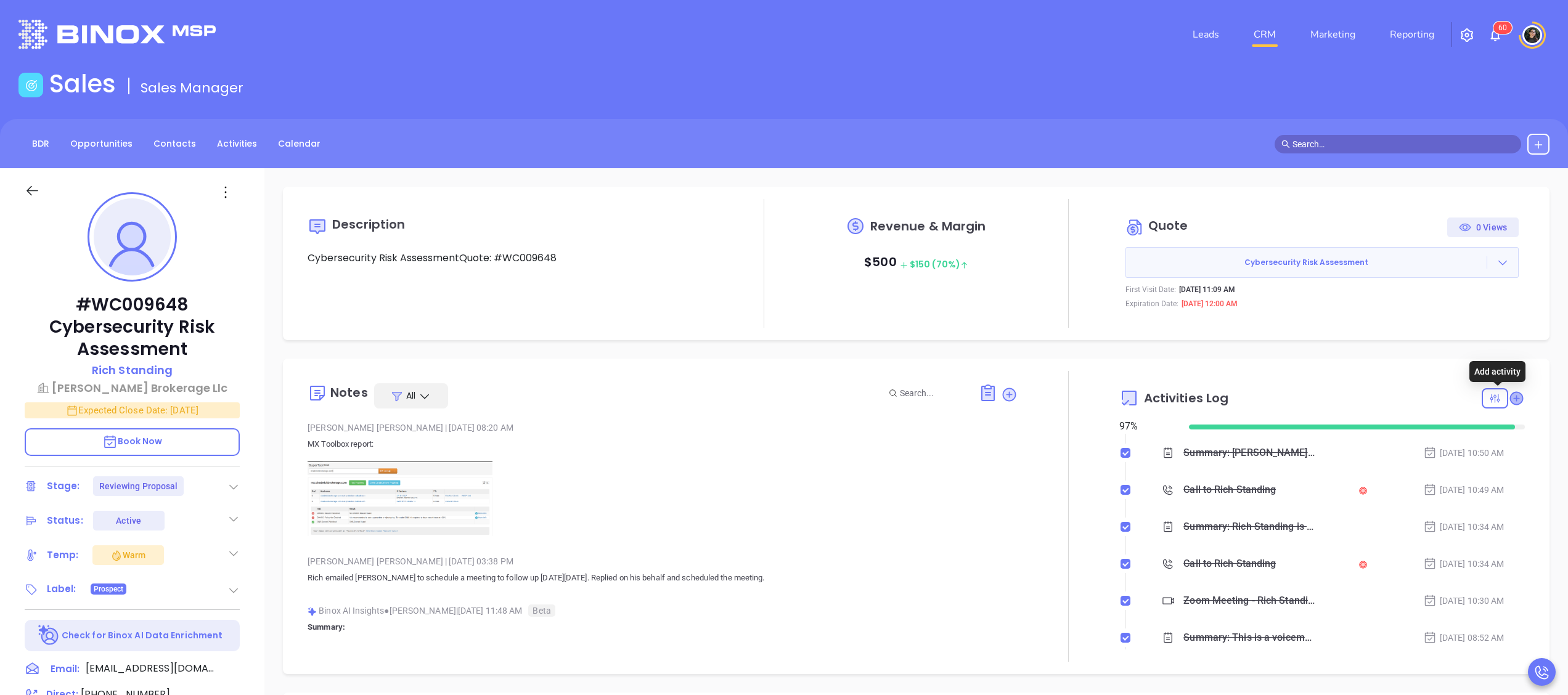
click at [1511, 400] on icon at bounding box center [1517, 398] width 13 height 13
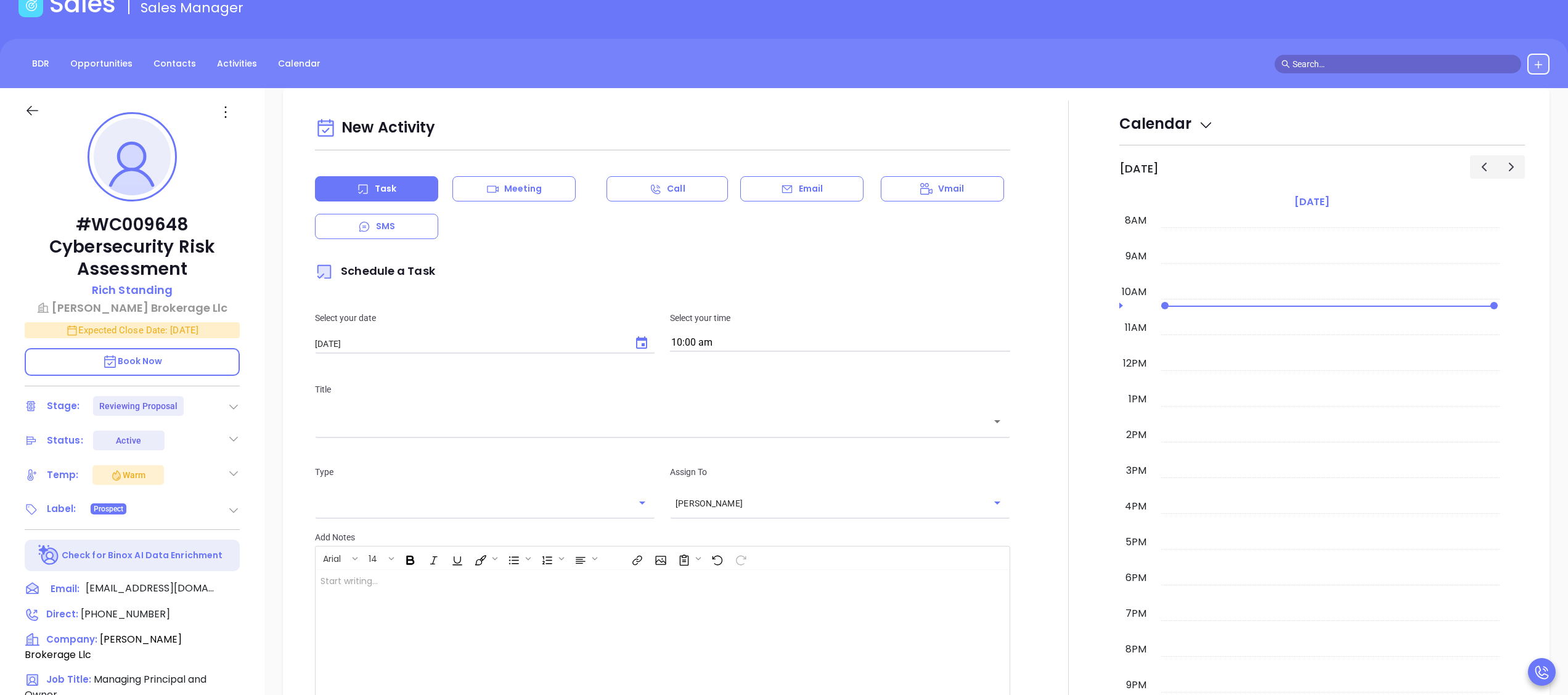
scroll to position [168, 0]
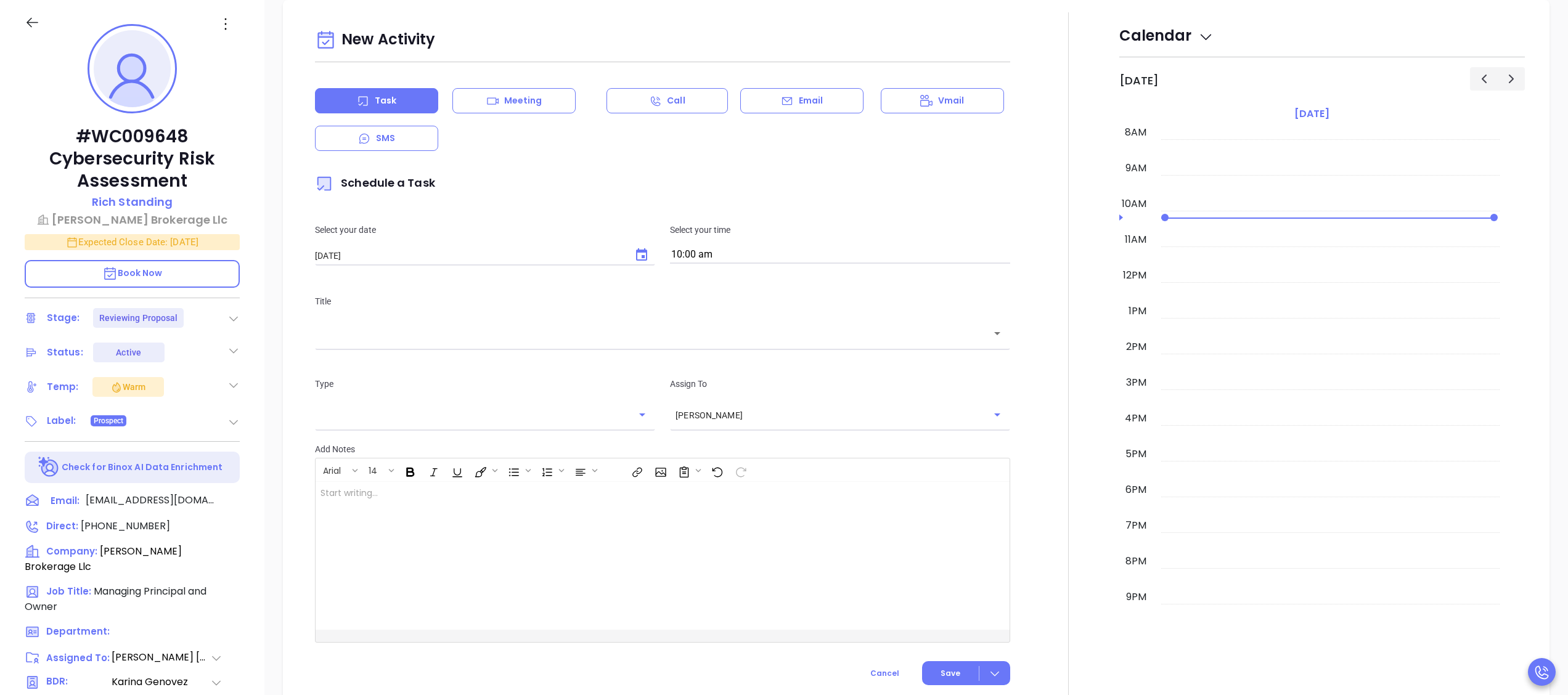
click at [543, 114] on div "Task Meeting Call Email Vmail SMS" at bounding box center [662, 120] width 695 height 63
click at [546, 104] on div "Meeting" at bounding box center [514, 101] width 123 height 25
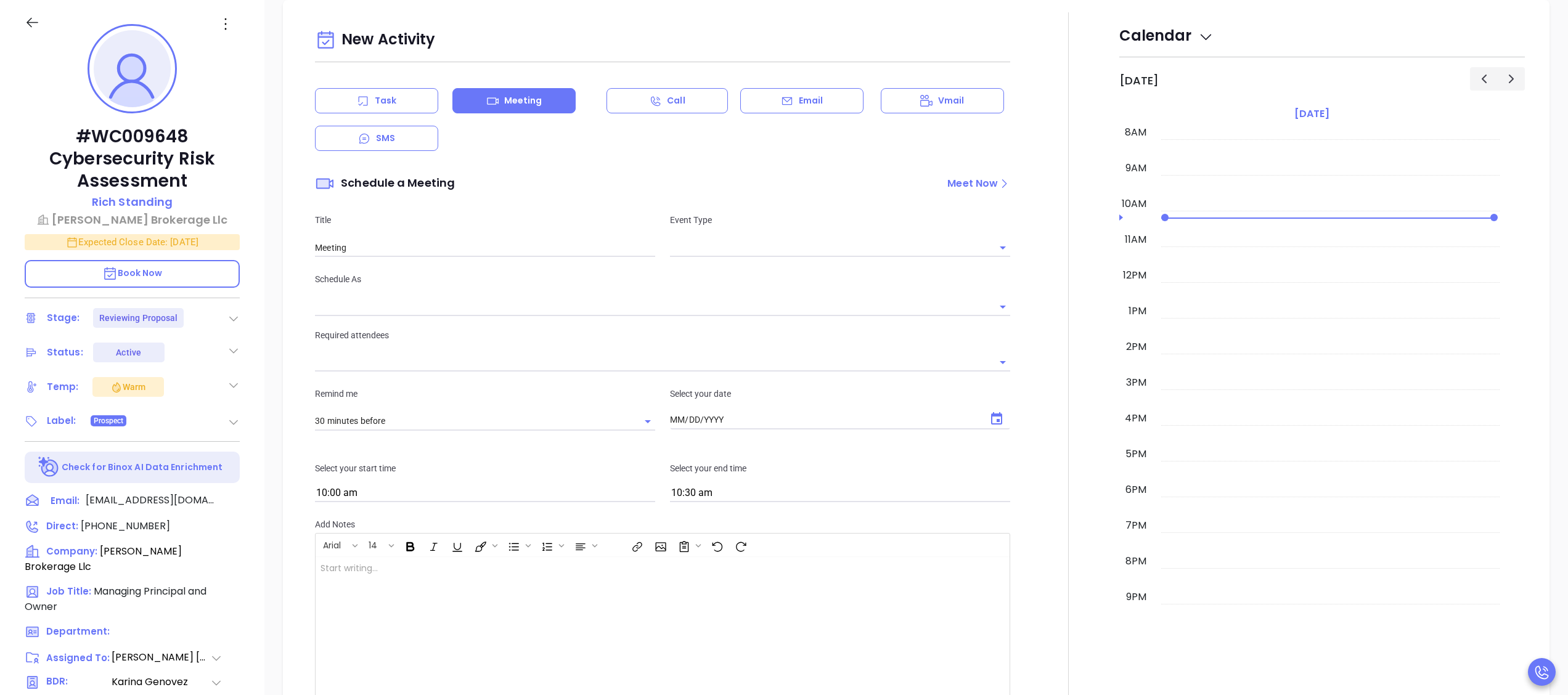
type input "[DATE]"
click at [800, 239] on input "text" at bounding box center [831, 247] width 321 height 18
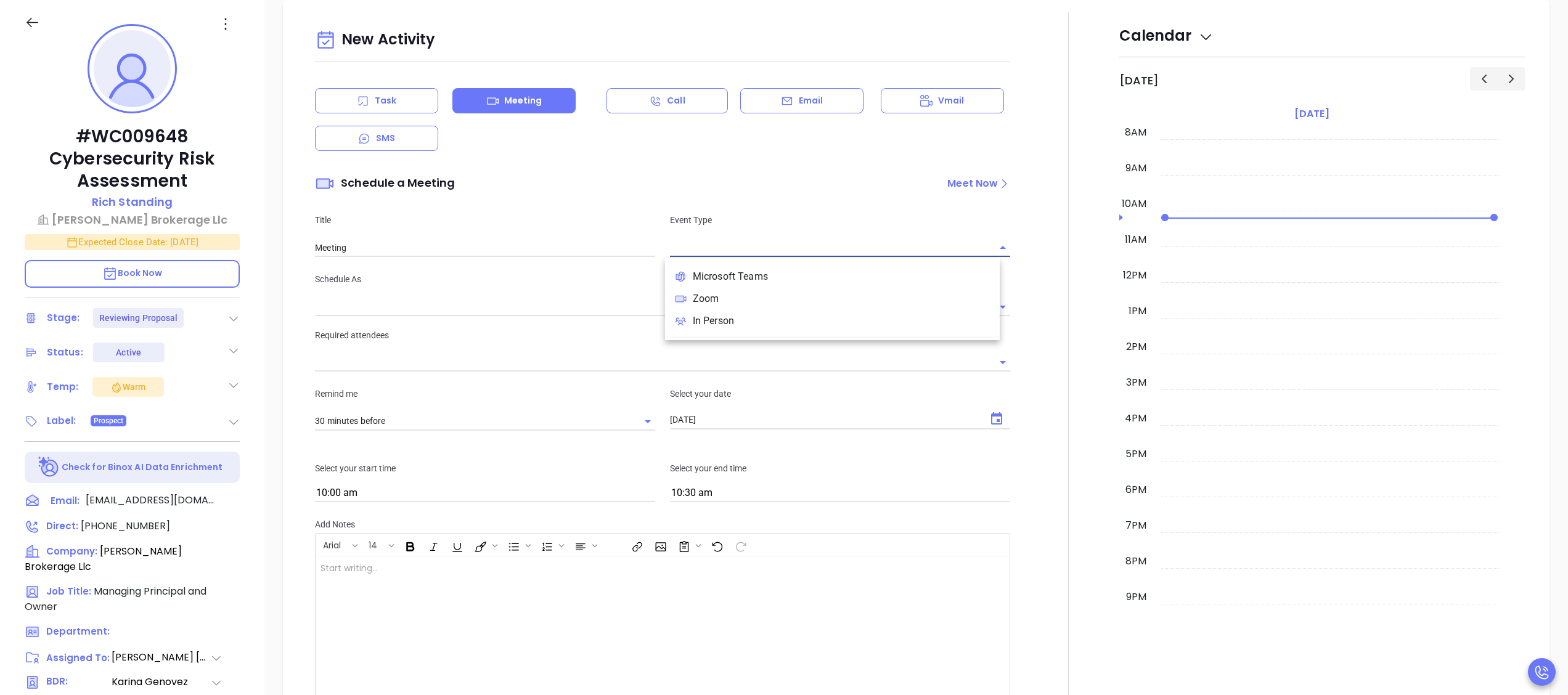
click at [793, 297] on li "Zoom" at bounding box center [832, 299] width 335 height 22
type input "Zoom Meeting"
type input "Zoom"
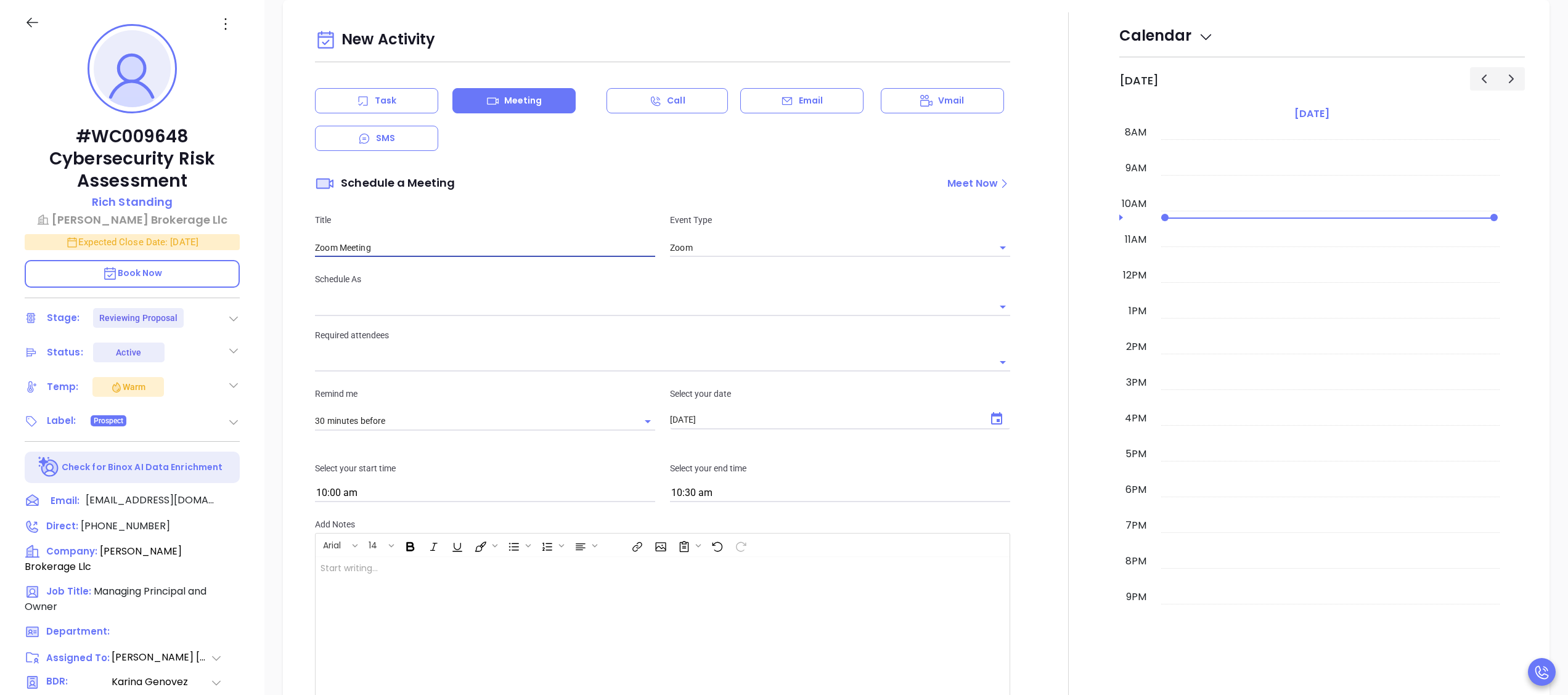
click at [533, 247] on input "Zoom Meeting" at bounding box center [485, 248] width 340 height 19
type input "[PERSON_NAME]"
type input "Zoom Meeting to Review Assessment"
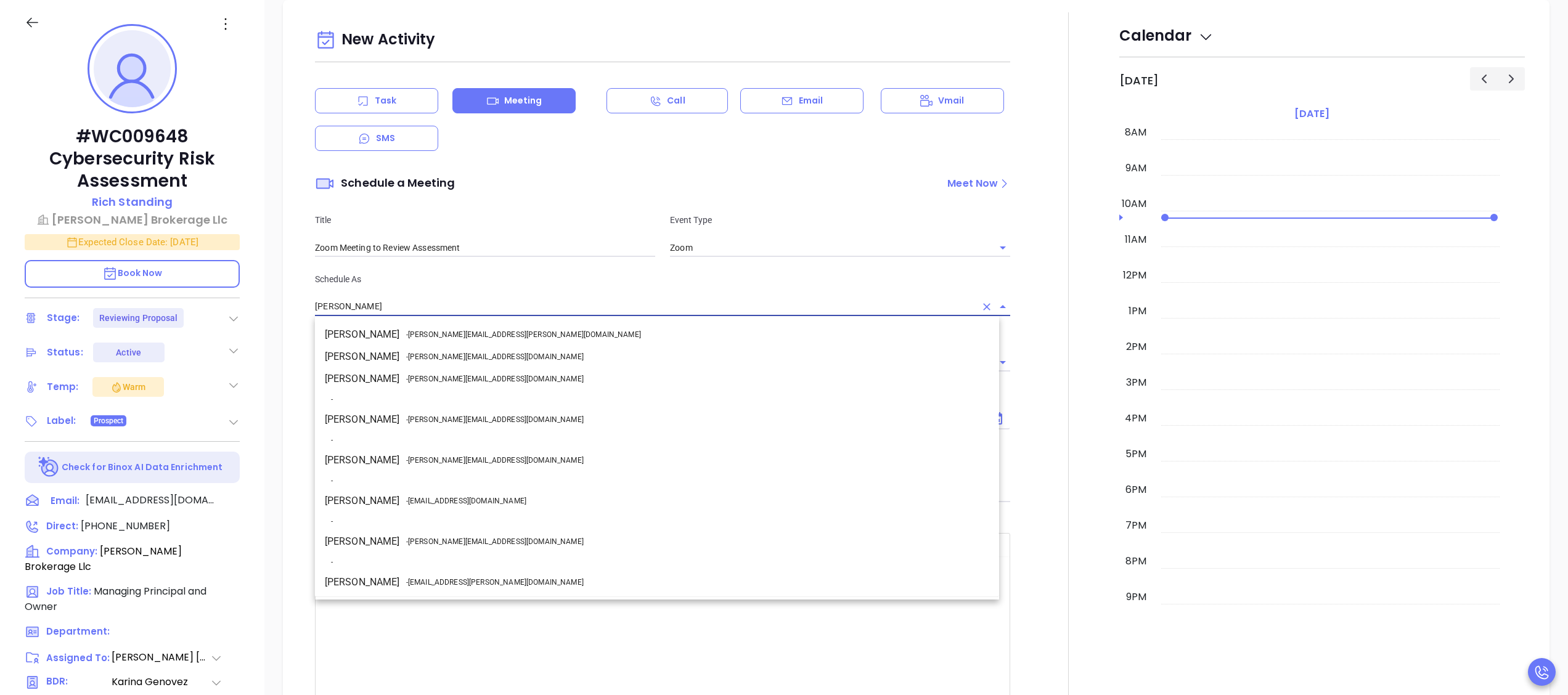
click at [470, 305] on input "[PERSON_NAME]" at bounding box center [645, 306] width 661 height 18
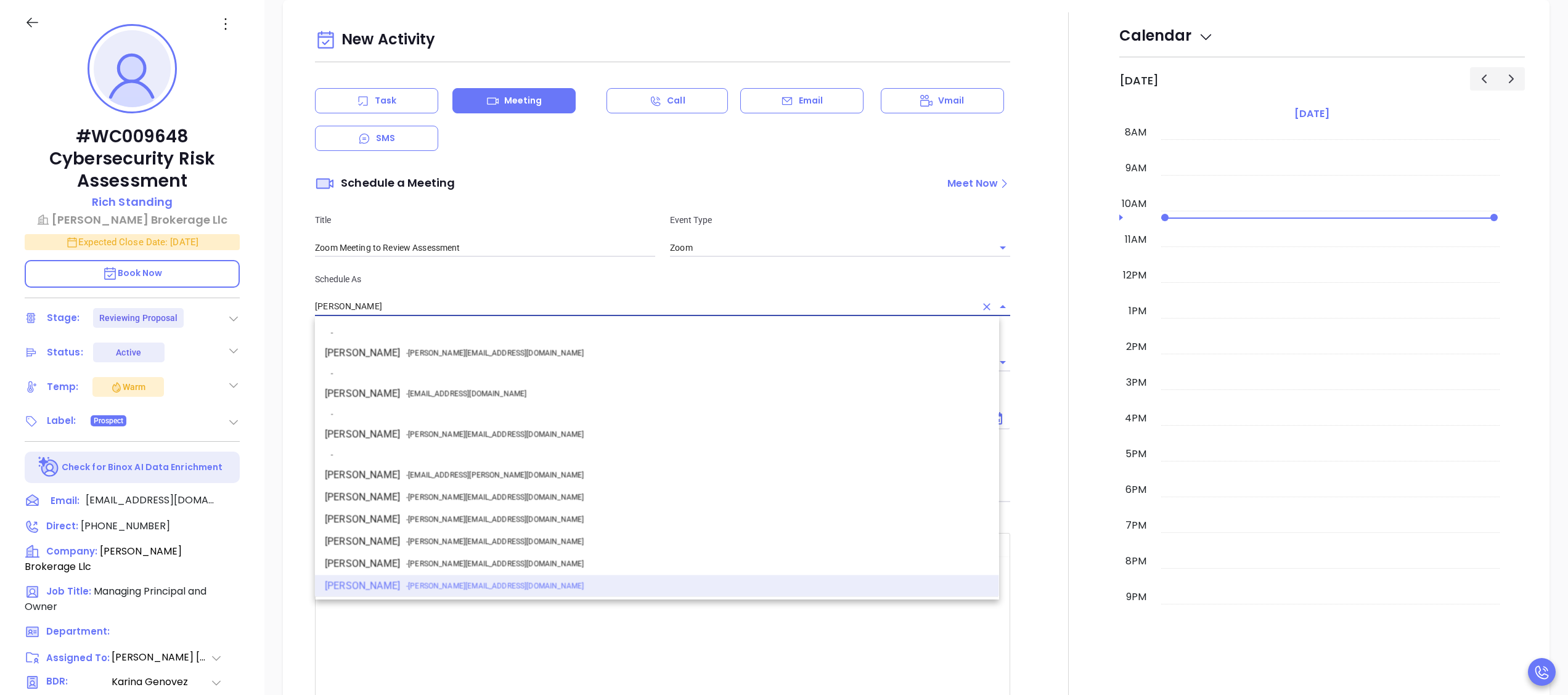
scroll to position [131, 0]
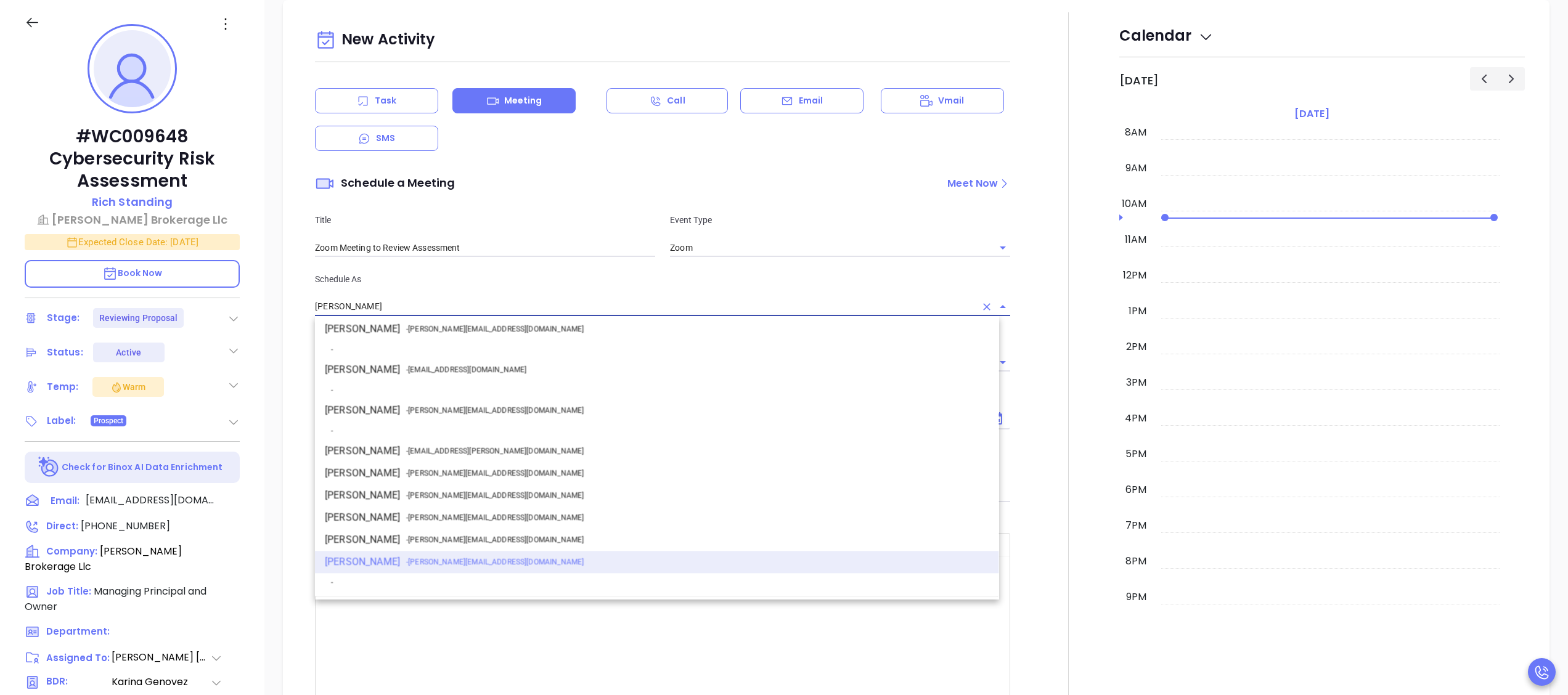
click at [506, 402] on li "Walter Contreras - walter@motiva.net" at bounding box center [657, 410] width 684 height 22
type input "[PERSON_NAME]"
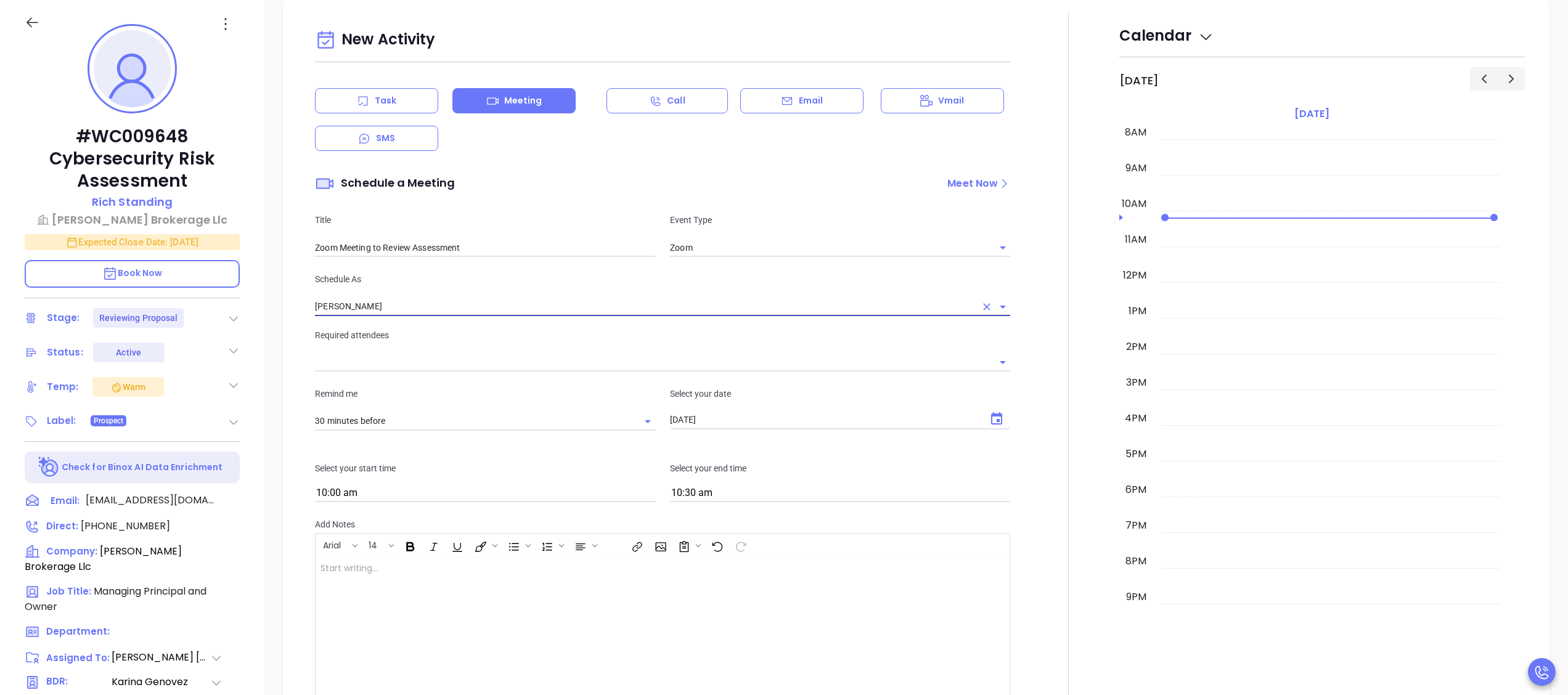
click at [591, 365] on input "text" at bounding box center [653, 362] width 677 height 18
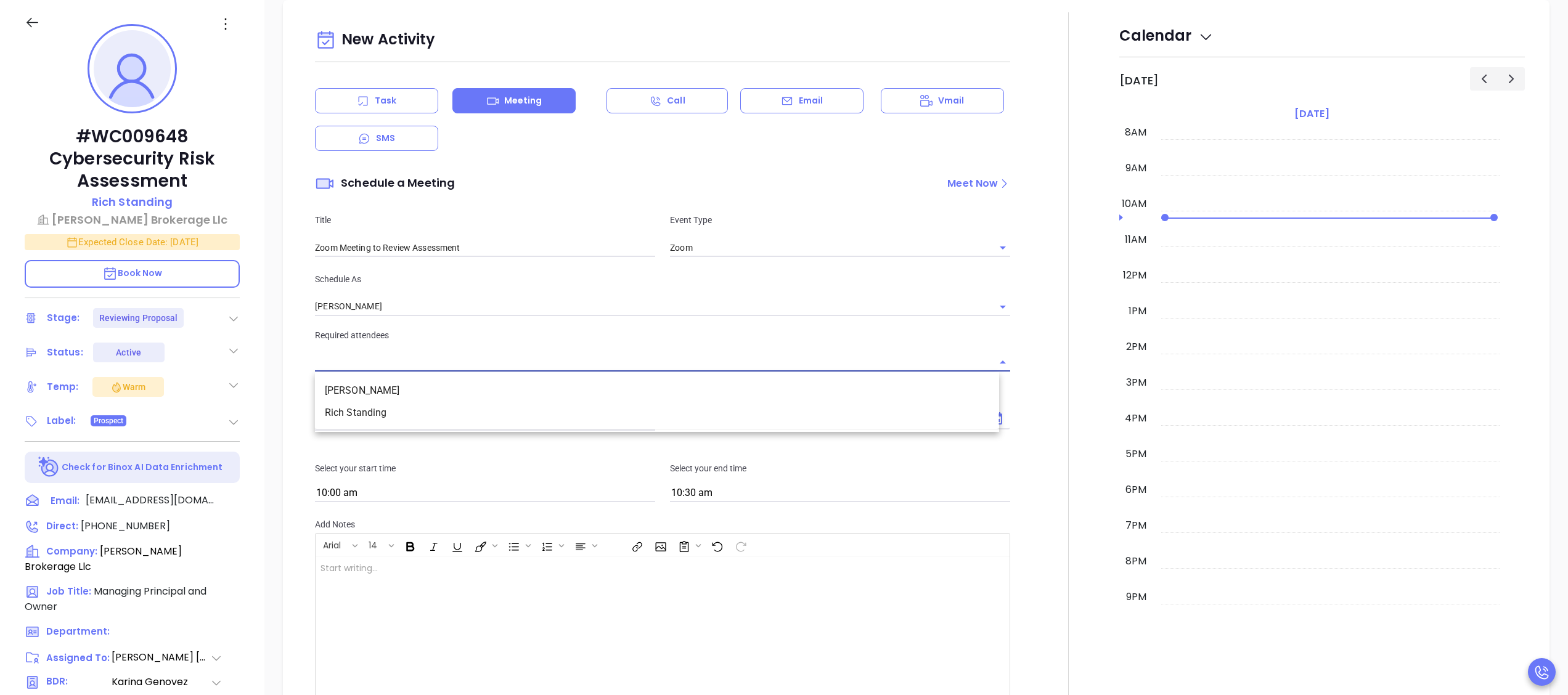
drag, startPoint x: 518, startPoint y: 436, endPoint x: 531, endPoint y: 444, distance: 15.3
click at [527, 442] on div "New Activity Task Meeting Call Email Vmail SMS Schedule a Meeting Meet Now Titl…" at bounding box center [662, 372] width 710 height 694
click at [565, 409] on li "Rich Standing" at bounding box center [657, 412] width 684 height 22
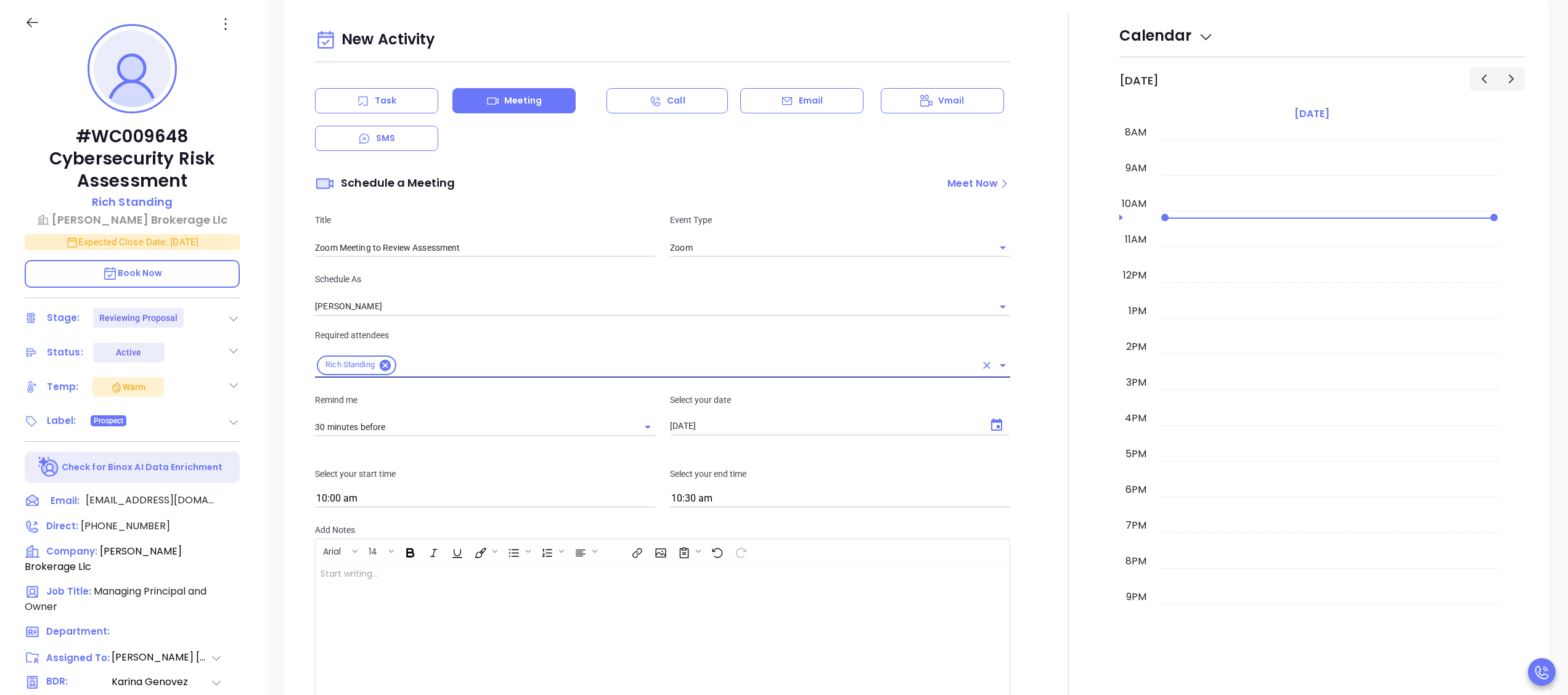
scroll to position [964, 0]
click at [991, 420] on icon "Choose date, selected date is Oct 4, 2025" at bounding box center [997, 424] width 11 height 12
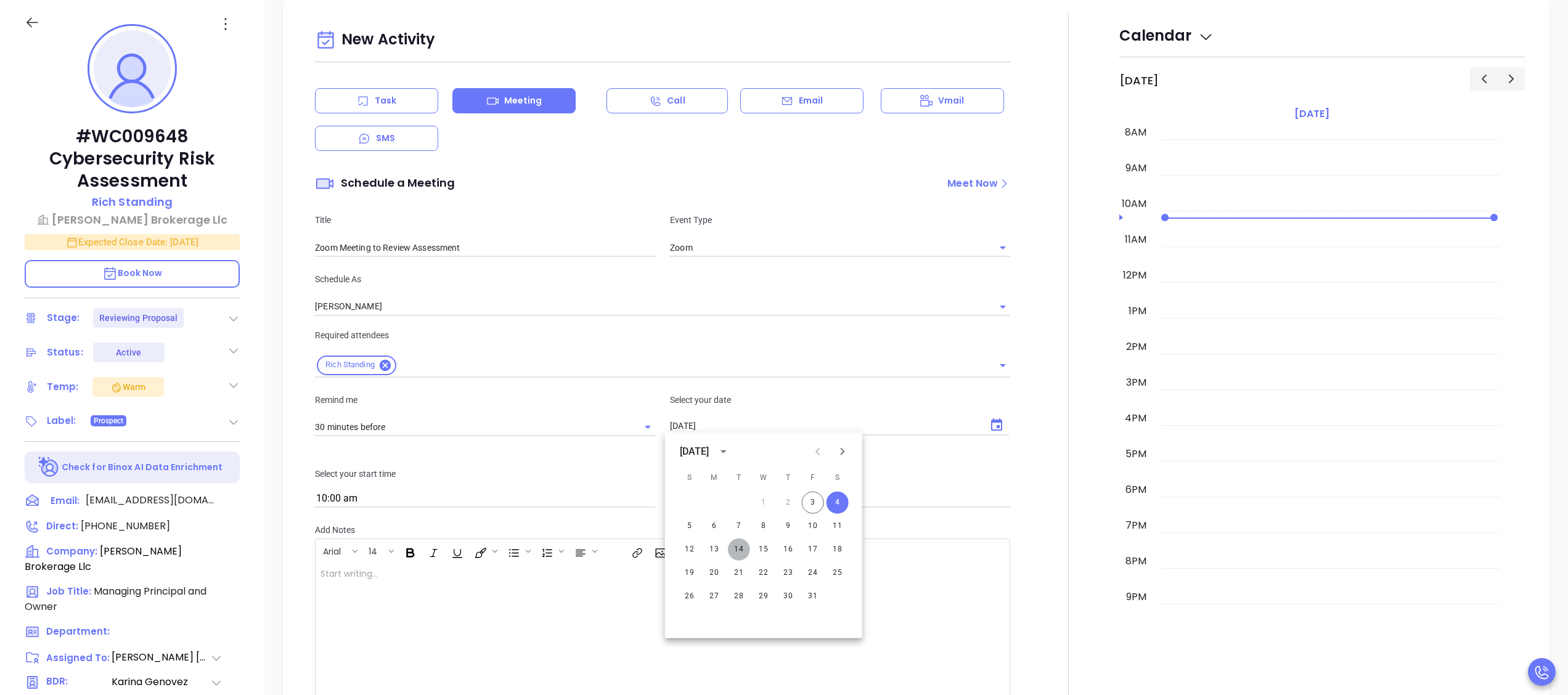
click at [745, 550] on button "14" at bounding box center [739, 549] width 22 height 22
type input "10/14/2025"
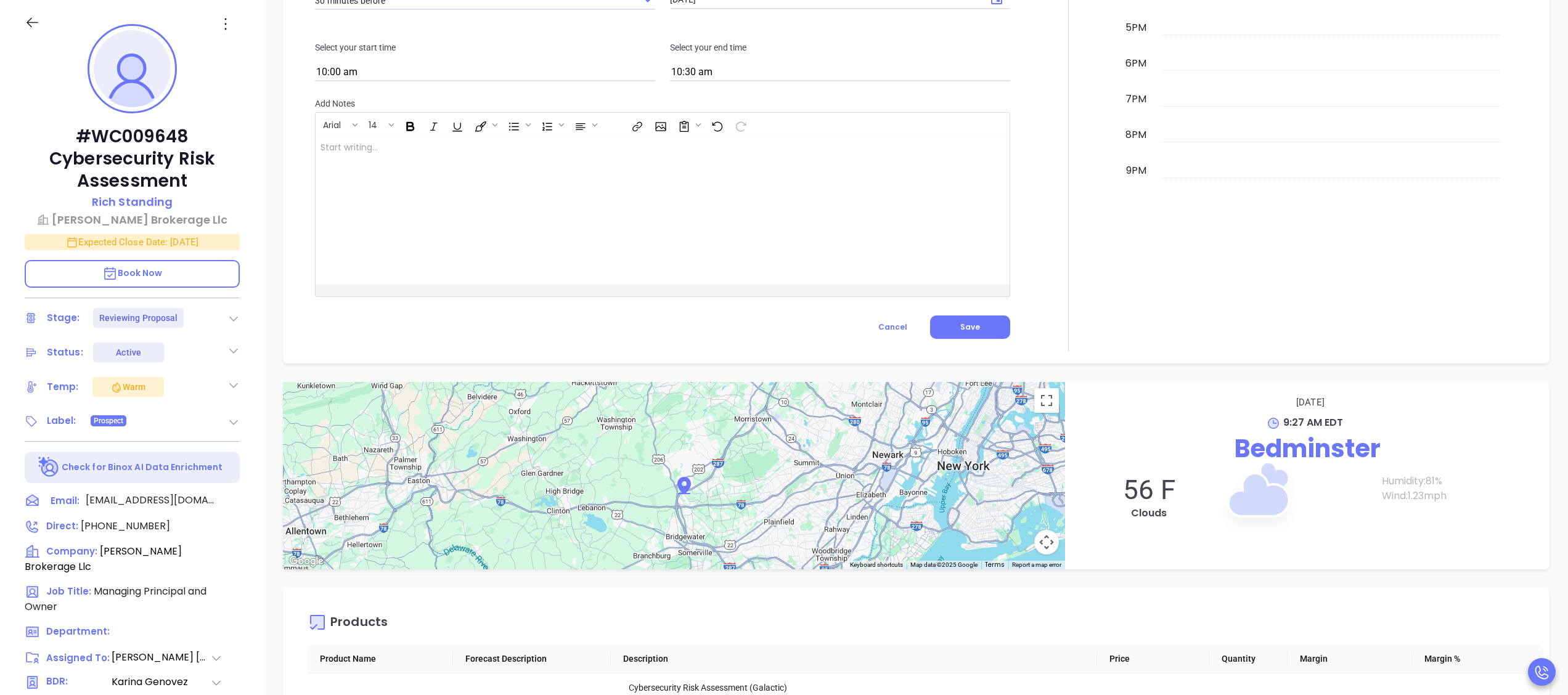
scroll to position [1172, 0]
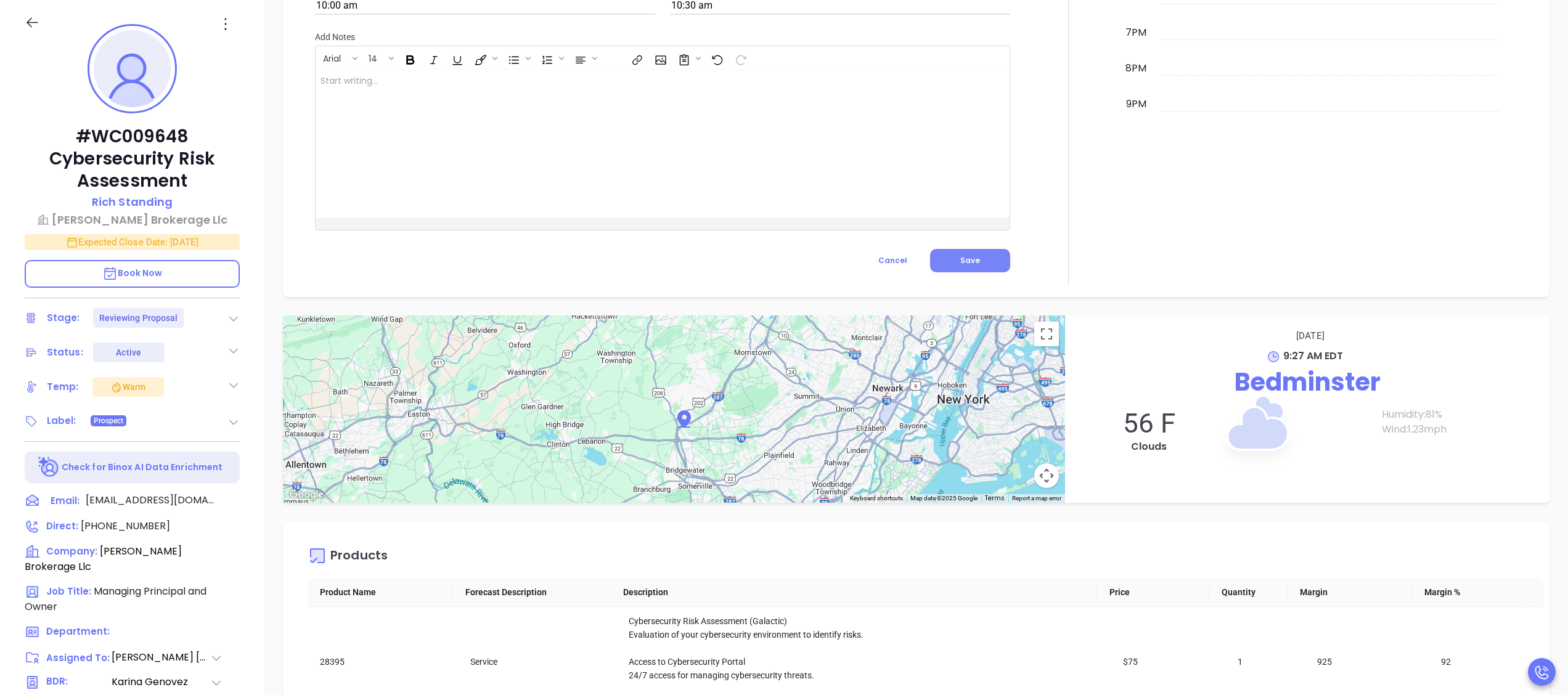
click at [955, 272] on button "Save" at bounding box center [970, 261] width 80 height 23
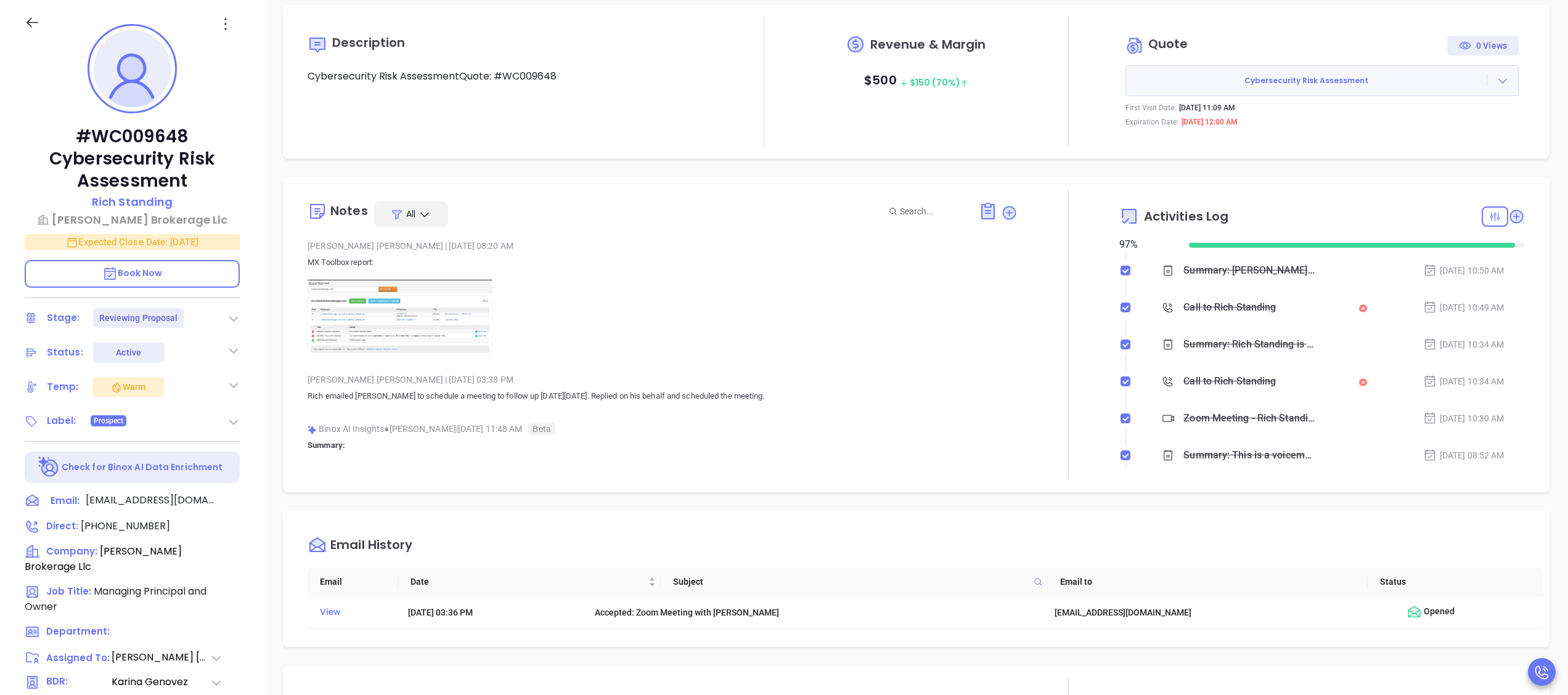
scroll to position [0, 0]
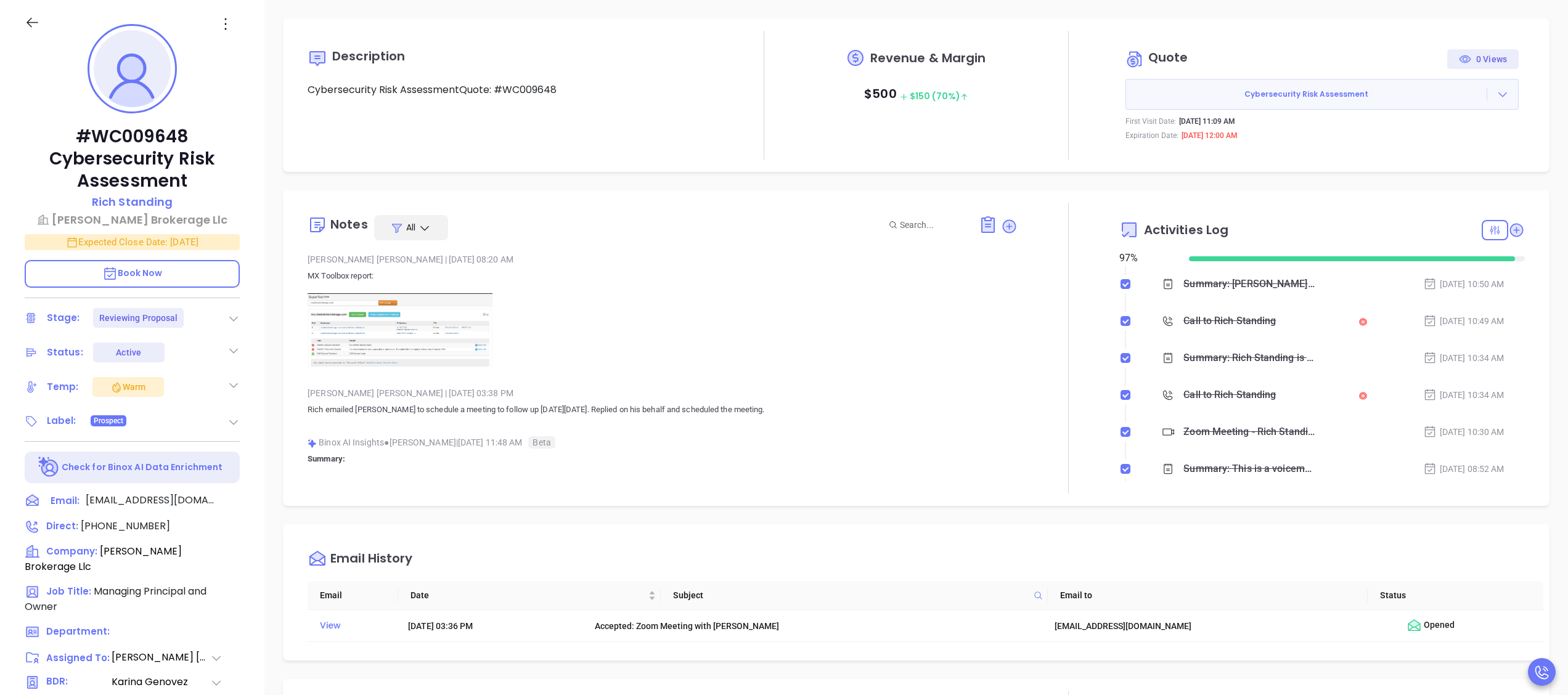
click at [232, 315] on icon at bounding box center [233, 319] width 12 height 12
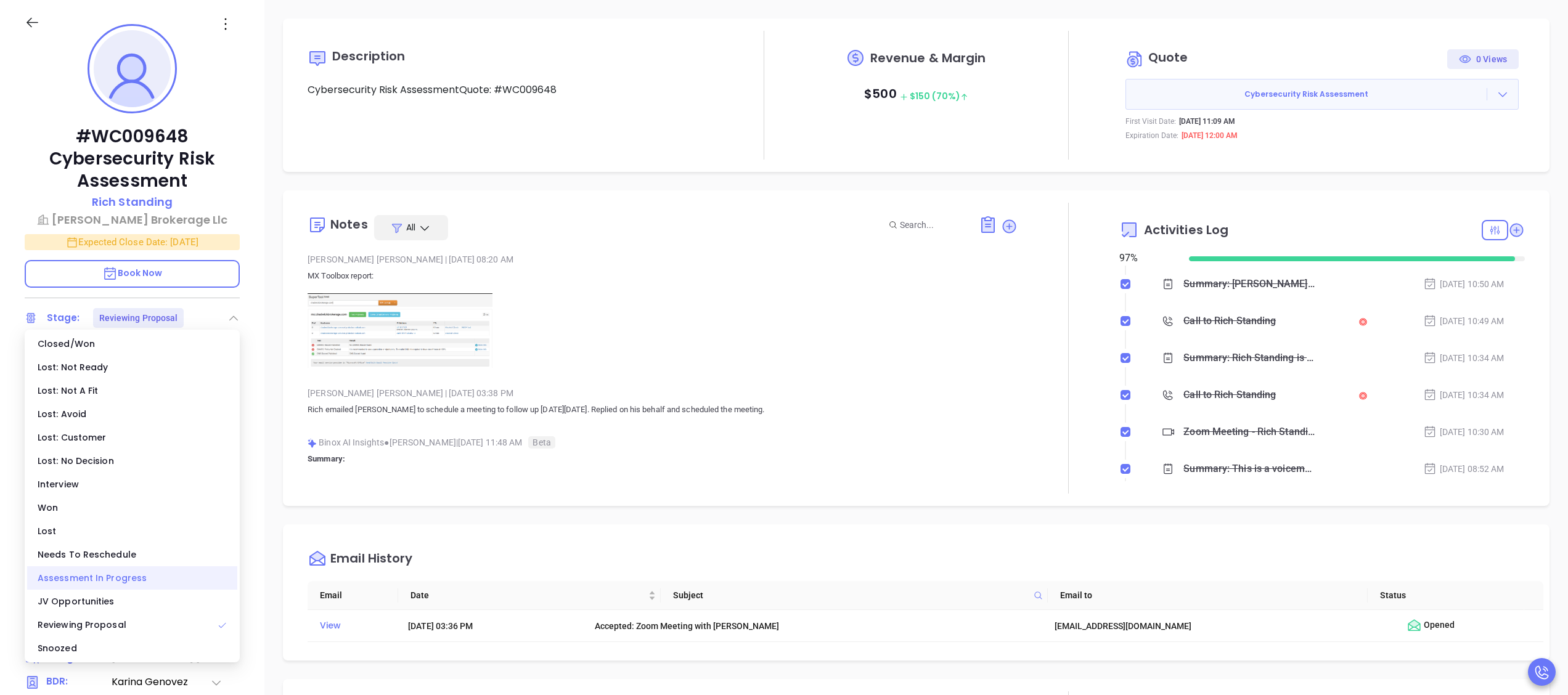
click at [108, 571] on div "Assessment In Progress" at bounding box center [132, 578] width 210 height 23
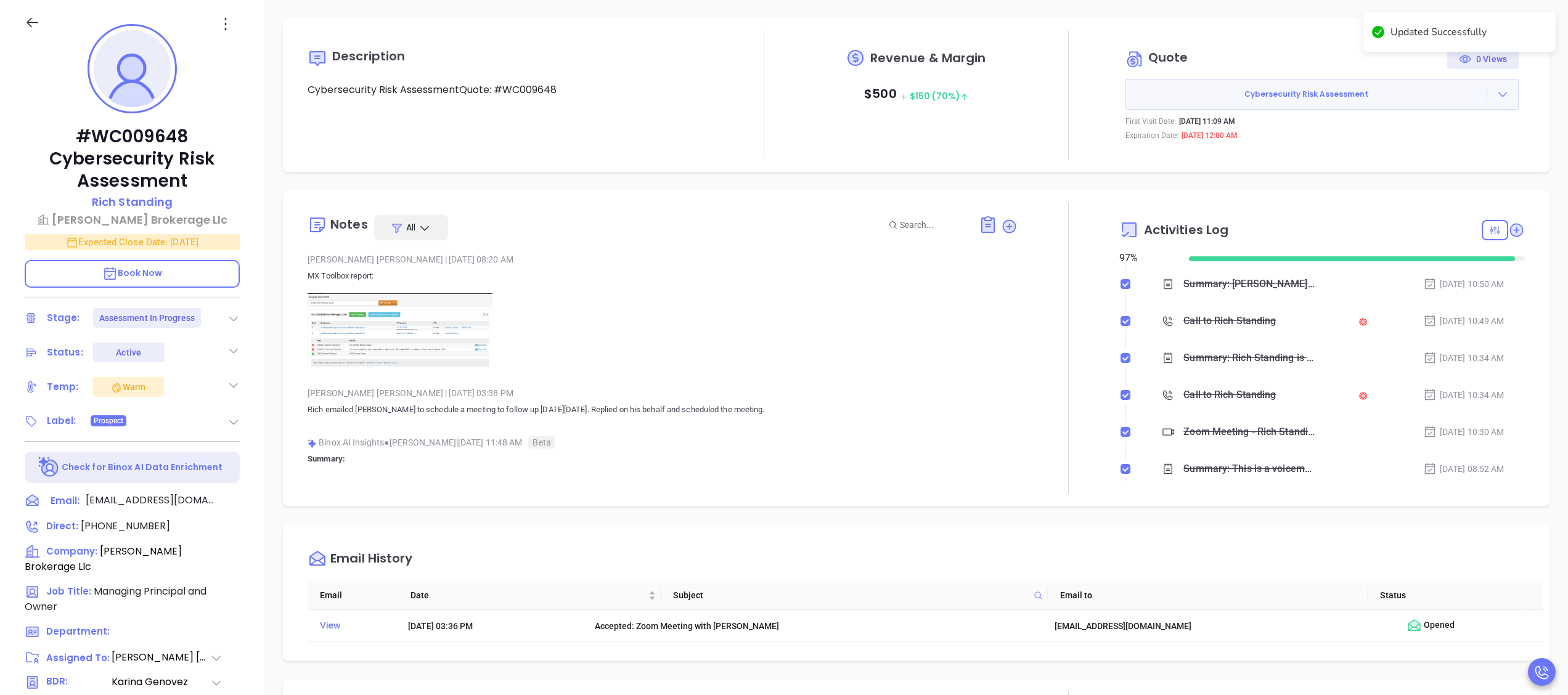
type input "Meeting"
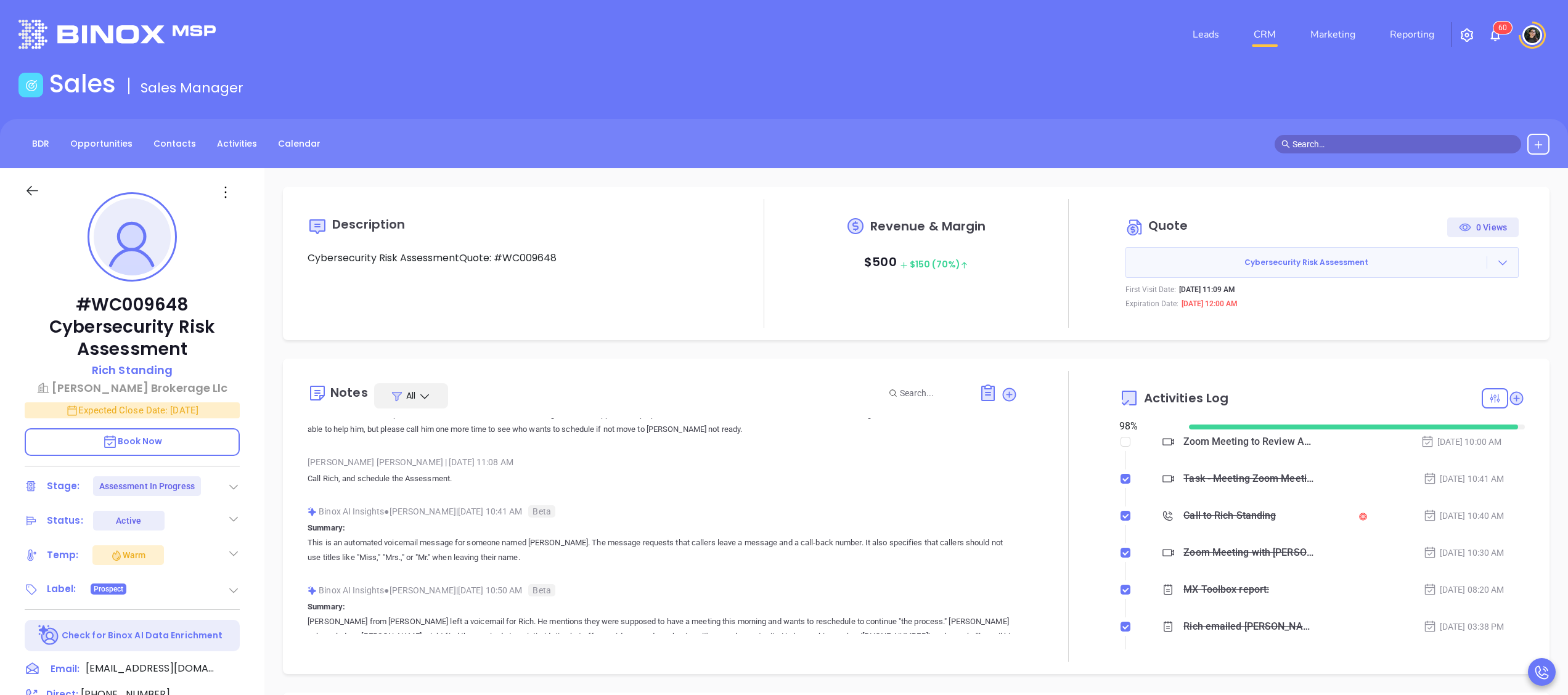
scroll to position [616, 0]
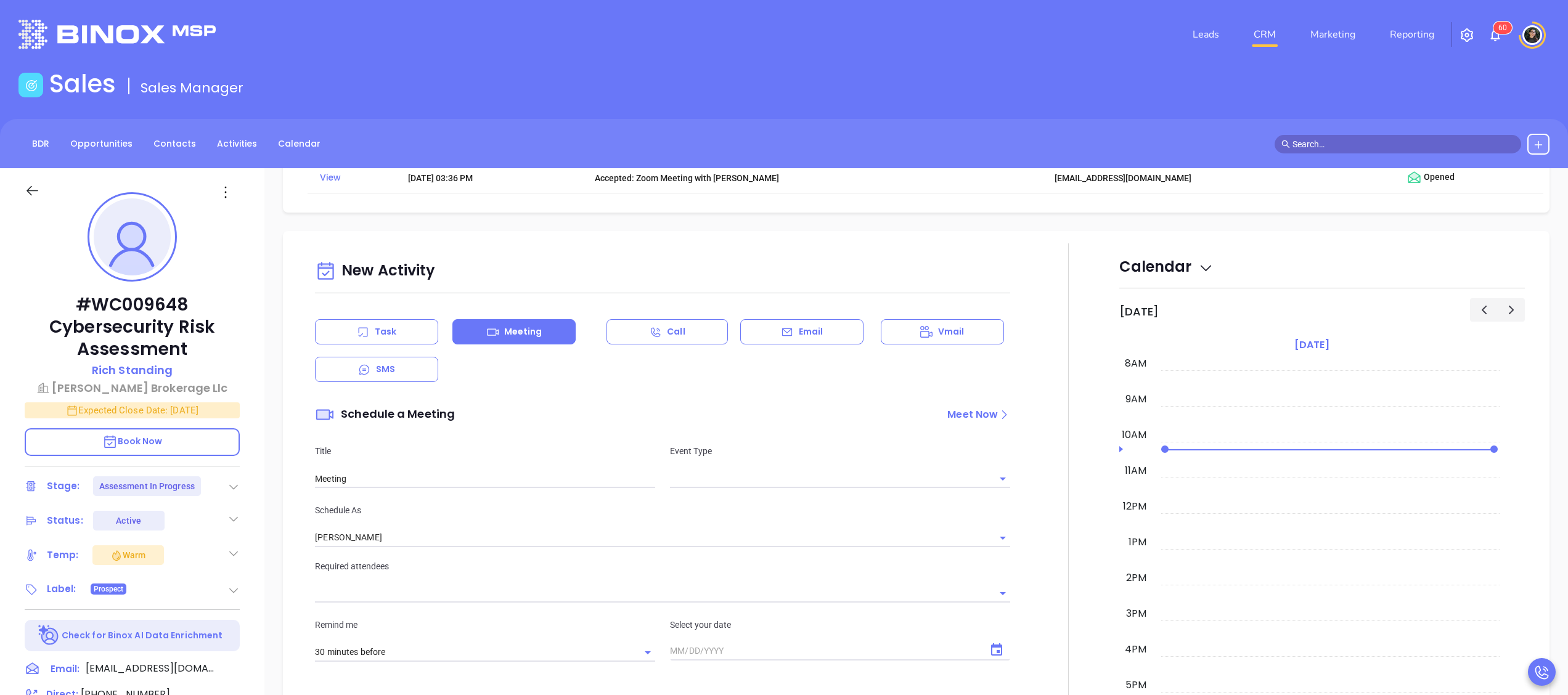
click at [802, 343] on div "Email" at bounding box center [802, 332] width 123 height 25
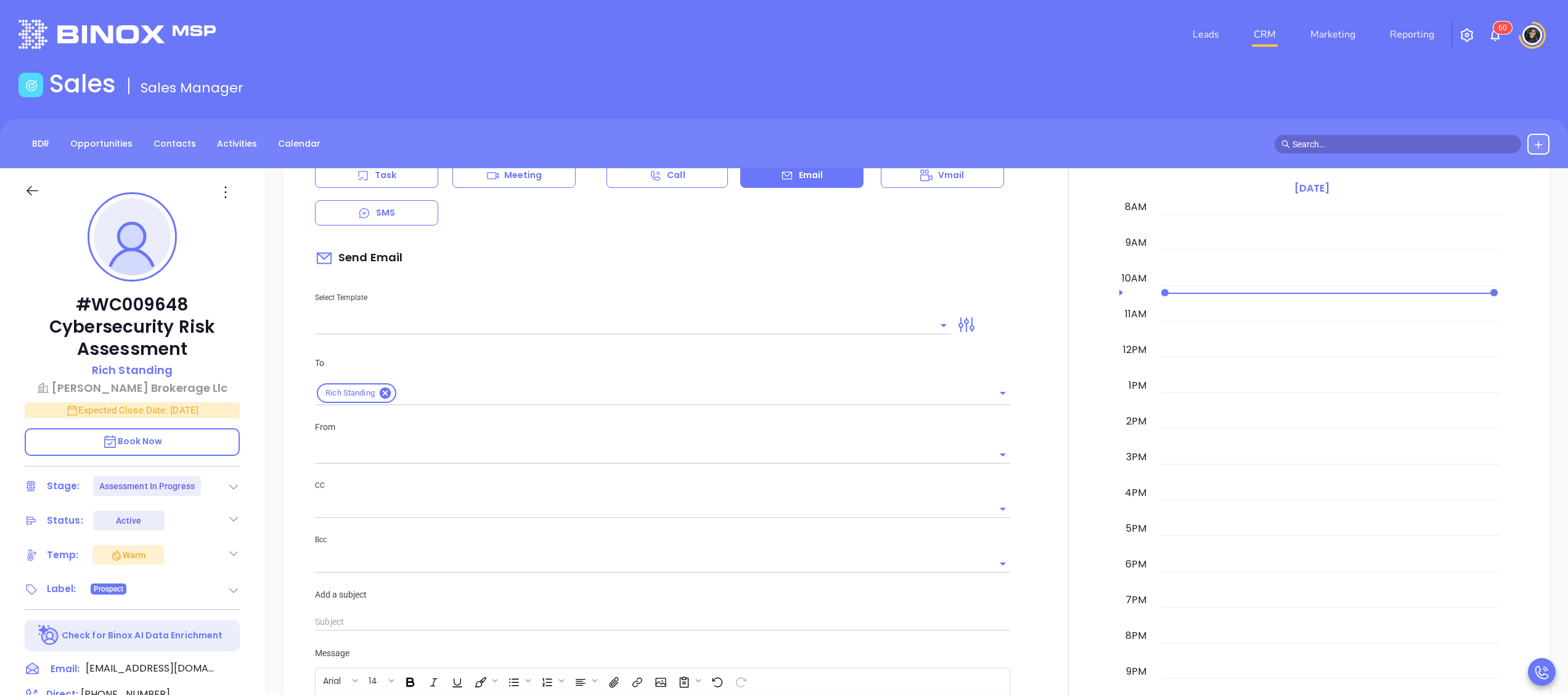
scroll to position [863, 0]
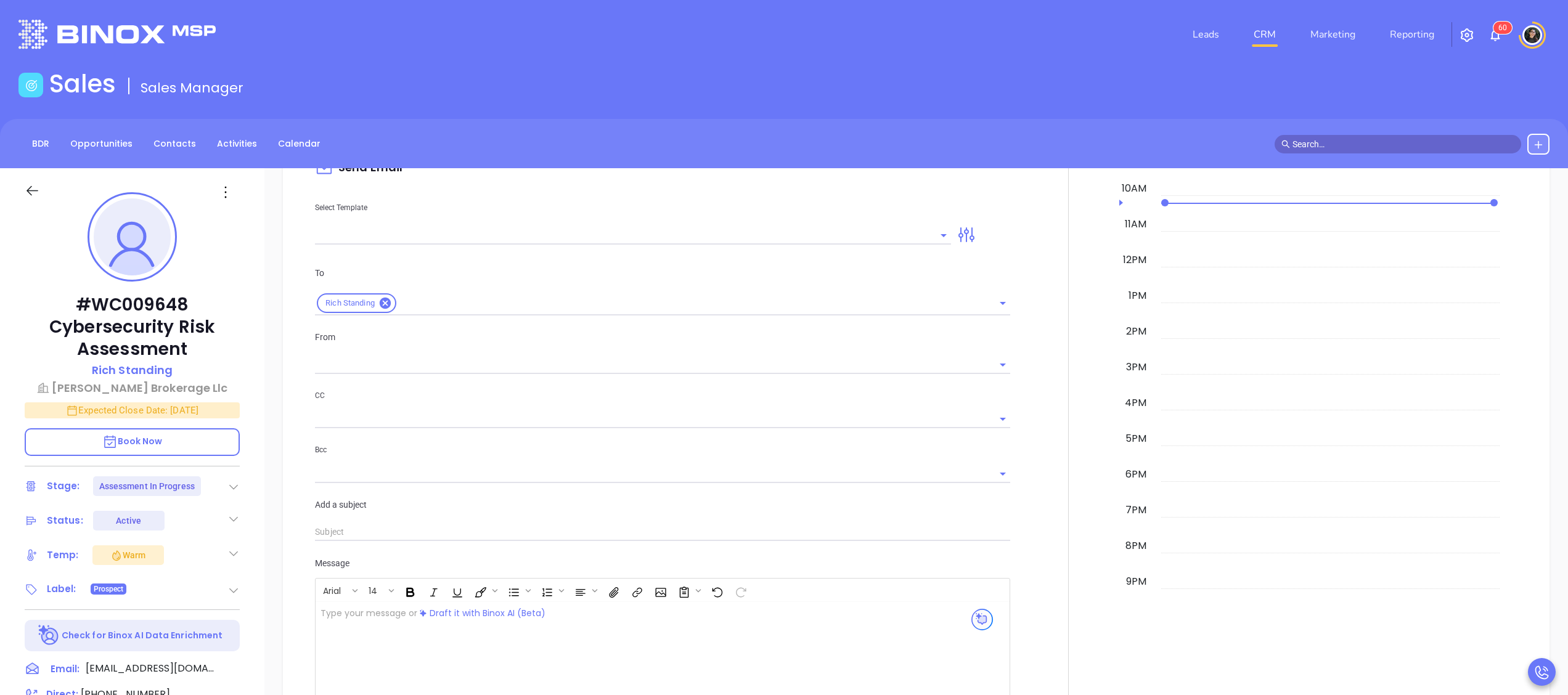
click at [632, 222] on div "Select Template" at bounding box center [633, 213] width 651 height 62
click at [630, 235] on input "text" at bounding box center [624, 235] width 618 height 18
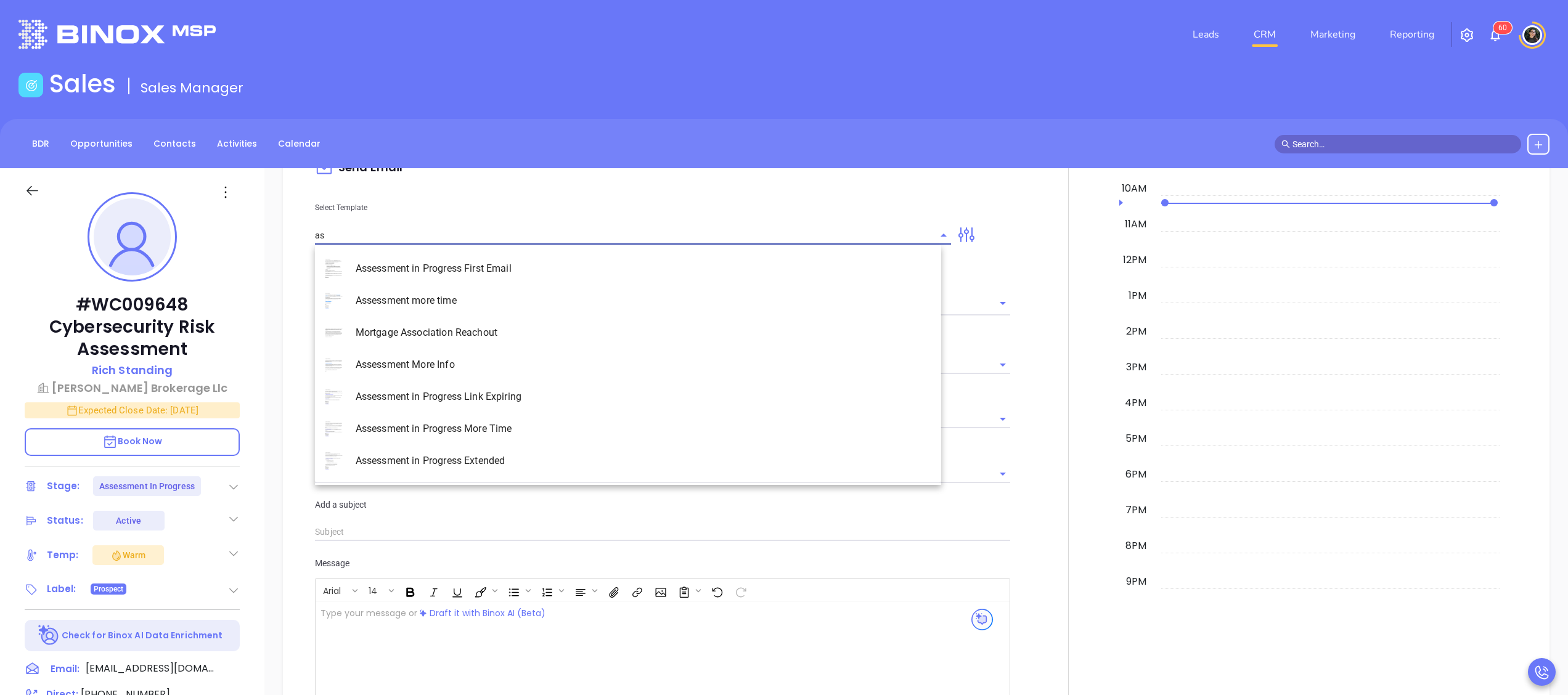
type input "ass"
type input "[PERSON_NAME]"
click at [579, 266] on li "Assessment in Progress First Email" at bounding box center [628, 269] width 626 height 32
type input "Assessment in Progress First Email"
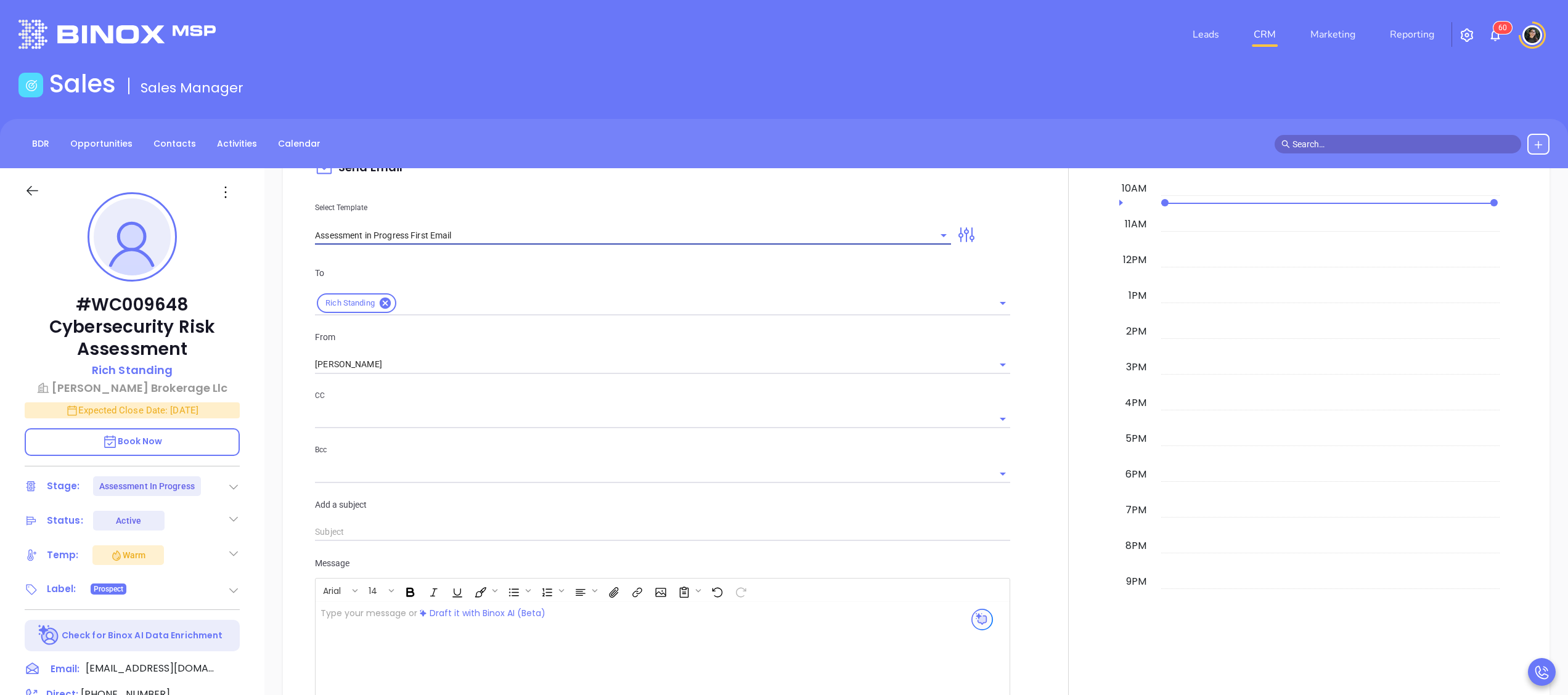
type input "Rich Run Your Cybersecurity Assessment (Time-Sensitive)"
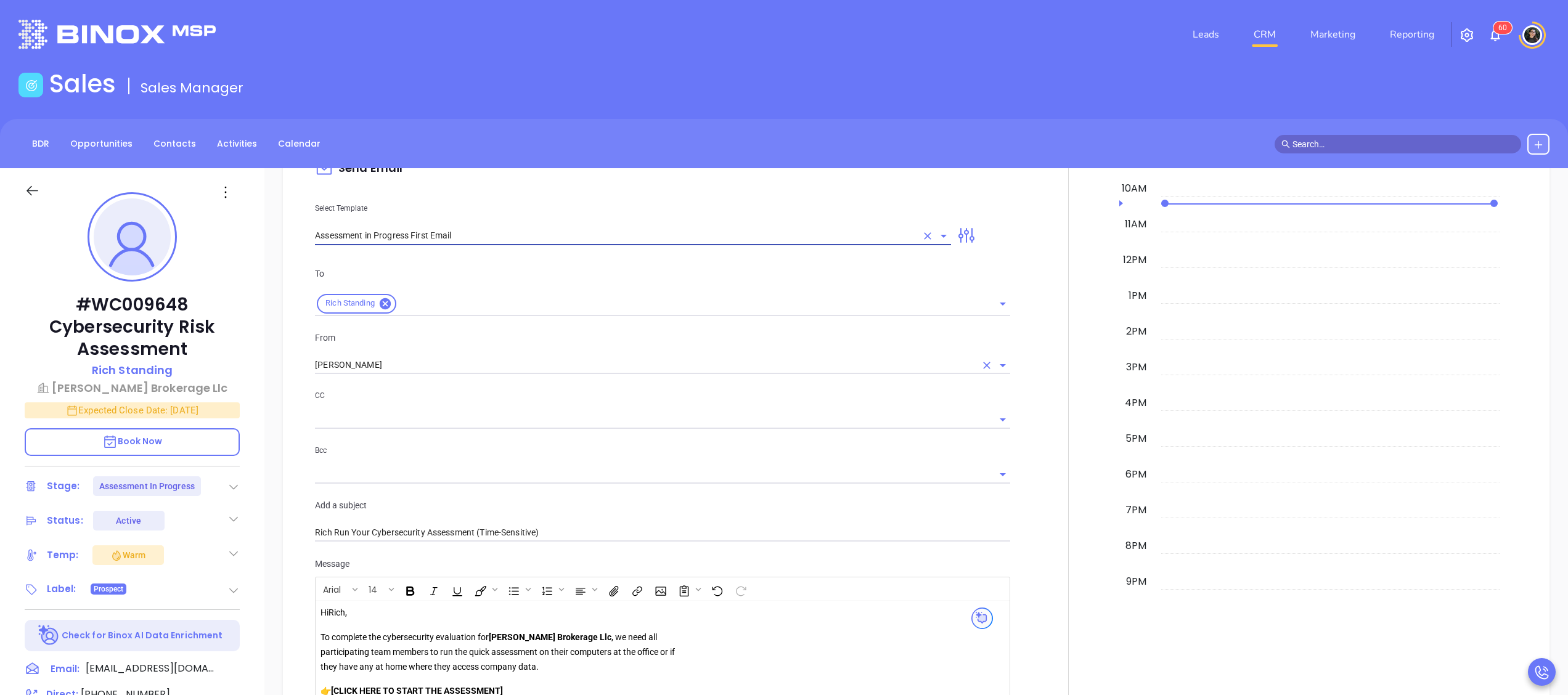
type input "Assessment in Progress First Email"
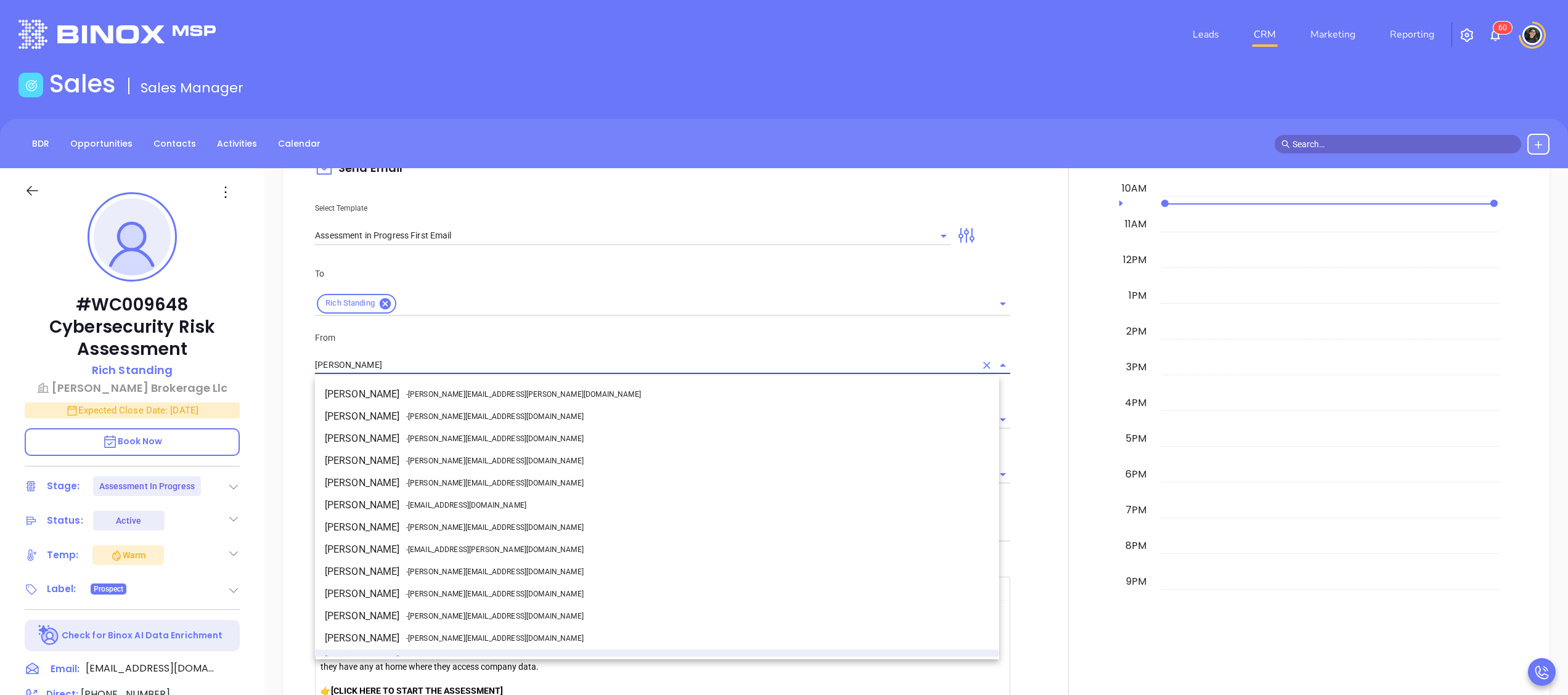
click at [446, 358] on input "[PERSON_NAME]" at bounding box center [645, 365] width 661 height 18
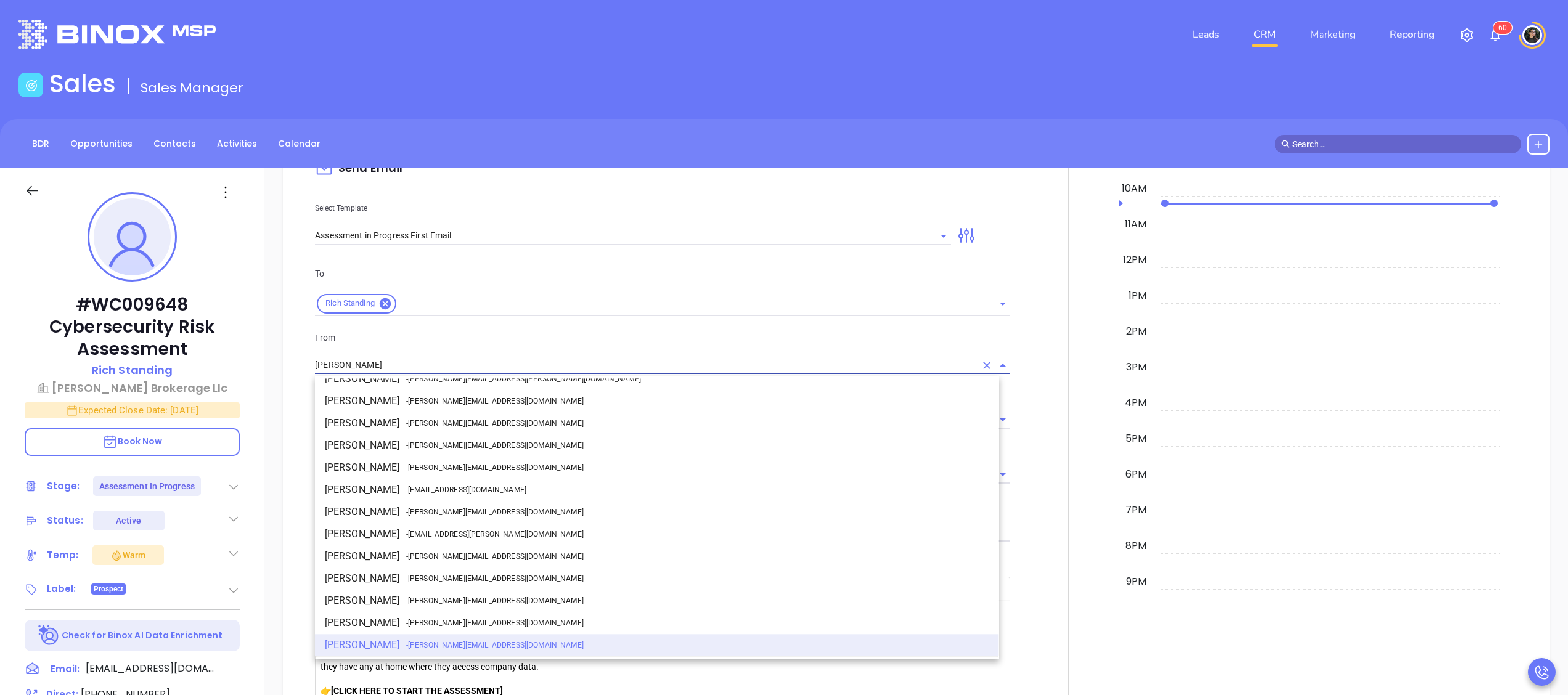
click at [432, 514] on span "- walter@motiva.net" at bounding box center [495, 512] width 178 height 11
type input "[PERSON_NAME]"
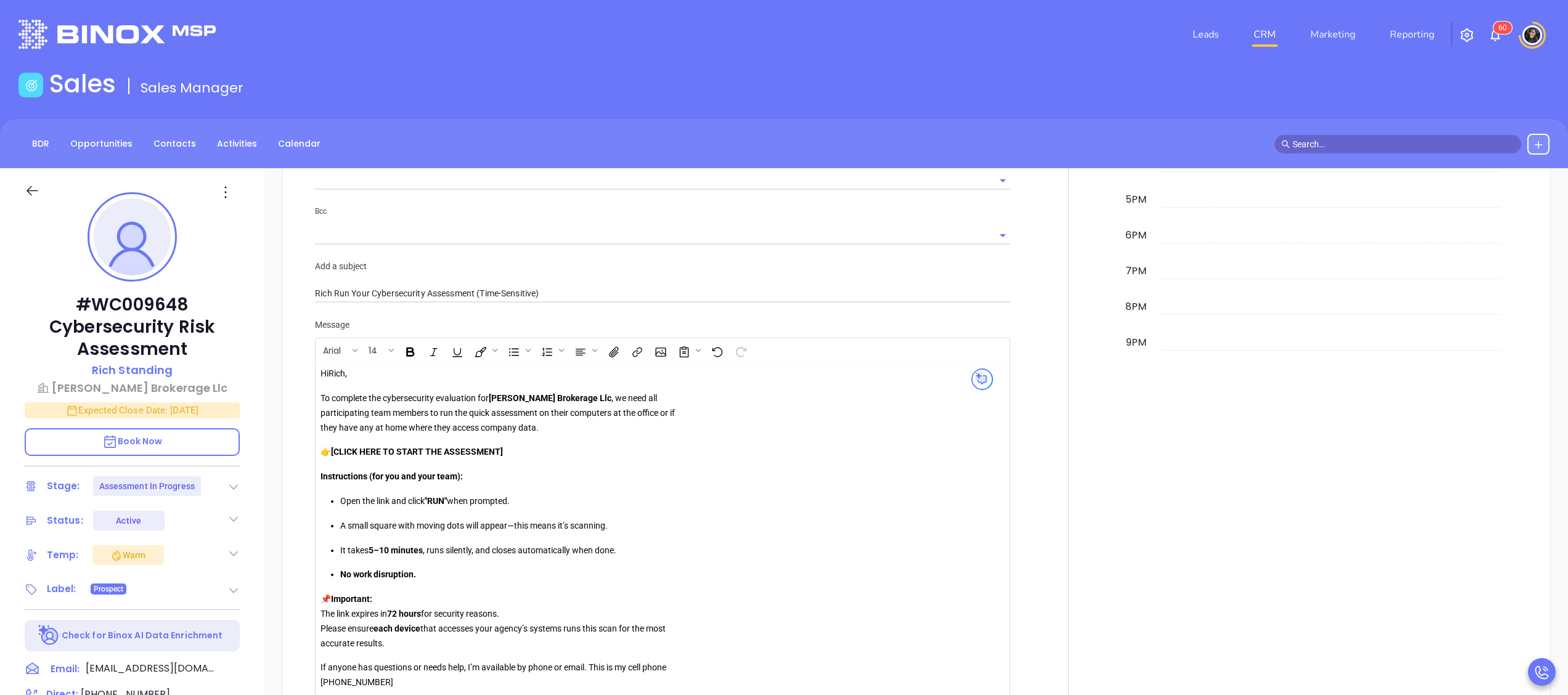
scroll to position [1109, 0]
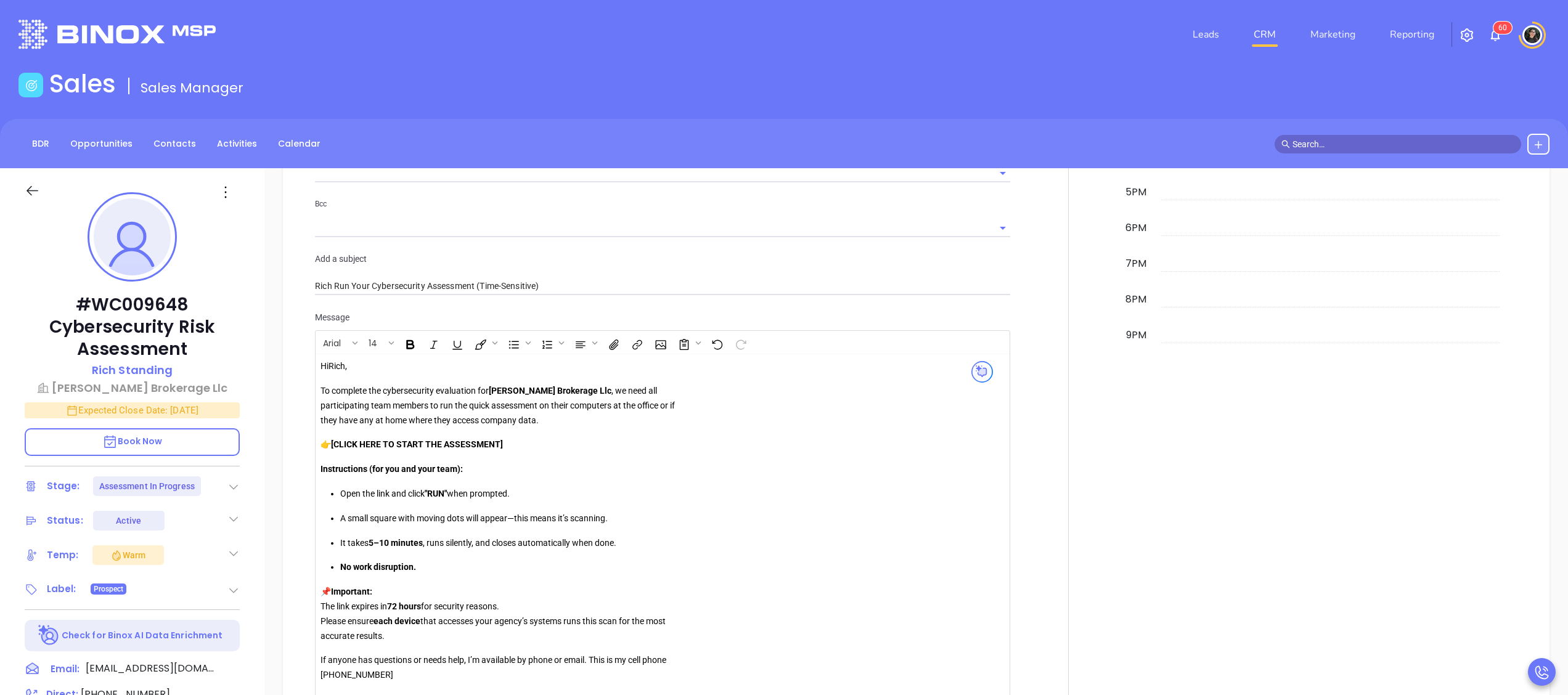
click at [511, 446] on p "👉 [CLICK HERE TO START THE ASSESSMENT]" at bounding box center [498, 445] width 354 height 15
drag, startPoint x: 524, startPoint y: 440, endPoint x: 331, endPoint y: 447, distance: 193.1
click at [331, 447] on p "👉 CLICK HERE TO START THE ASSESSMENT" at bounding box center [498, 445] width 354 height 15
click at [638, 343] on icon "Insert link" at bounding box center [637, 344] width 13 height 13
click at [690, 378] on input "text" at bounding box center [696, 382] width 122 height 20
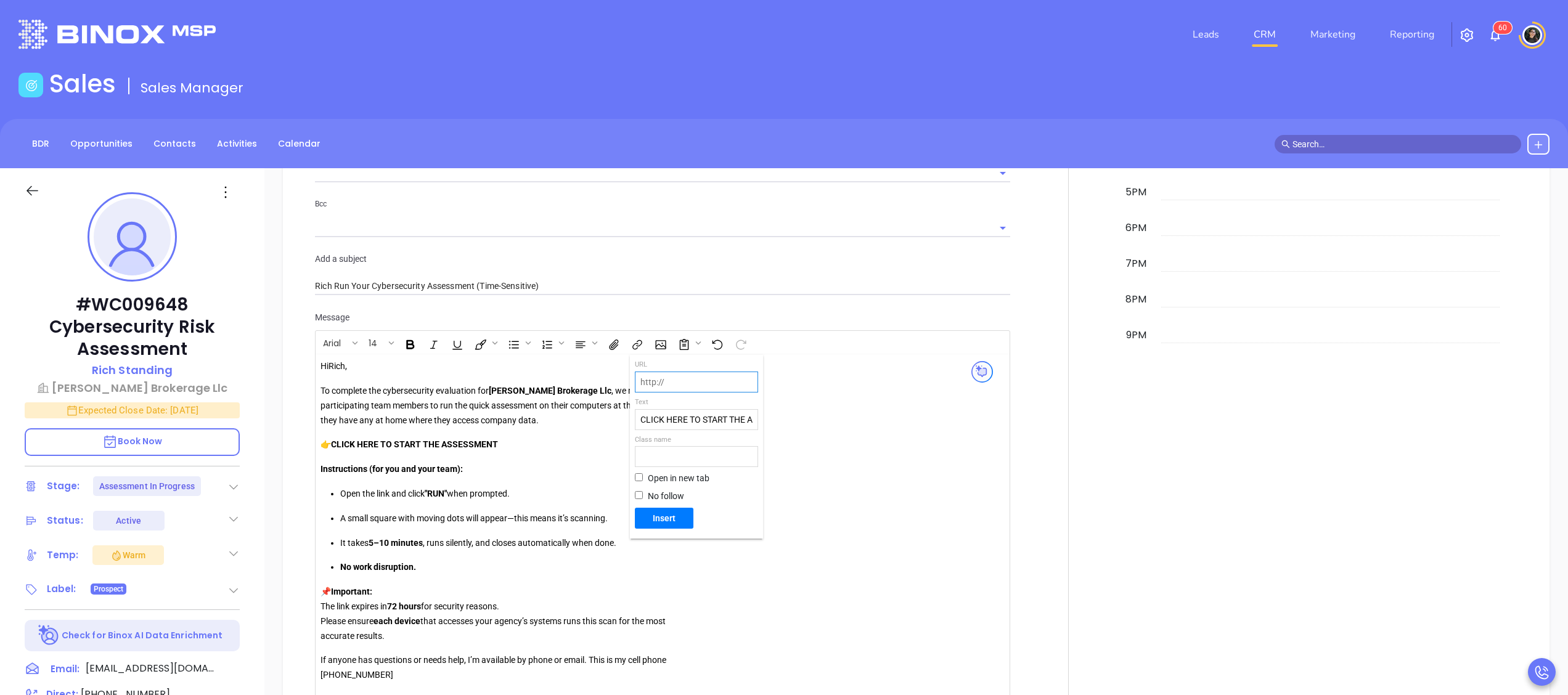
paste input "https://portal.galacticscan.com/penTestDownload/UFET-DNID-X9XZ"
type input "https://portal.galacticscan.com/penTestDownload/UFET-DNID-X9XZ"
click at [670, 516] on span "Insert" at bounding box center [664, 518] width 49 height 11
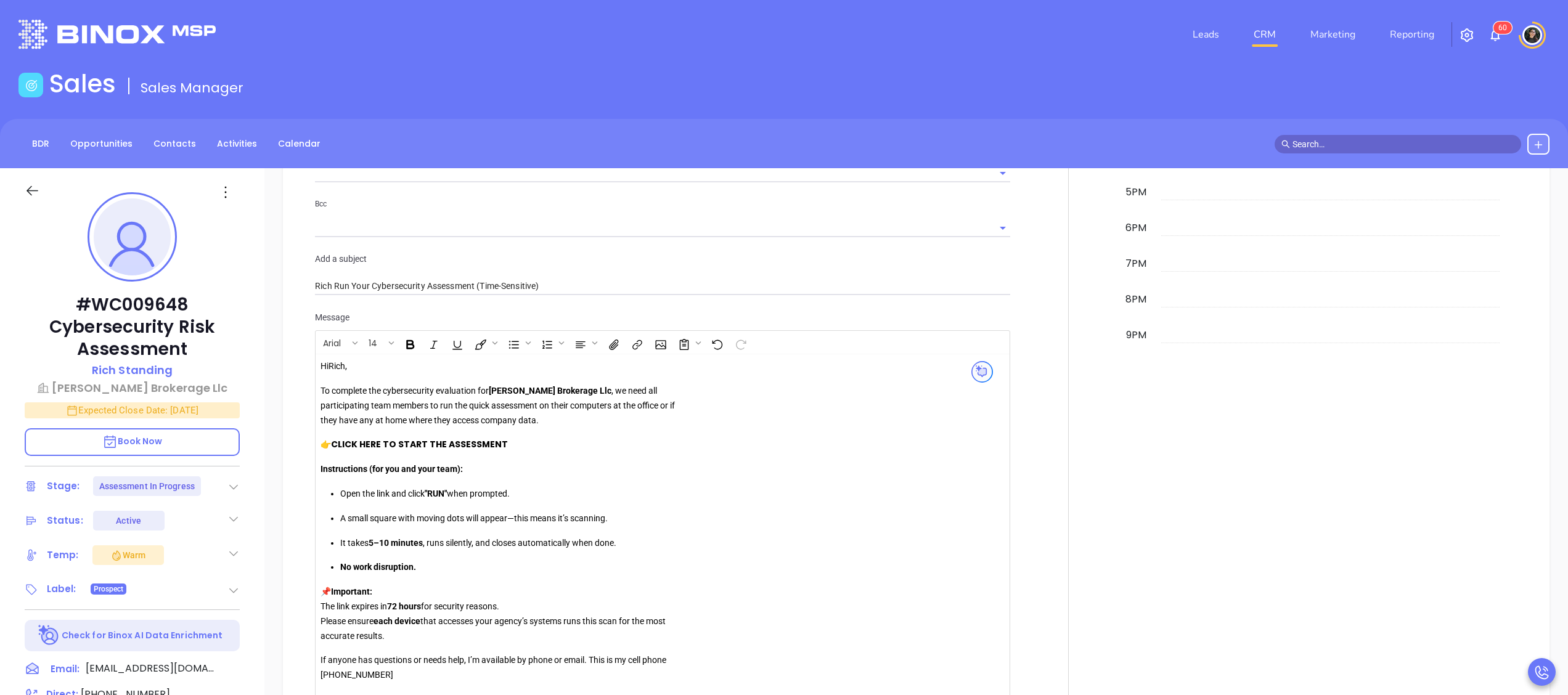
click at [493, 444] on link "CLICK HERE TO START THE ASSESSMENT" at bounding box center [419, 444] width 177 height 12
click at [344, 474] on button "Open link" at bounding box center [352, 468] width 21 height 21
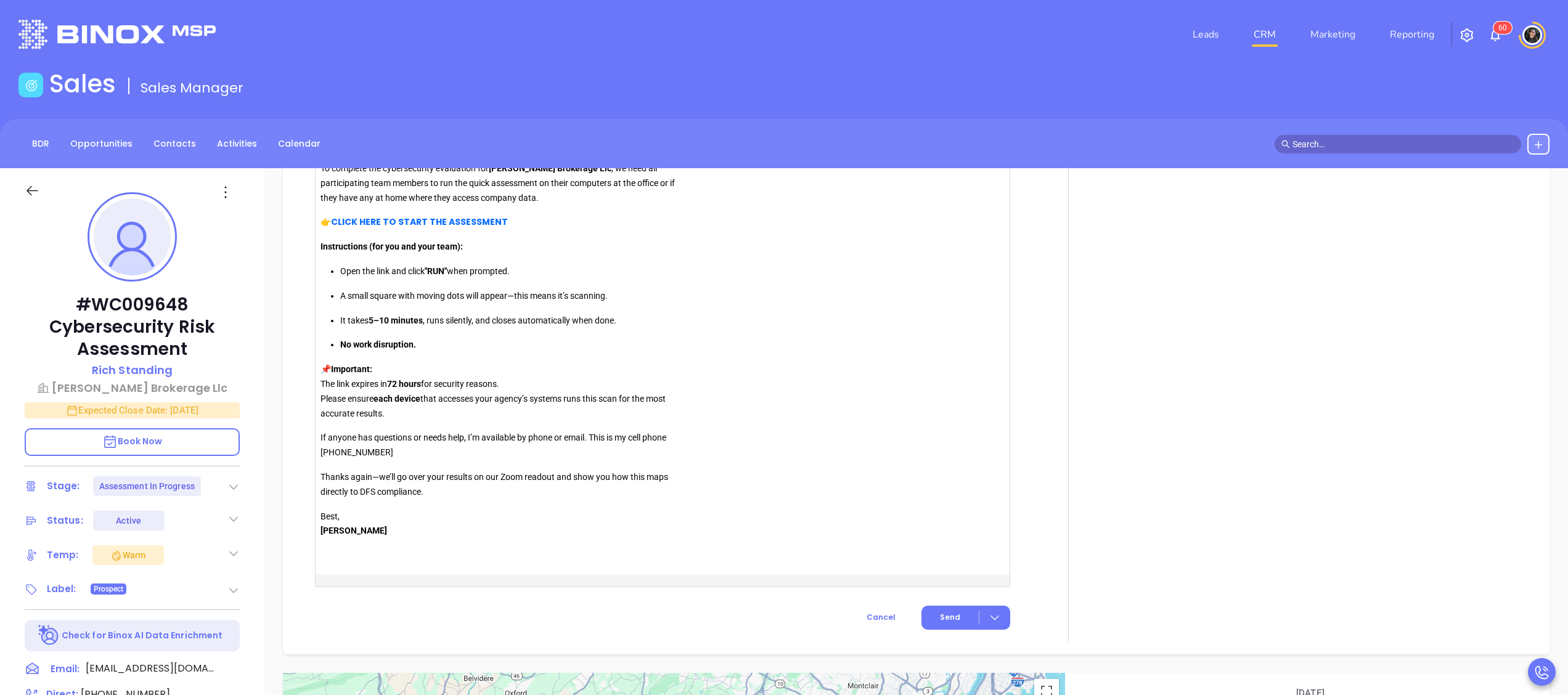
scroll to position [1356, 0]
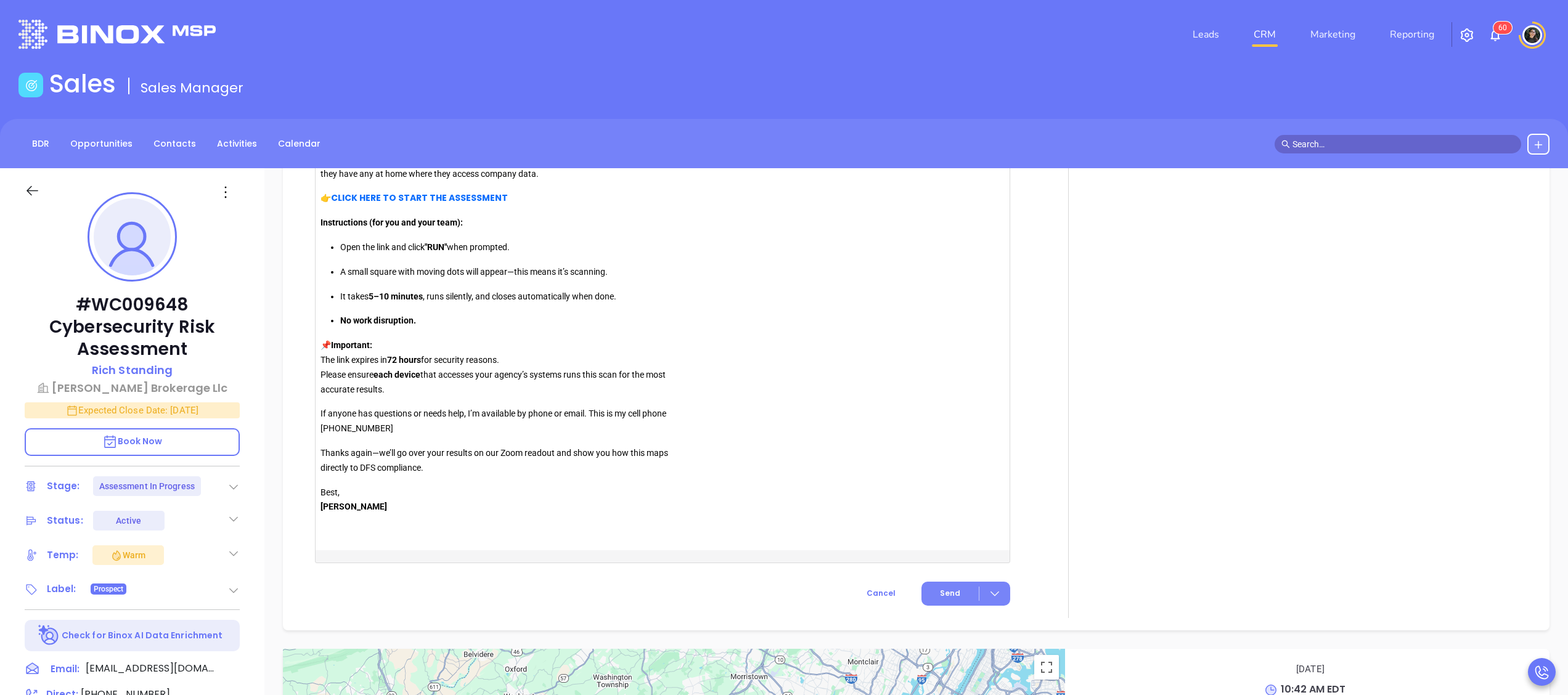
click at [940, 592] on span "Send" at bounding box center [950, 593] width 20 height 11
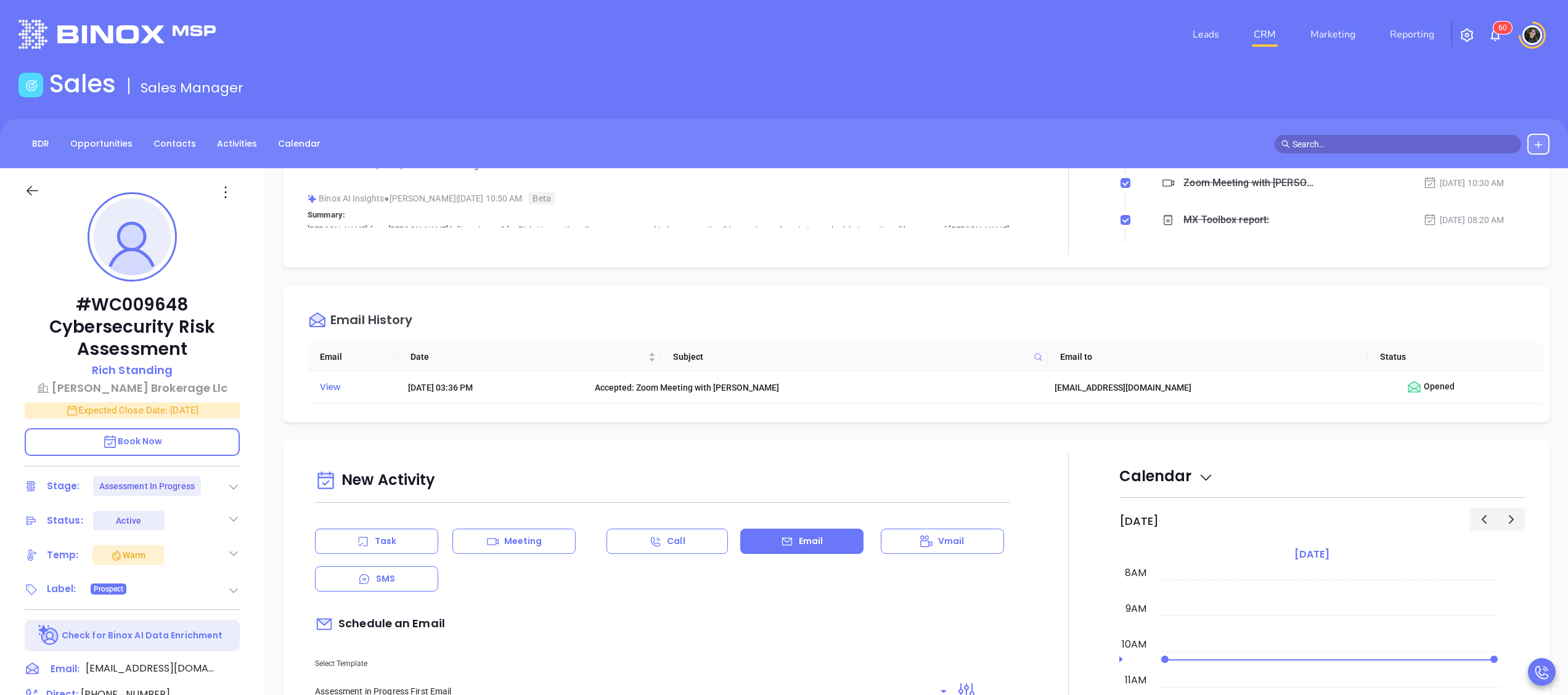
scroll to position [369, 0]
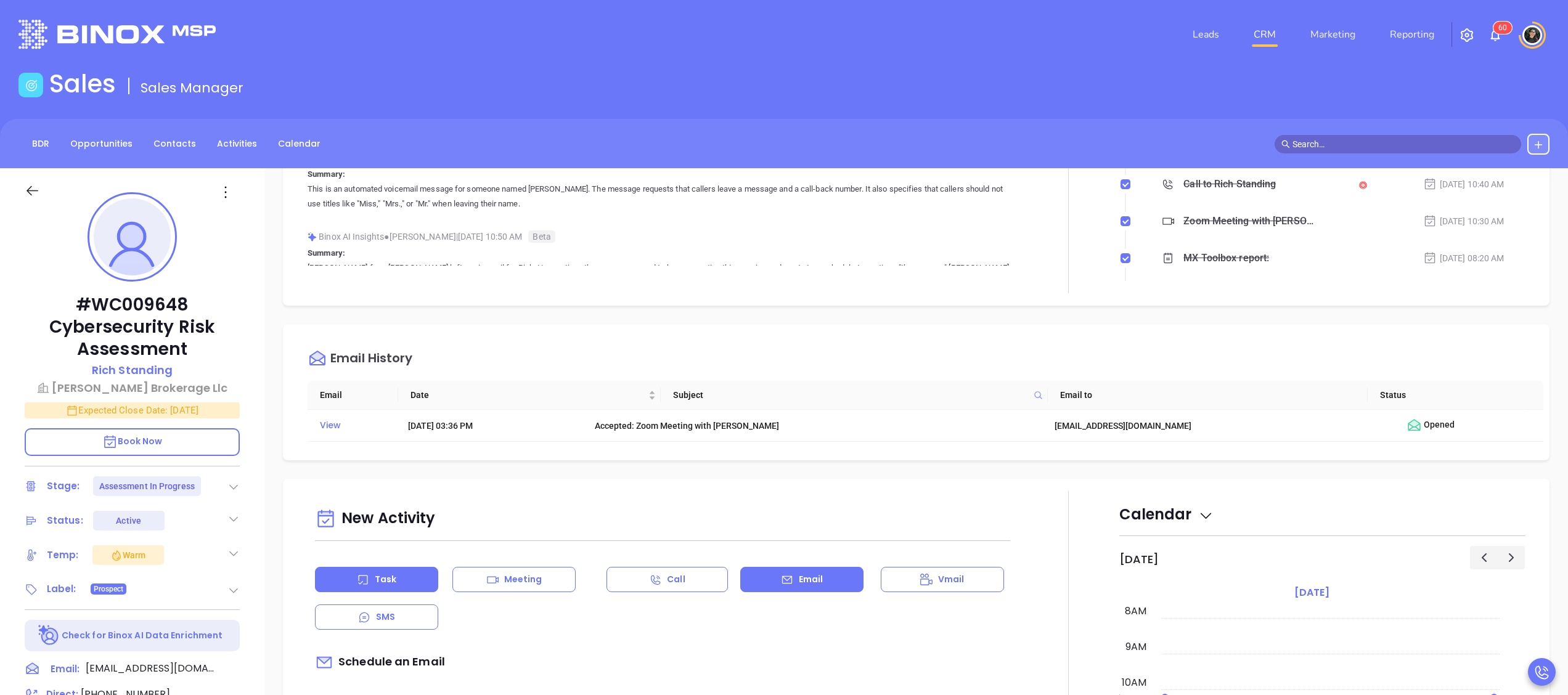
click at [416, 584] on div "Task" at bounding box center [376, 579] width 123 height 25
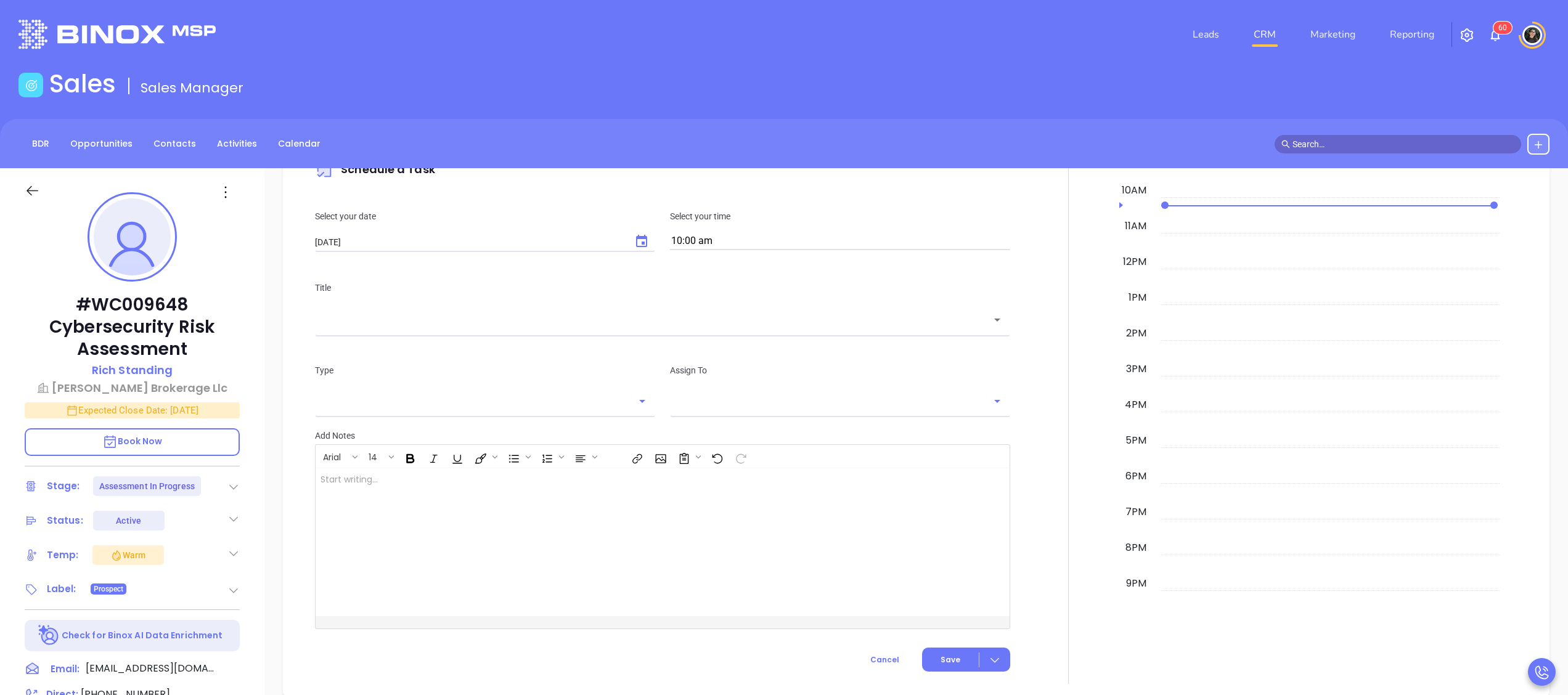
scroll to position [861, 0]
type input "[PERSON_NAME]"
click at [634, 237] on icon "Choose date, selected date is Oct 4, 2025" at bounding box center [642, 241] width 15 height 15
click at [368, 341] on button "6" at bounding box center [364, 342] width 22 height 22
type input "10/06/2025"
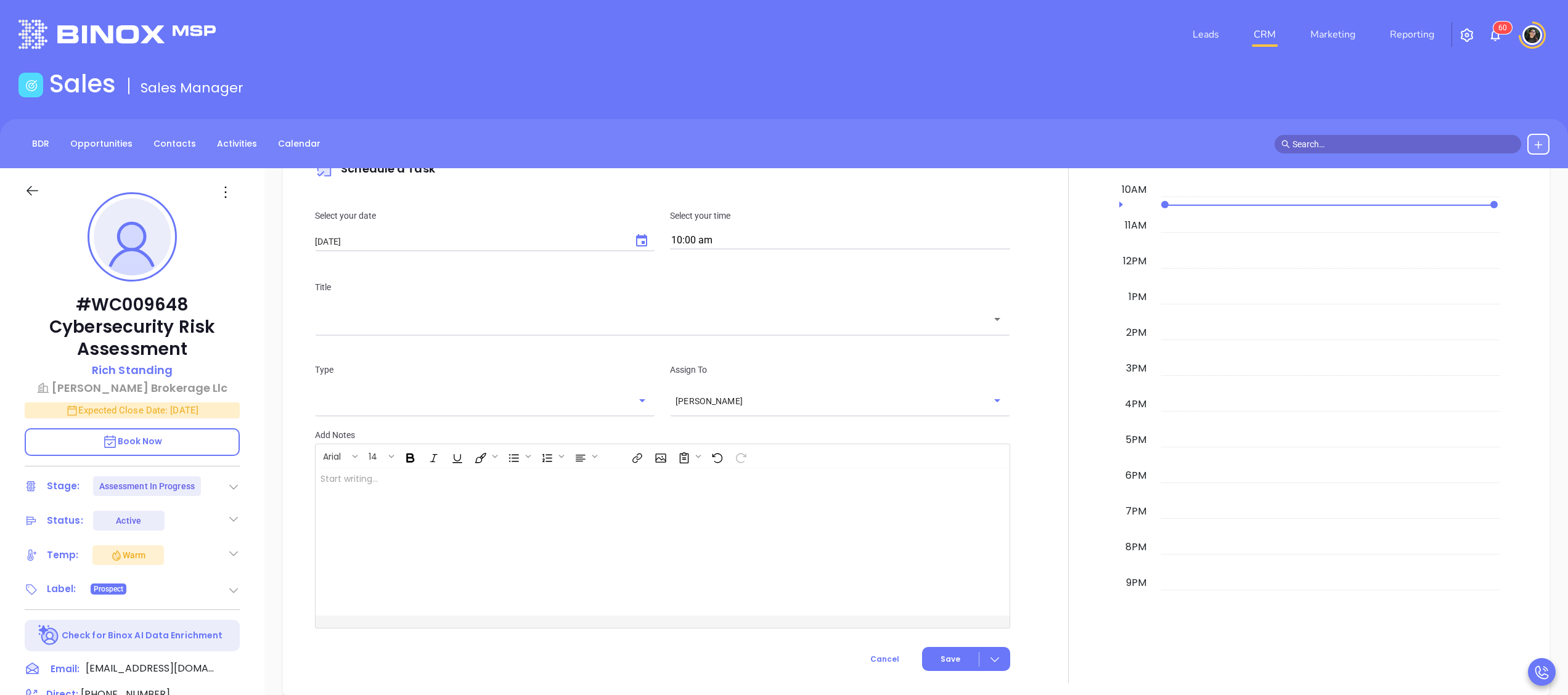
click at [557, 319] on input "text" at bounding box center [654, 319] width 666 height 14
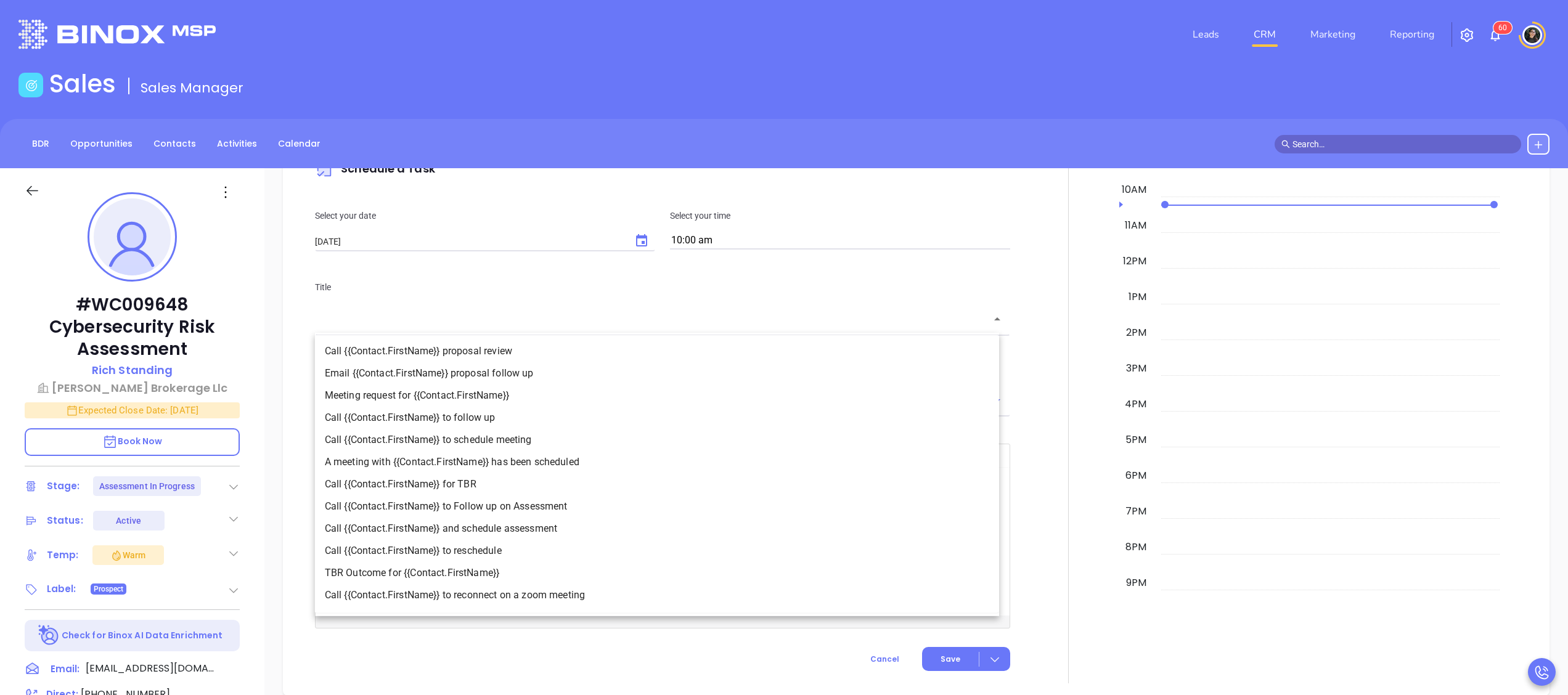
click at [553, 511] on li "Call {{Contact.FirstName}} to Follow up on Assessment" at bounding box center [657, 507] width 684 height 22
type input "Call Rich to Follow up on Assessment"
type input "Call"
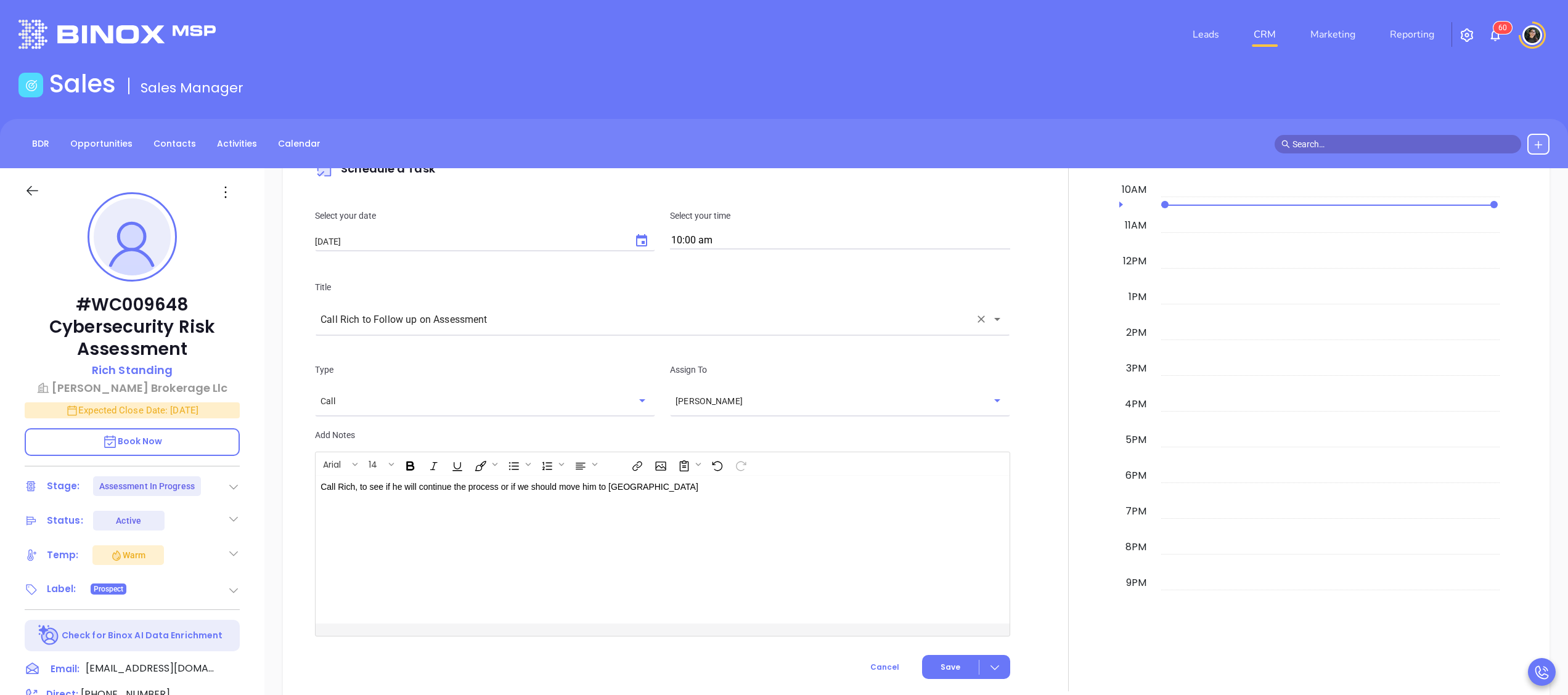
click at [774, 231] on div "Select your time 10:00 am" at bounding box center [839, 229] width 355 height 41
click at [775, 241] on input "10:00 am" at bounding box center [840, 241] width 340 height 17
click at [731, 254] on button "2:15 pm" at bounding box center [766, 243] width 191 height 27
click at [741, 249] on input "2:15 pm" at bounding box center [840, 241] width 340 height 17
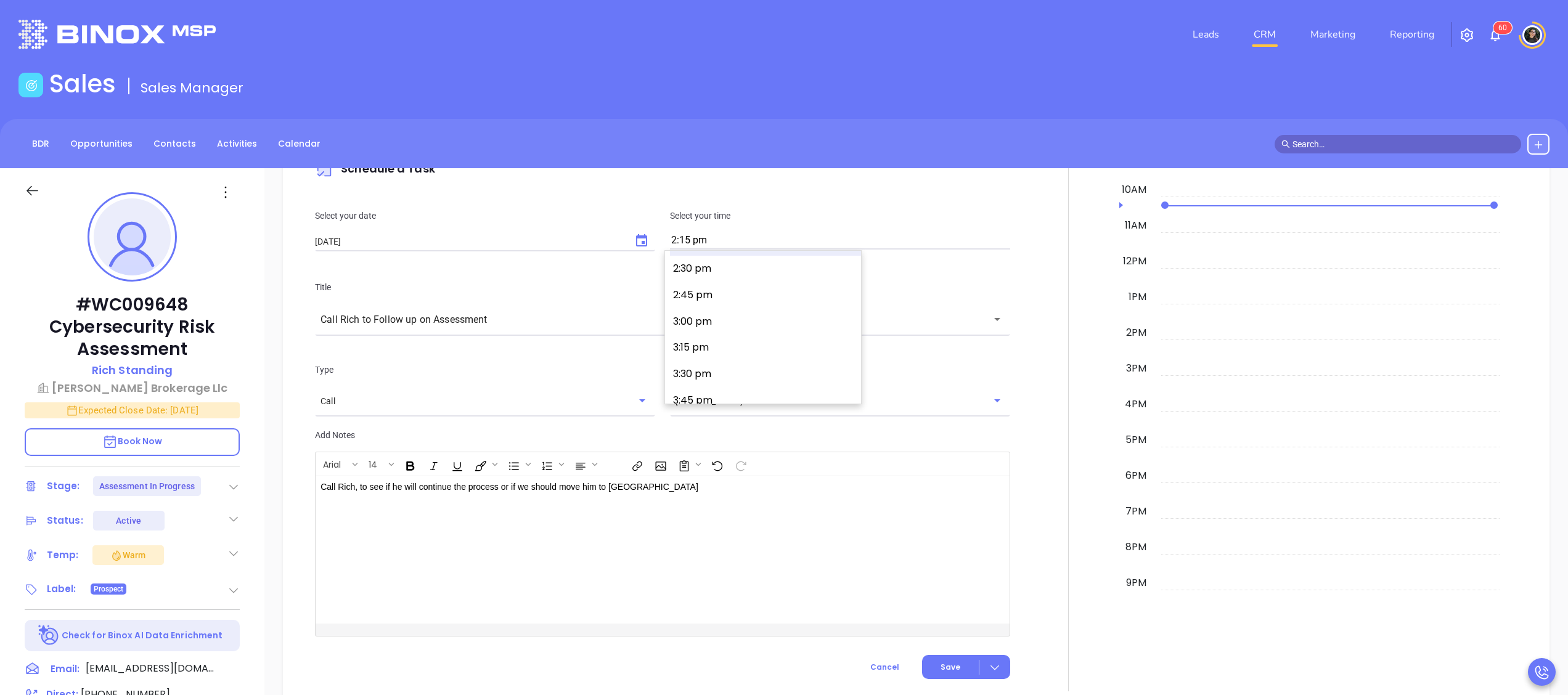
scroll to position [1484, 0]
click at [733, 306] on button "2:30 pm" at bounding box center [766, 311] width 191 height 27
type input "2:30 pm"
click at [940, 660] on button "Save" at bounding box center [966, 667] width 88 height 24
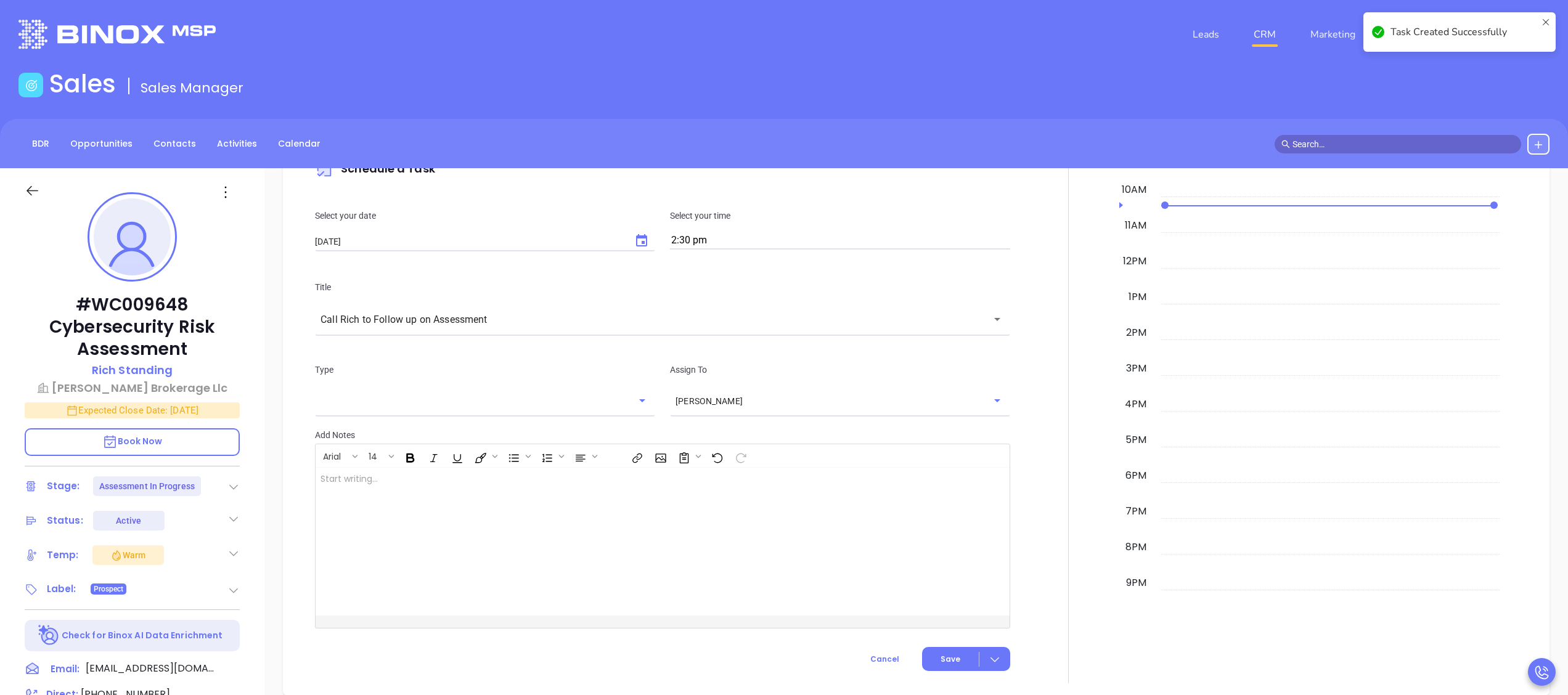
scroll to position [912, 0]
checkbox input "false"
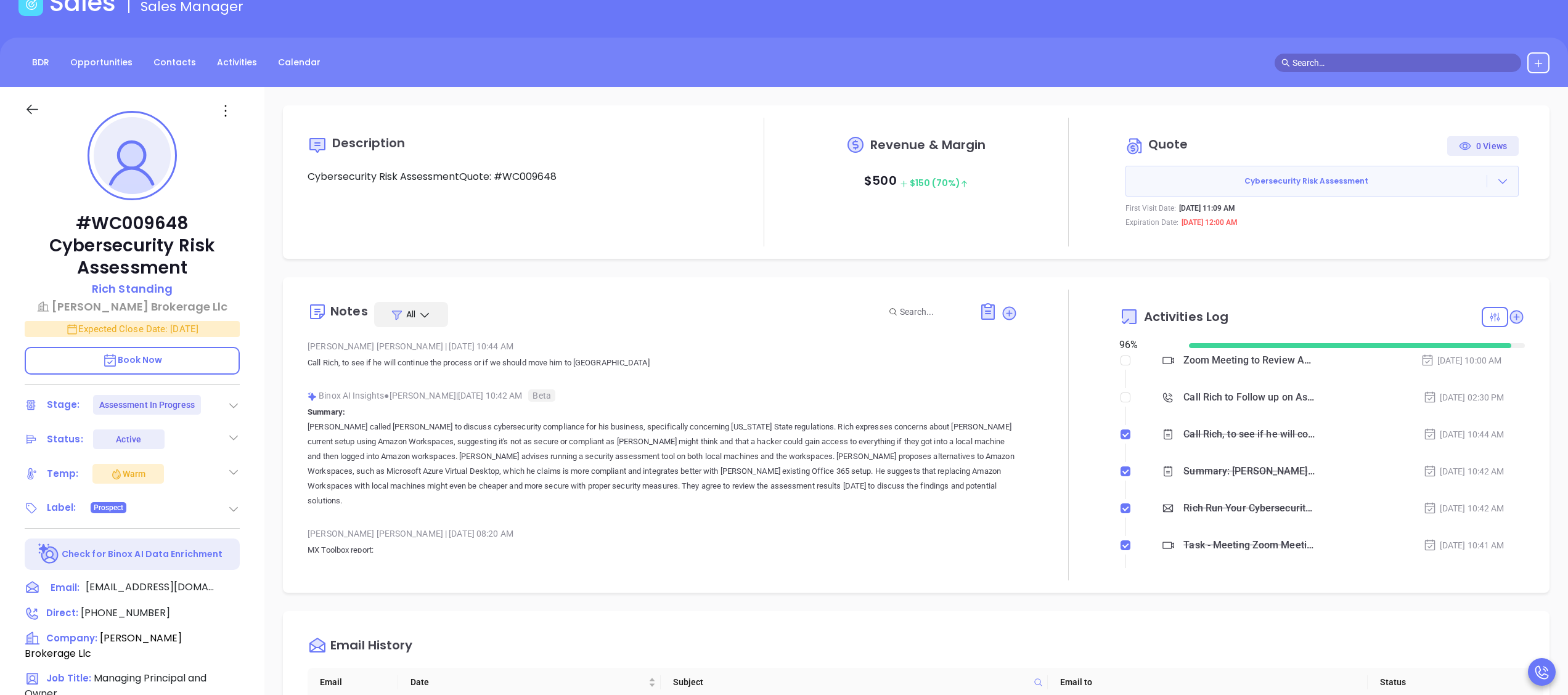
scroll to position [0, 0]
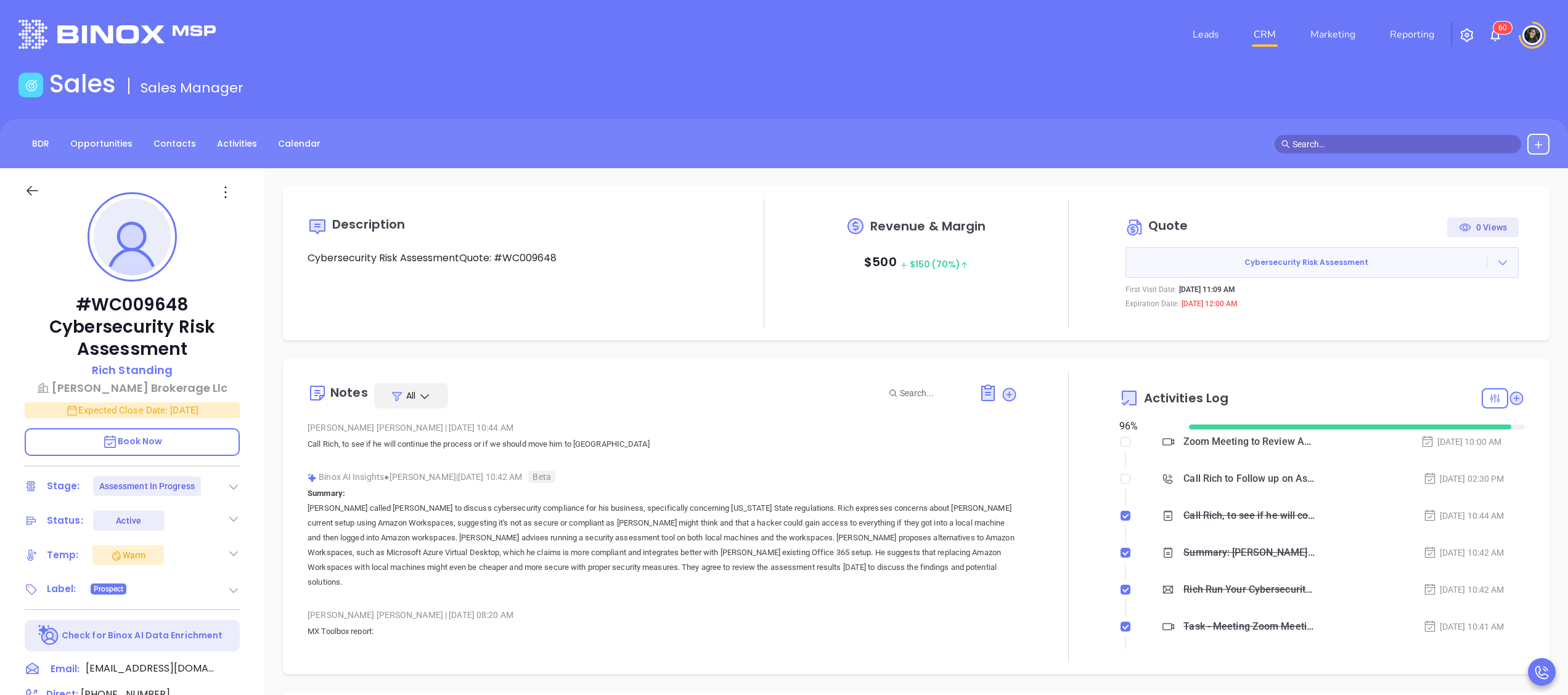
click at [1277, 23] on link "CRM" at bounding box center [1265, 34] width 32 height 25
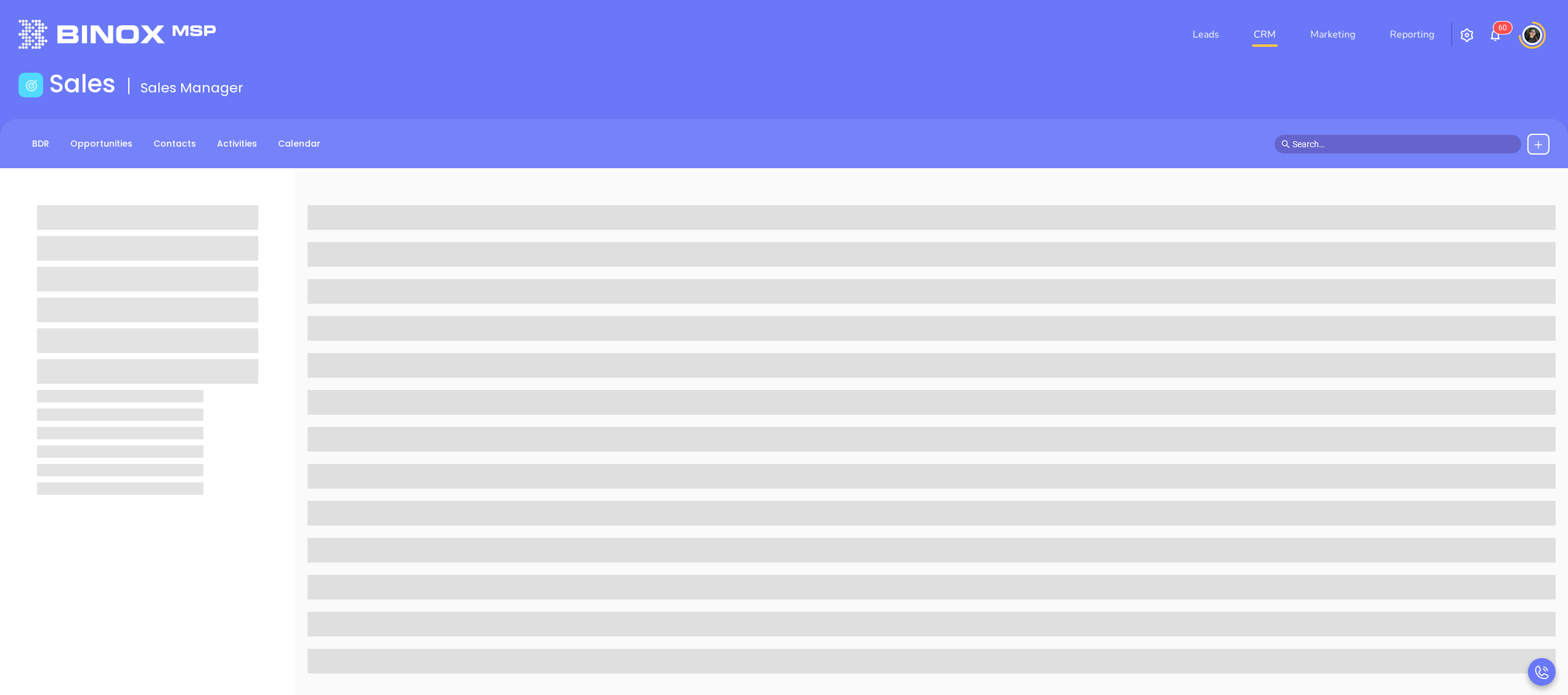
click at [1267, 31] on link "CRM" at bounding box center [1265, 34] width 32 height 25
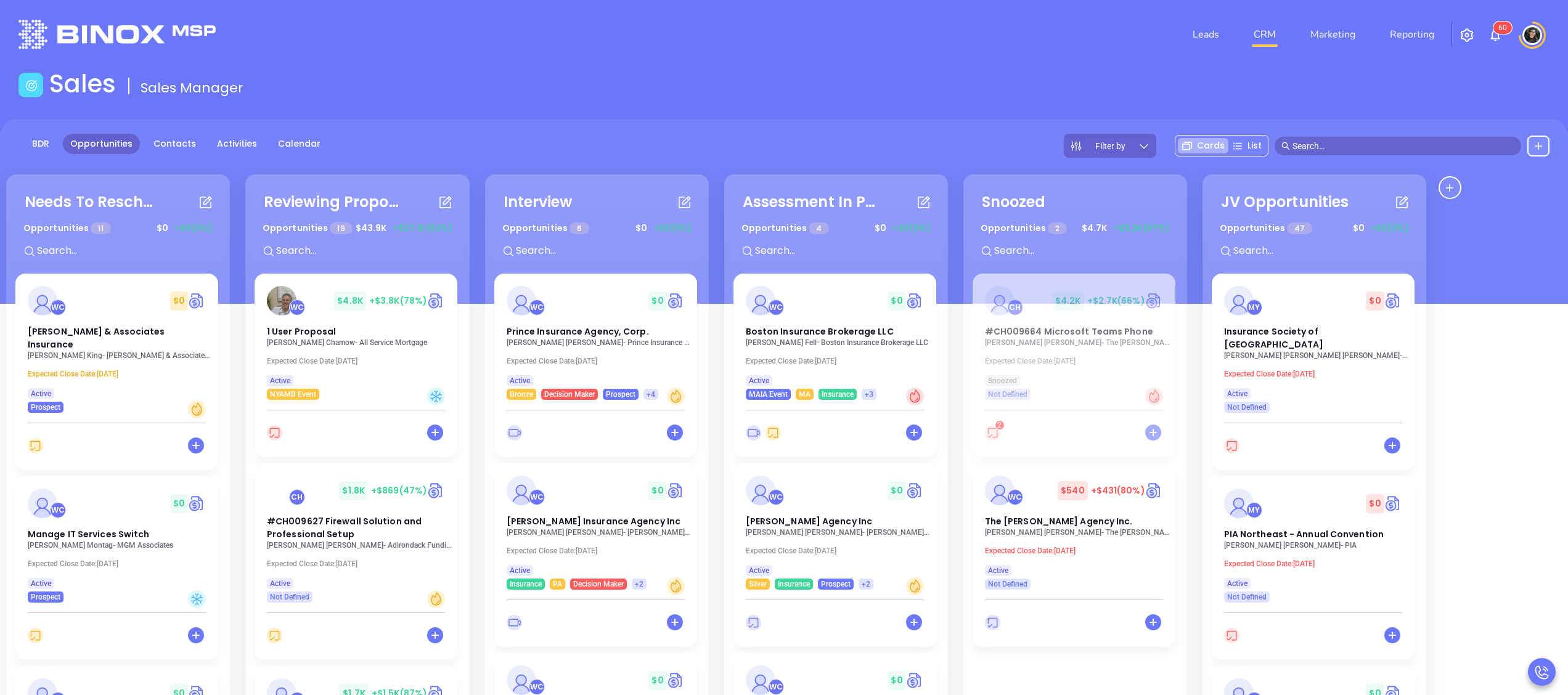
click at [985, 94] on div "Sales Sales Manager" at bounding box center [784, 86] width 1546 height 35
click at [845, 312] on div "WC $ 0" at bounding box center [835, 301] width 193 height 29
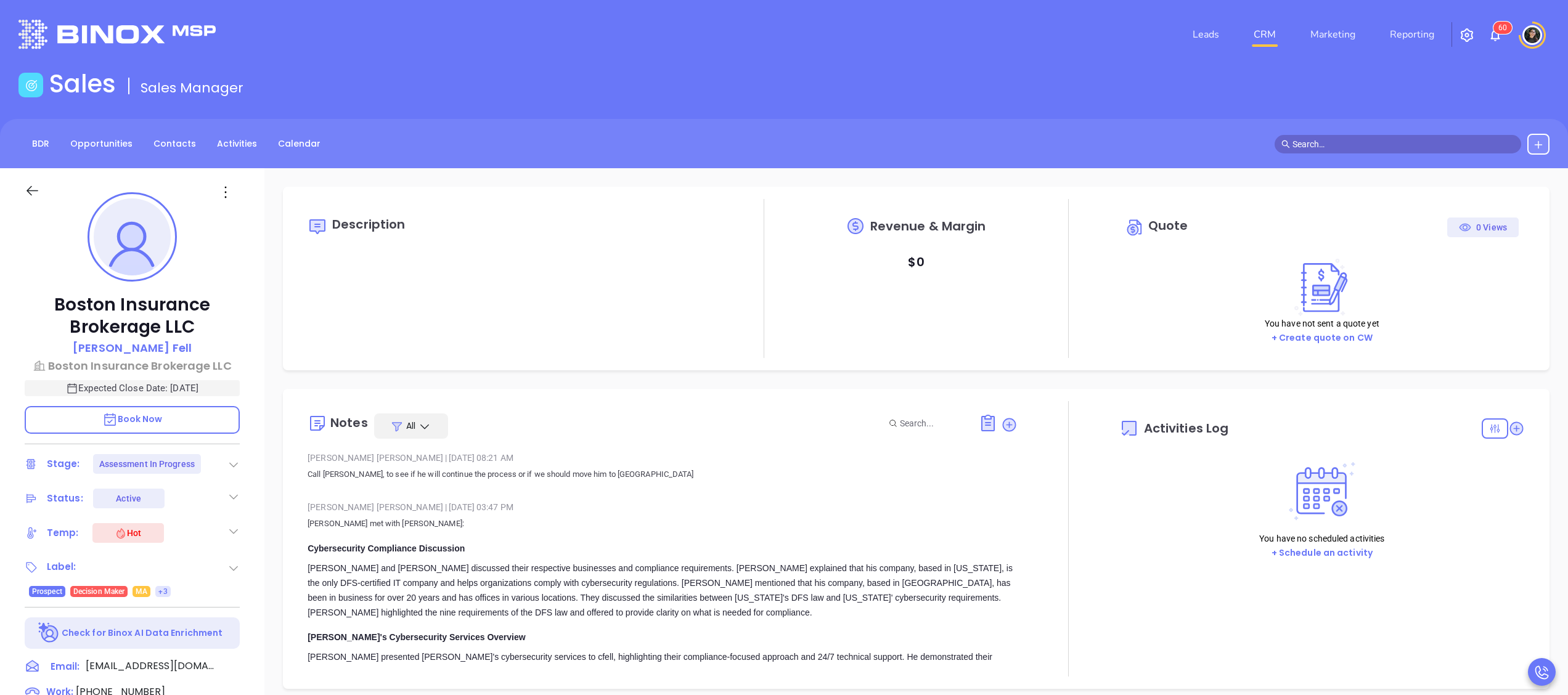
type input "[DATE]"
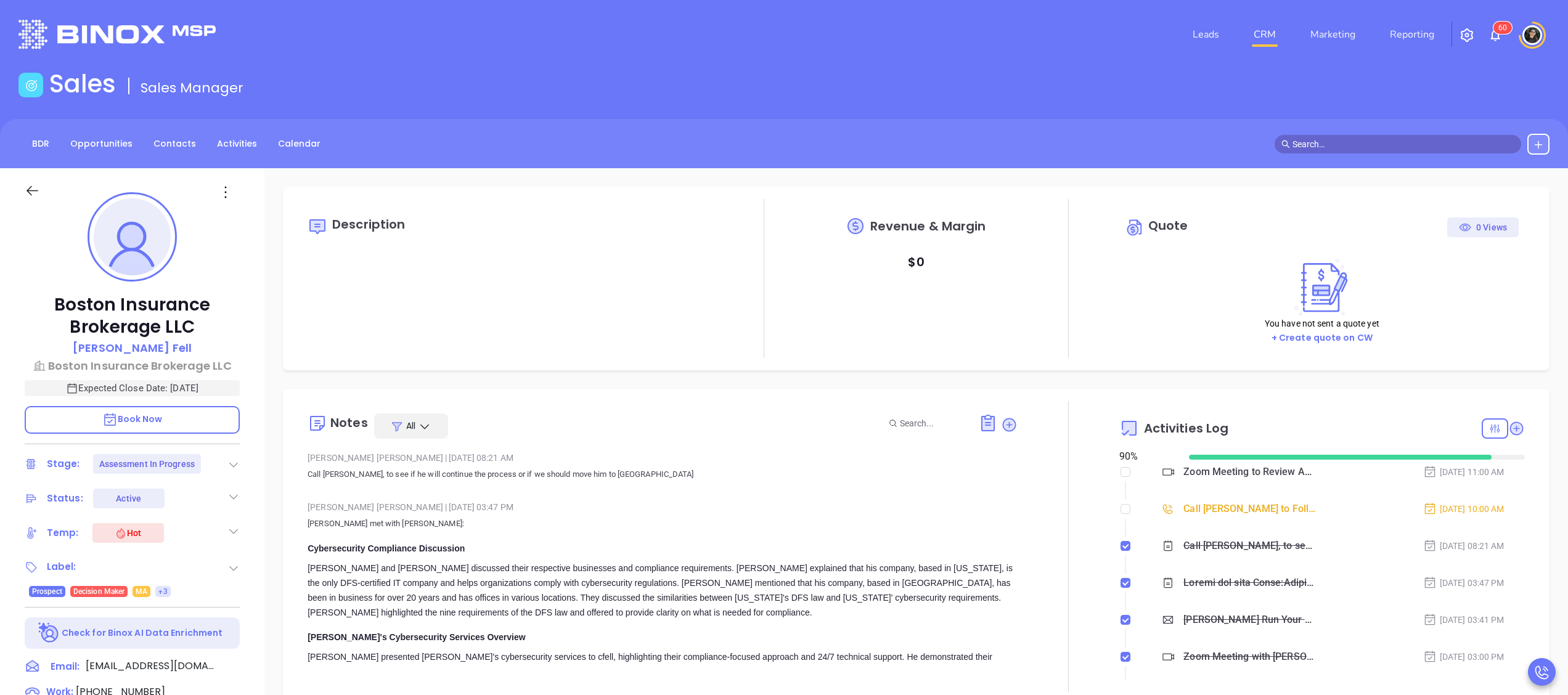
type input "[PERSON_NAME]"
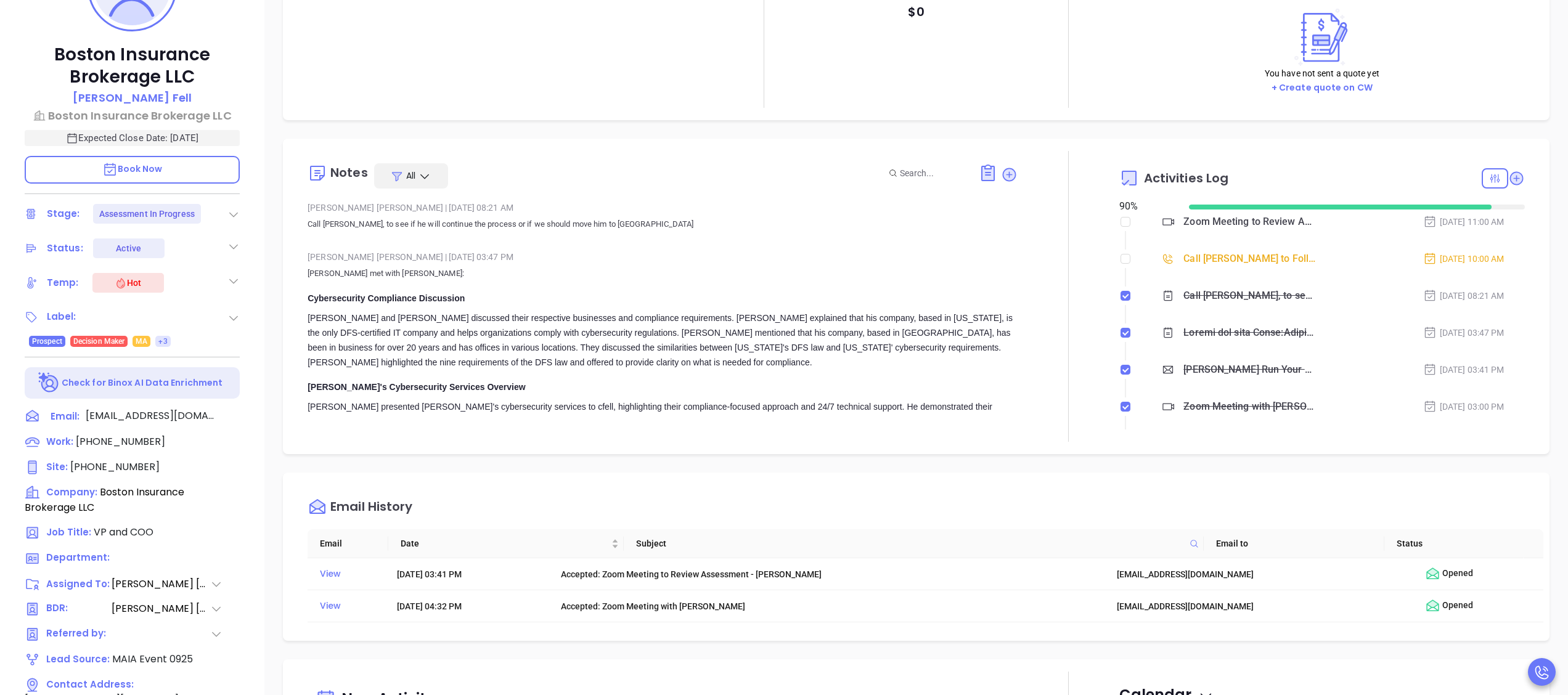
scroll to position [341, 0]
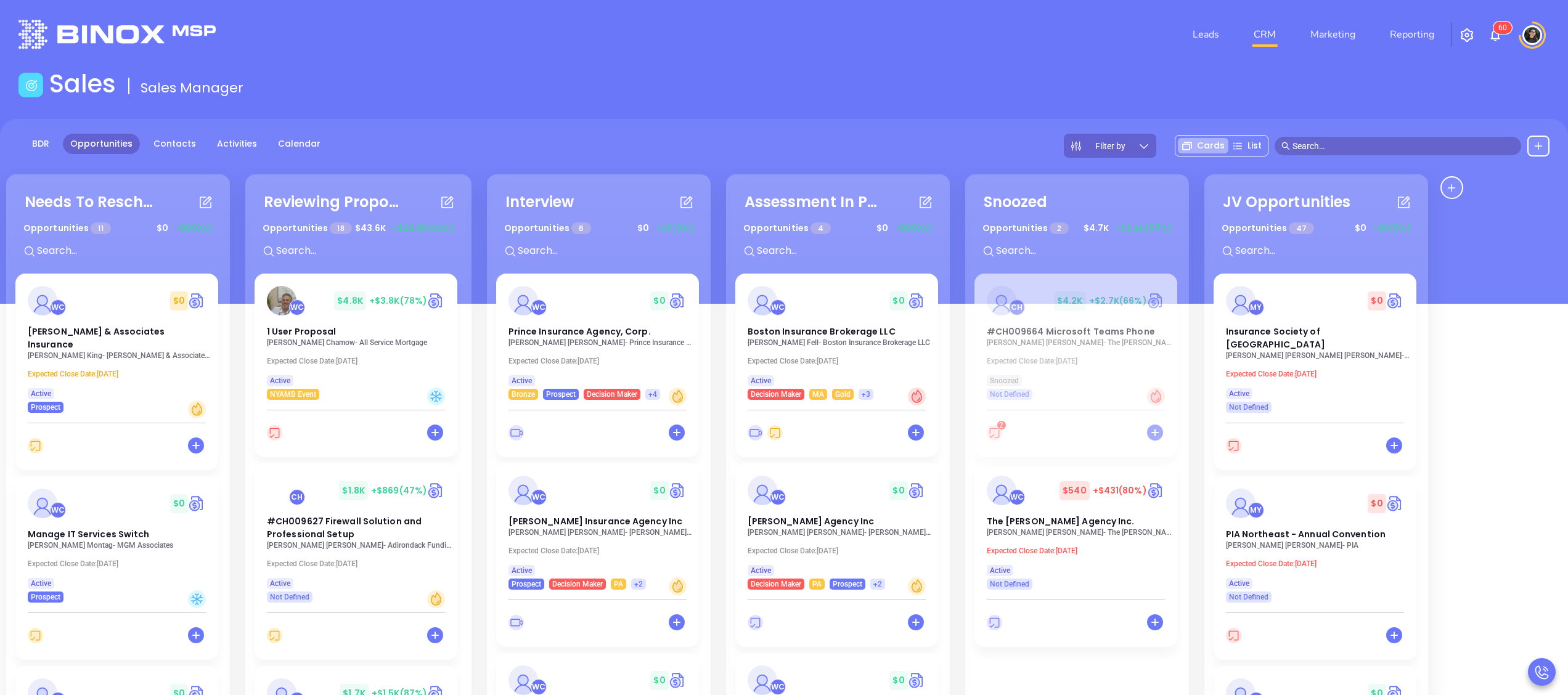
drag, startPoint x: 886, startPoint y: 131, endPoint x: 890, endPoint y: 124, distance: 8.1
click at [886, 131] on div "BDR Opportunities Contacts Activities Calendar Filter by Cards List" at bounding box center [784, 211] width 1568 height 185
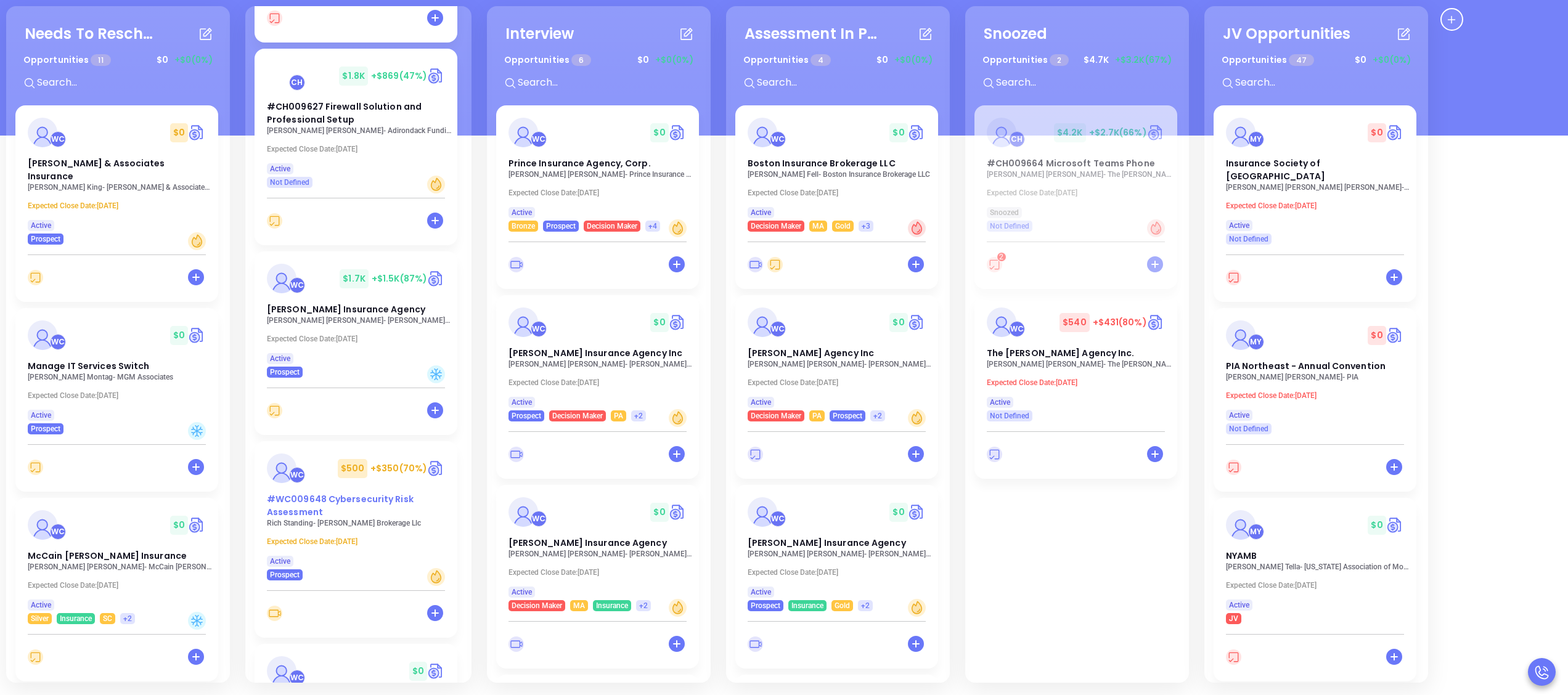
scroll to position [303, 0]
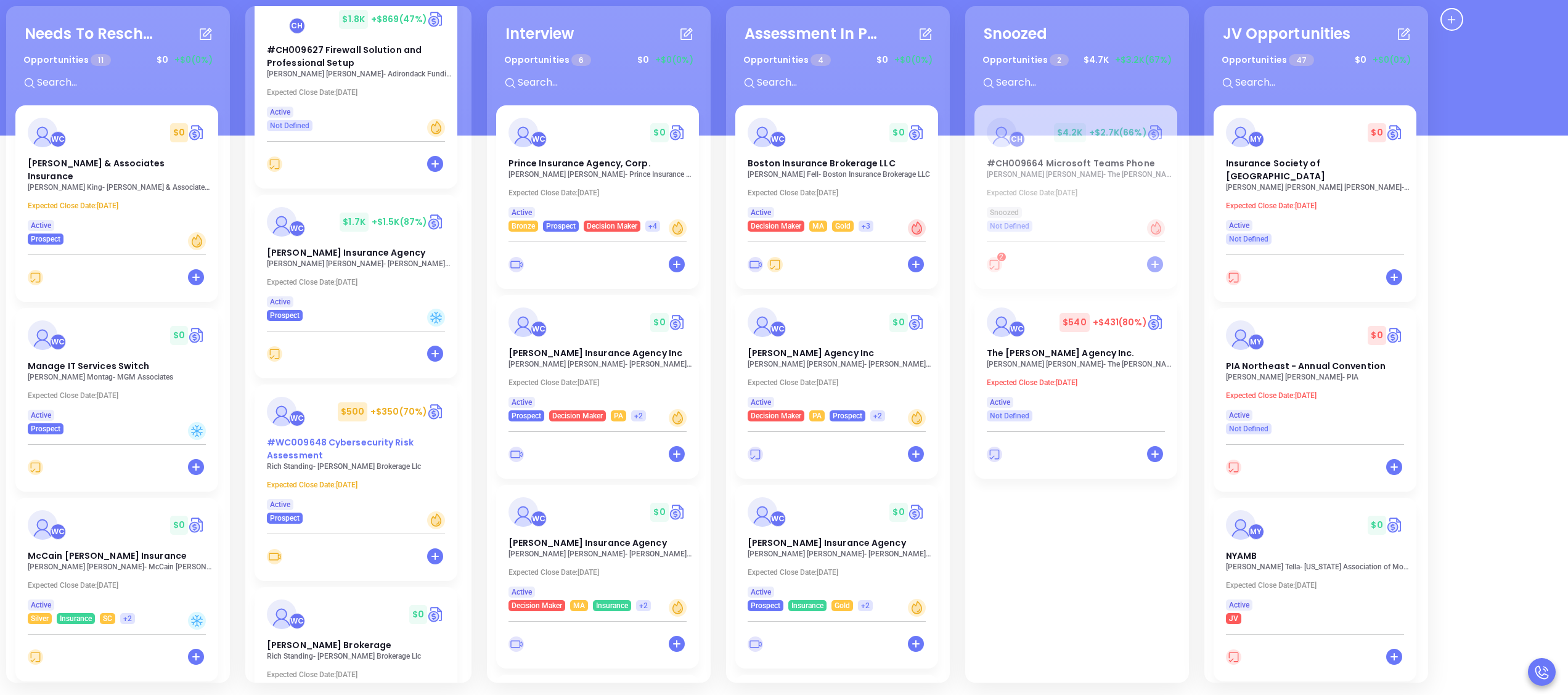
click at [328, 447] on span "#WC009648 Cybersecurity Risk Assessment" at bounding box center [340, 449] width 147 height 25
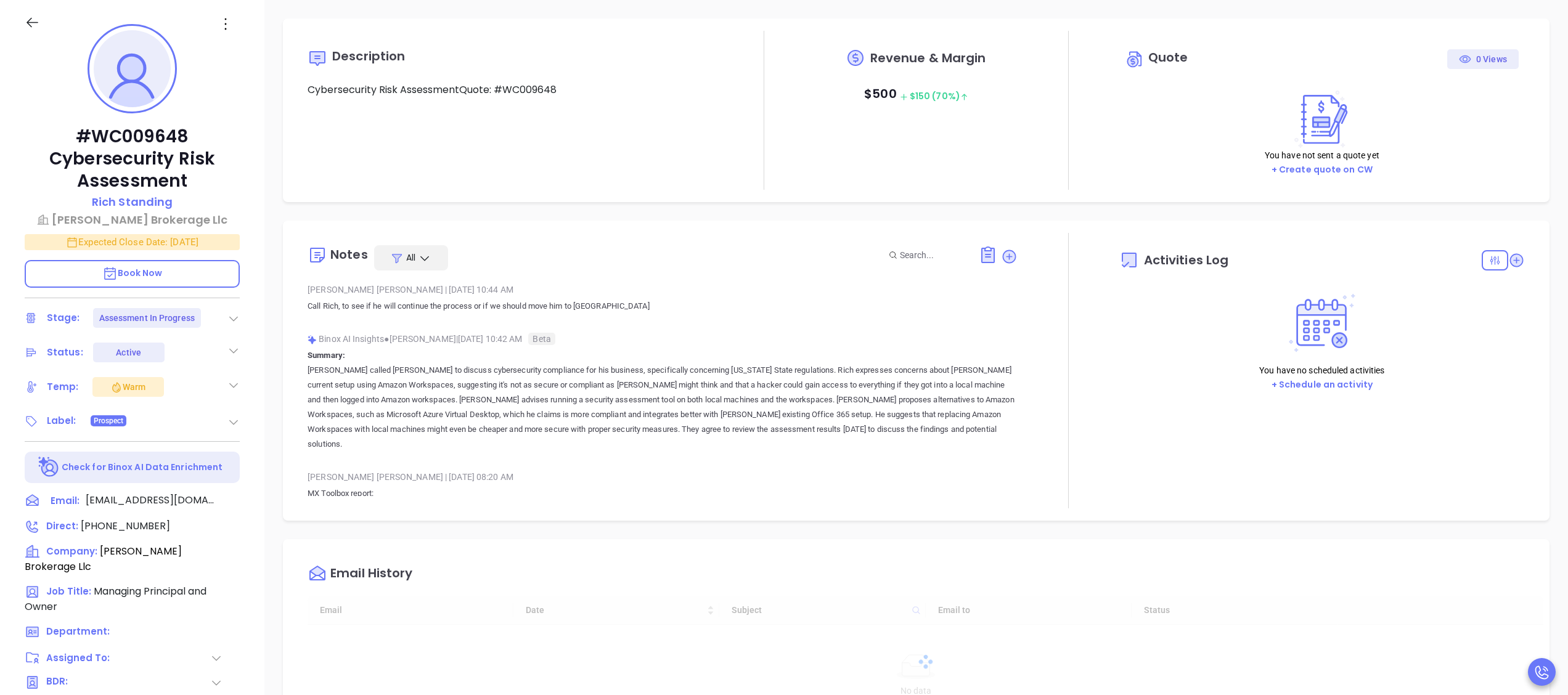
type input "[DATE]"
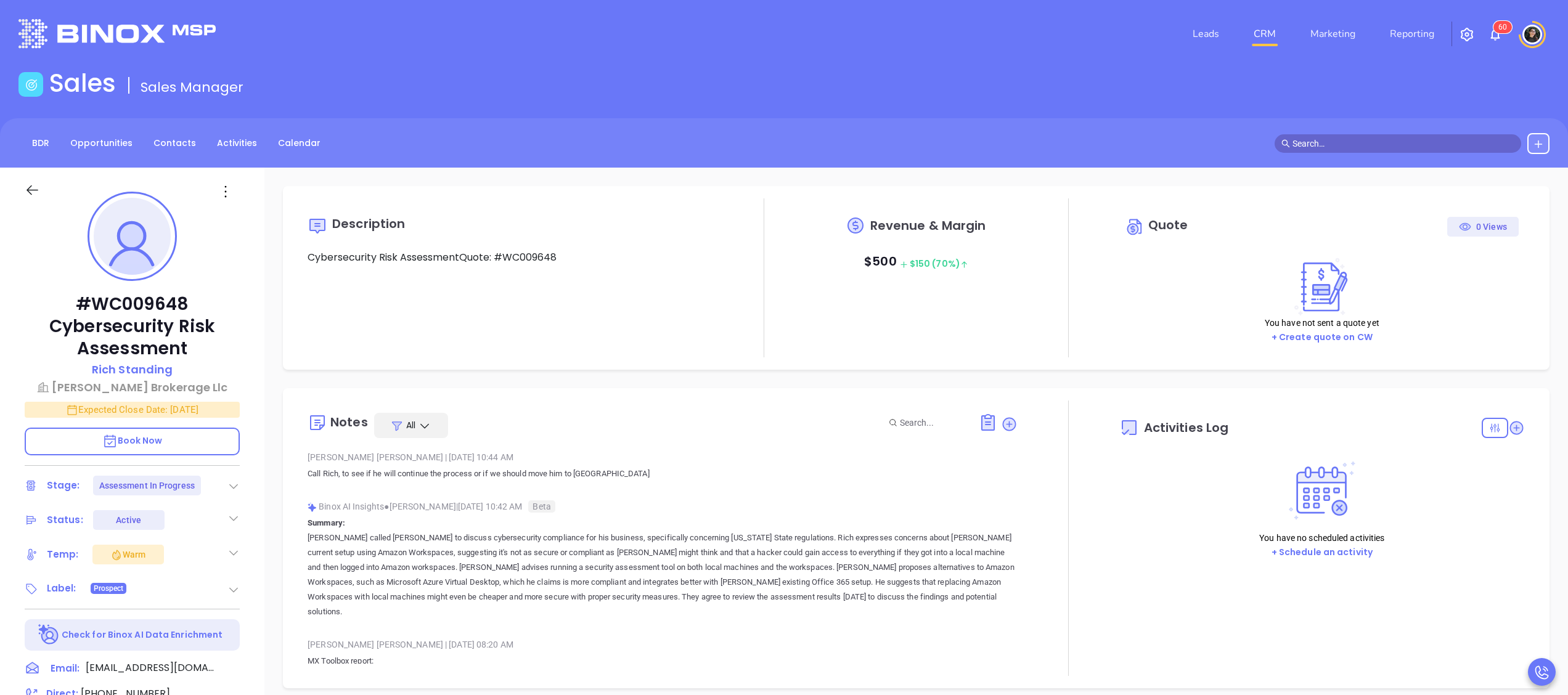
scroll to position [321, 0]
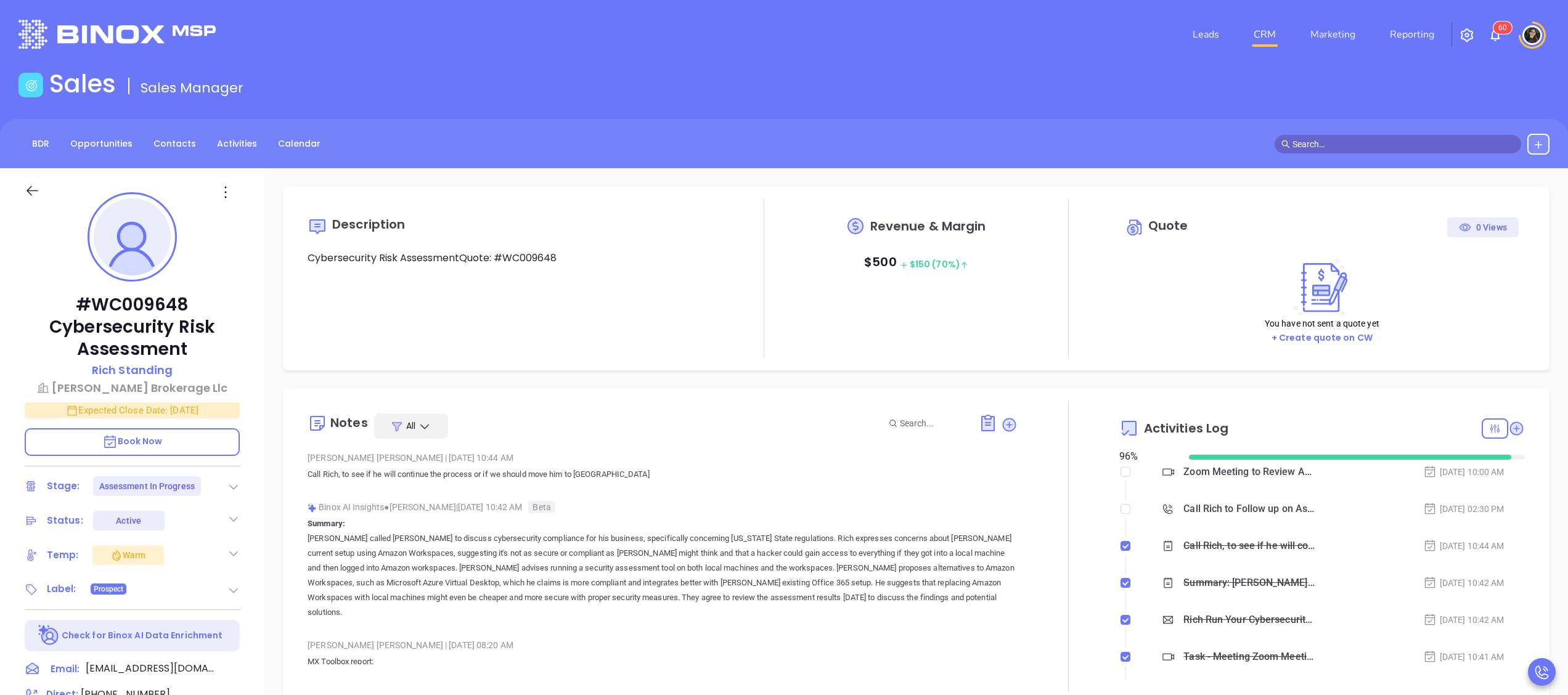
type input "[PERSON_NAME]"
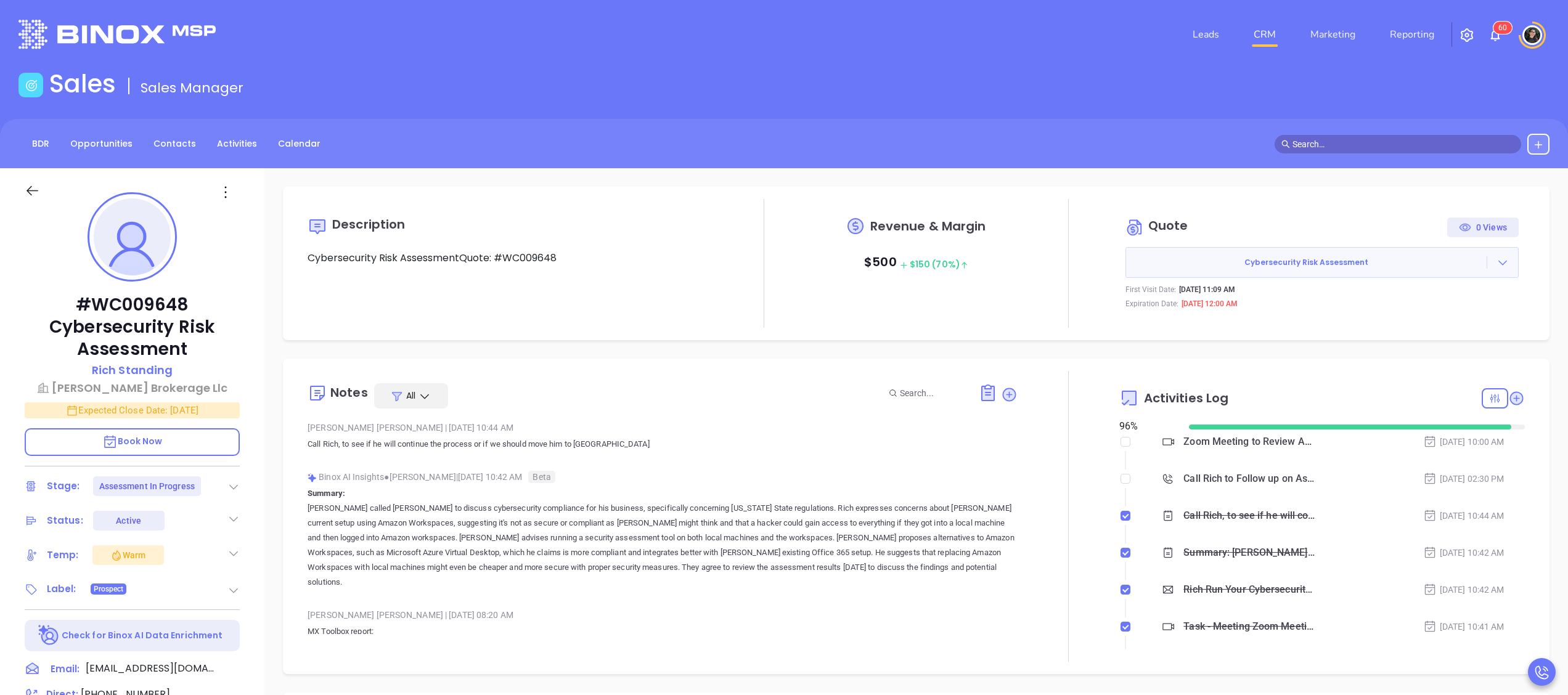
click at [1273, 33] on link "CRM" at bounding box center [1265, 34] width 32 height 25
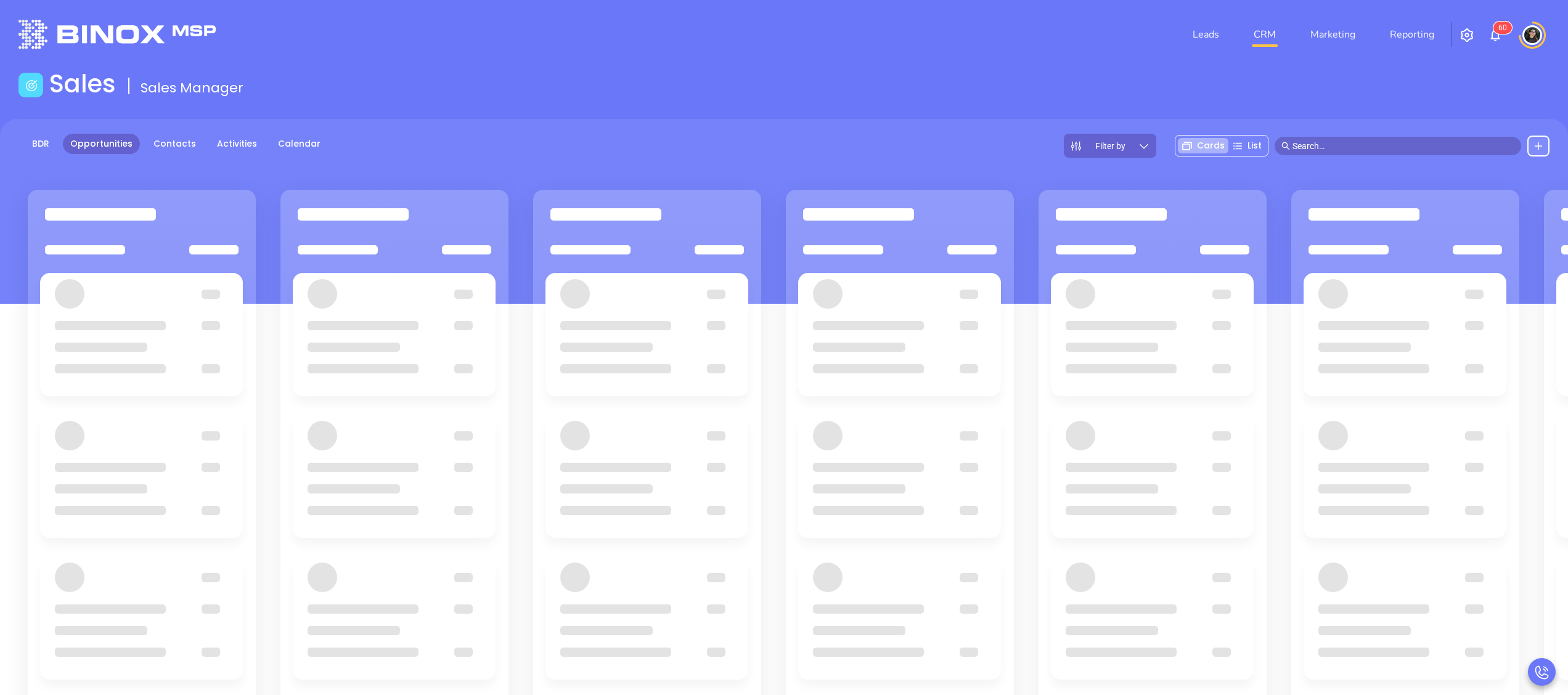
click at [829, 114] on main "Sales Sales Manager BDR Opportunities Contacts Activities Calendar Filter by Ca…" at bounding box center [784, 467] width 1568 height 797
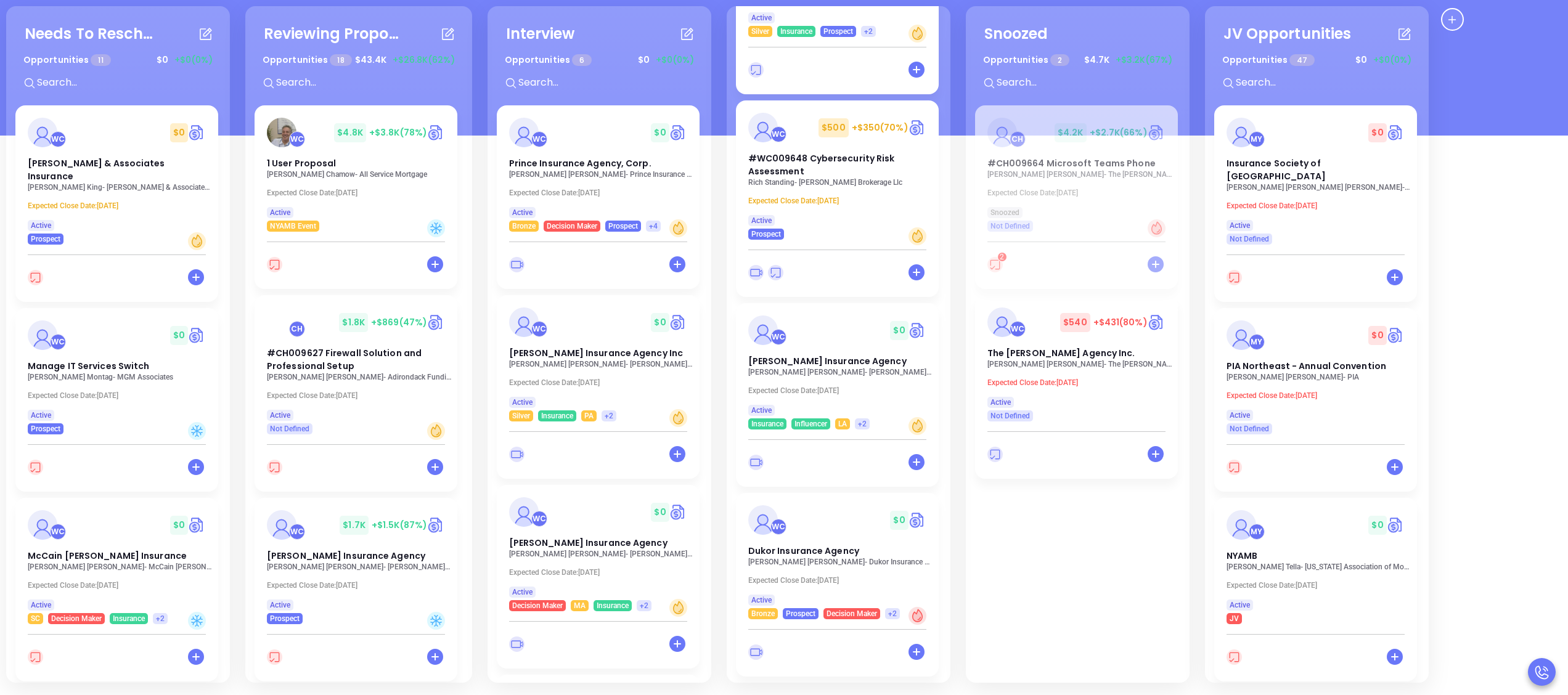
scroll to position [139, 0]
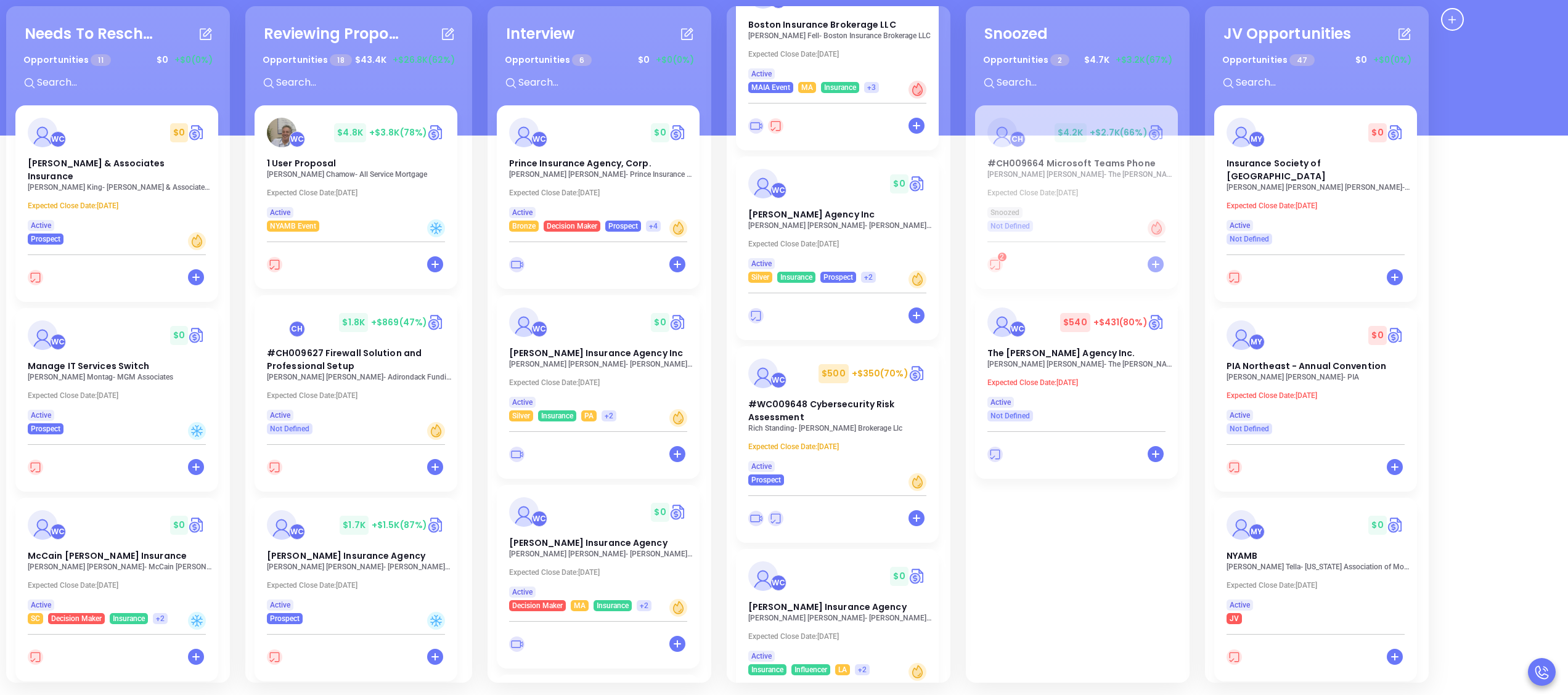
click at [869, 429] on p "Rich Standing - [PERSON_NAME] Brokerage Llc" at bounding box center [841, 428] width 185 height 9
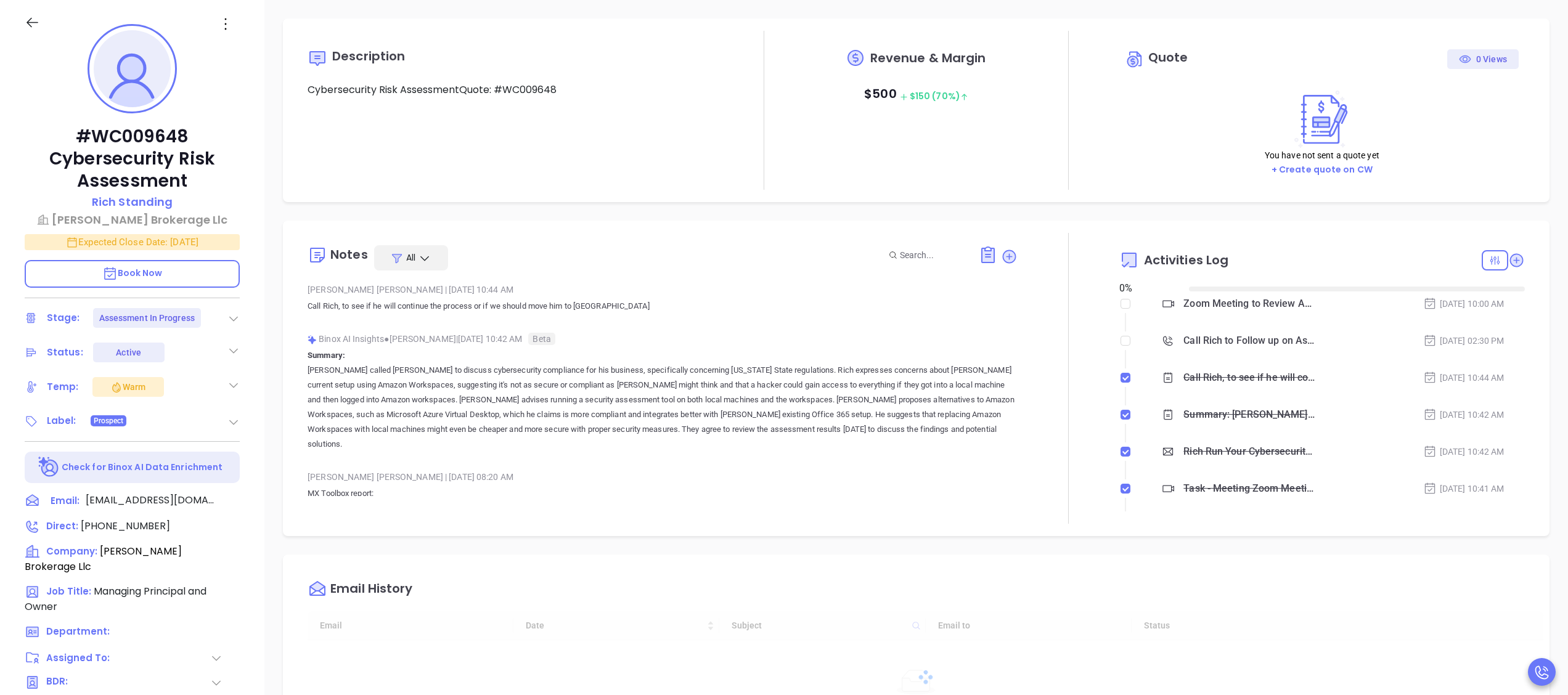
type input "[DATE]"
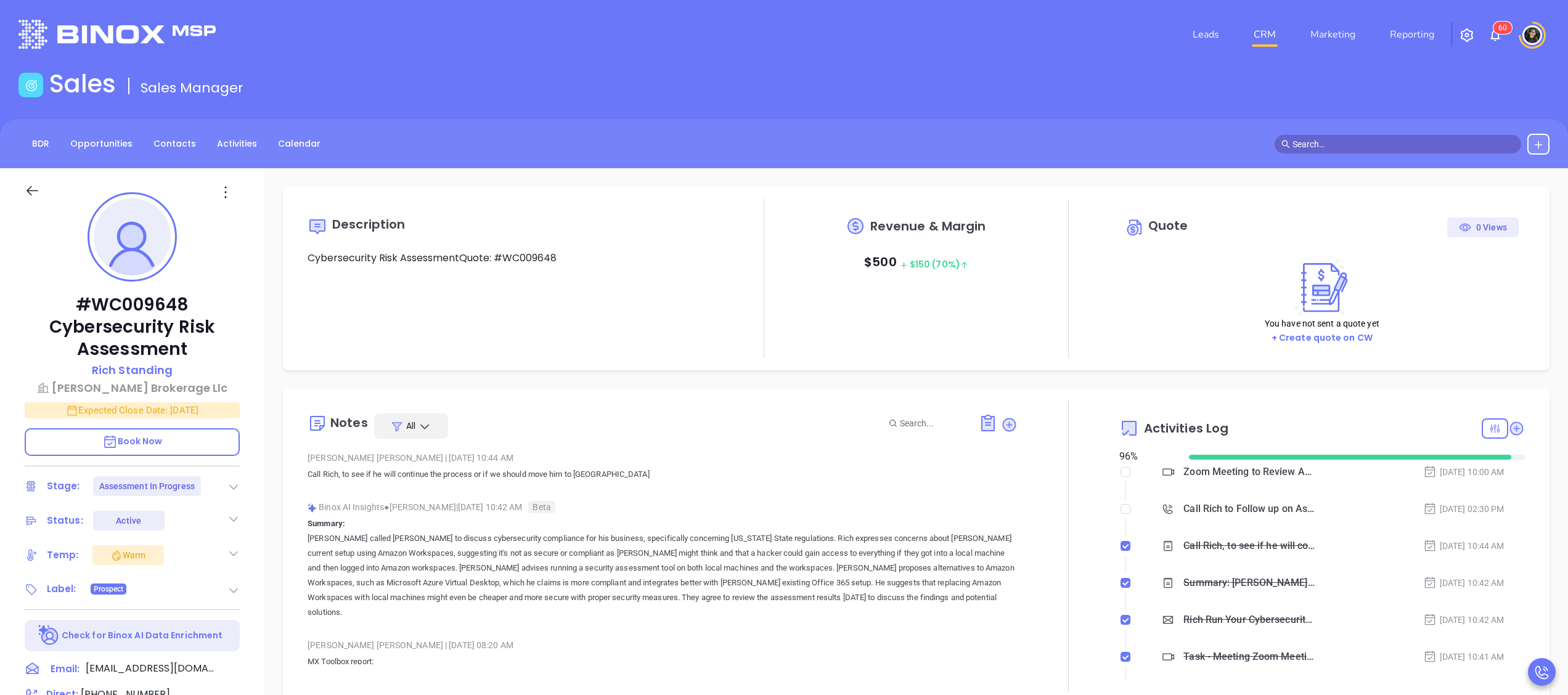
scroll to position [321, 0]
click at [223, 412] on p "Expected Close Date: [DATE]" at bounding box center [132, 410] width 215 height 16
click at [223, 405] on icon "Choose date, selected date is Oct 2, 2025" at bounding box center [223, 409] width 11 height 12
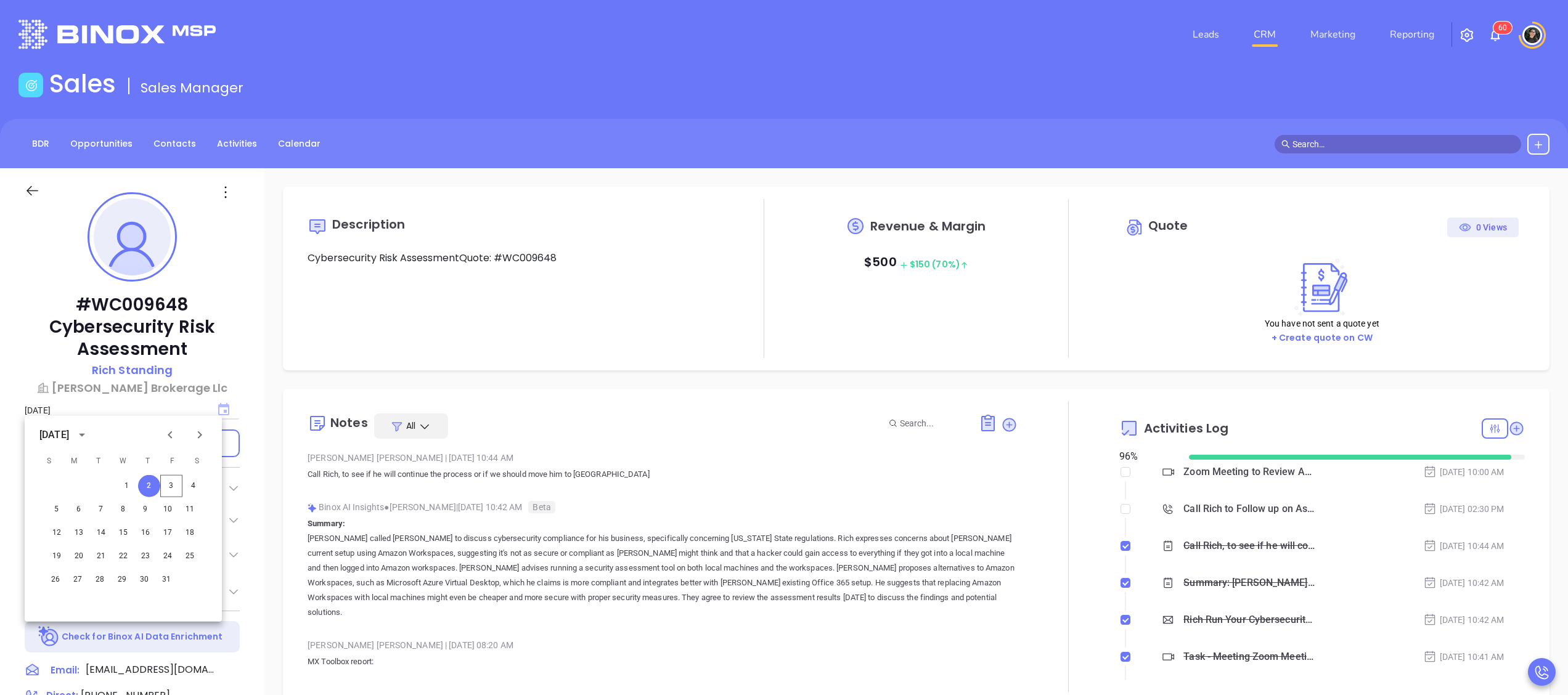
type input "[PERSON_NAME]"
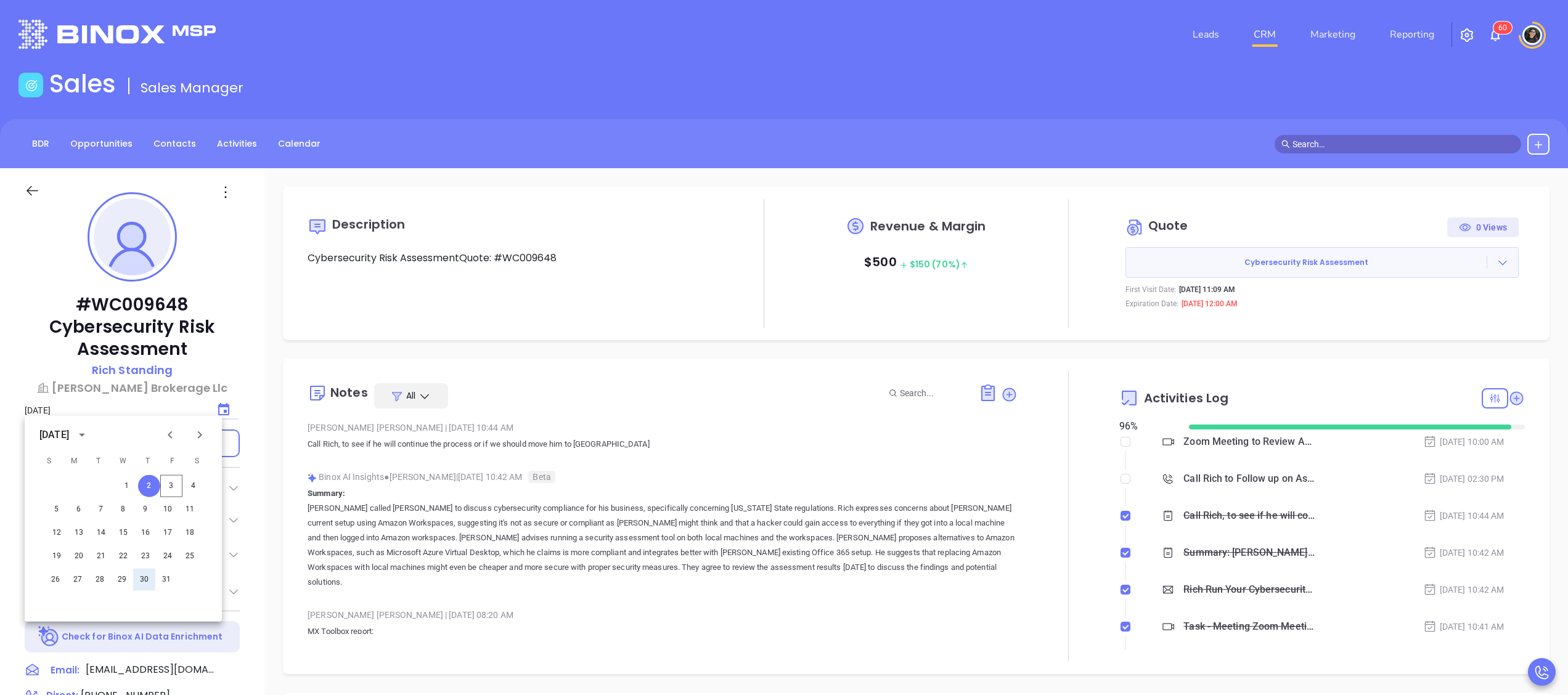
click at [153, 575] on button "30" at bounding box center [144, 579] width 22 height 22
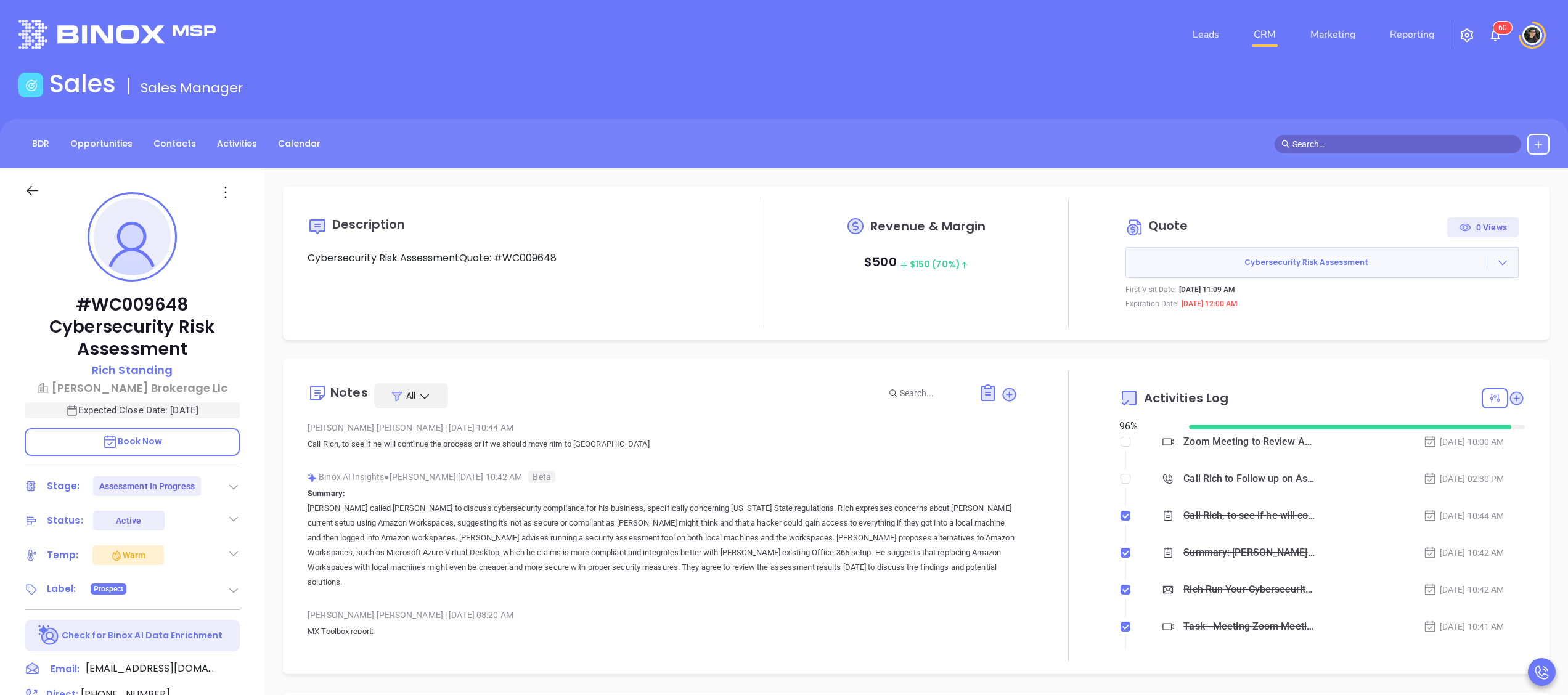
click at [1258, 33] on link "CRM" at bounding box center [1265, 34] width 32 height 25
